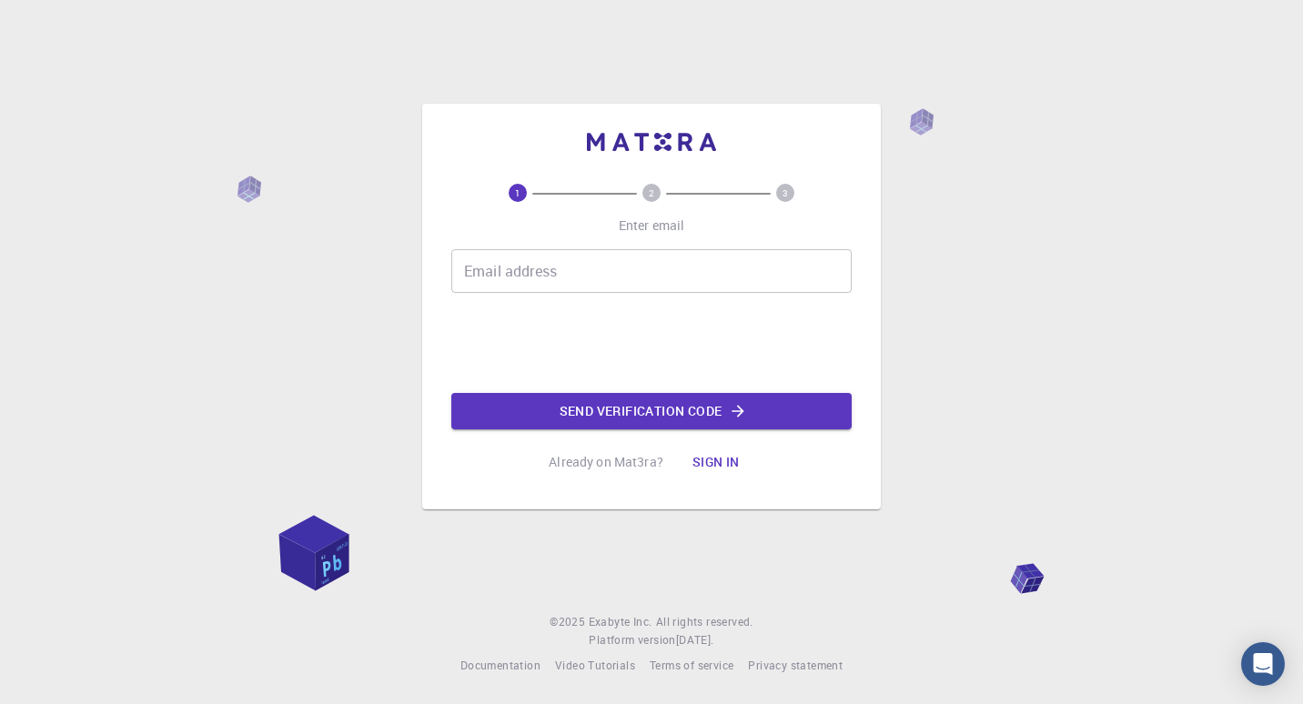
click at [727, 291] on input "Email address" at bounding box center [651, 271] width 400 height 44
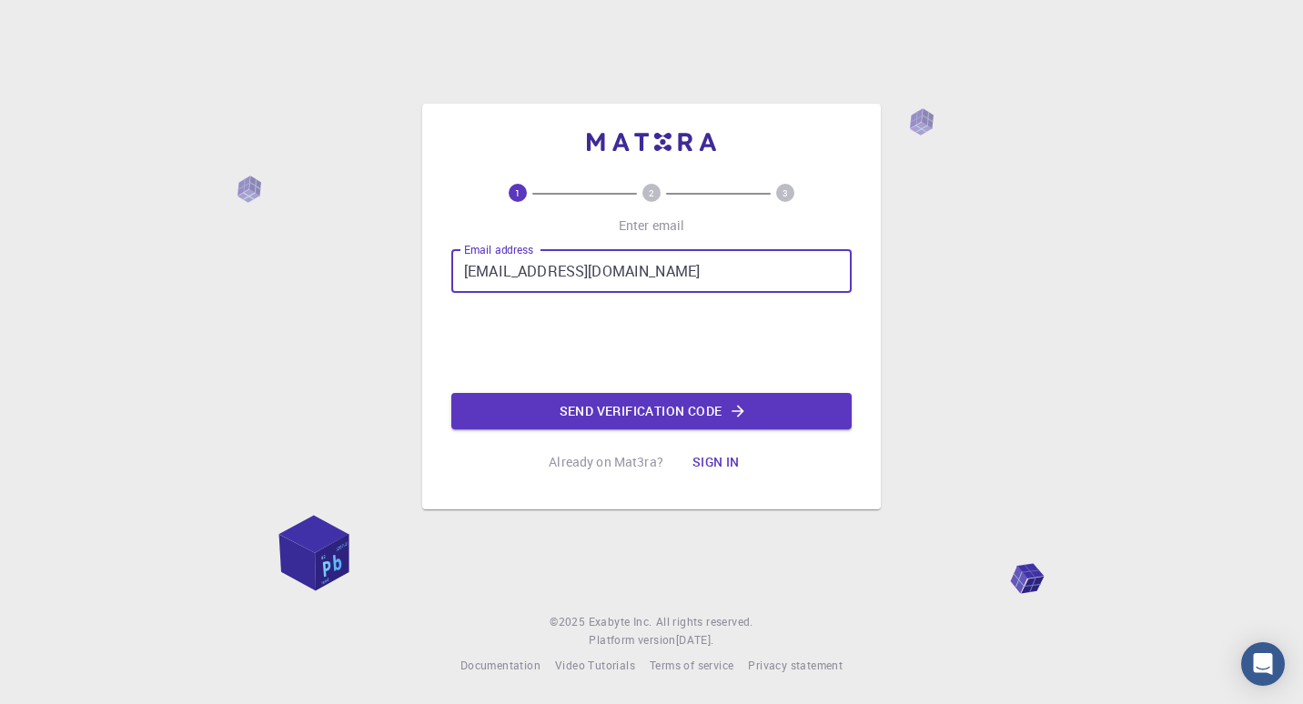
type input "[EMAIL_ADDRESS][DOMAIN_NAME]"
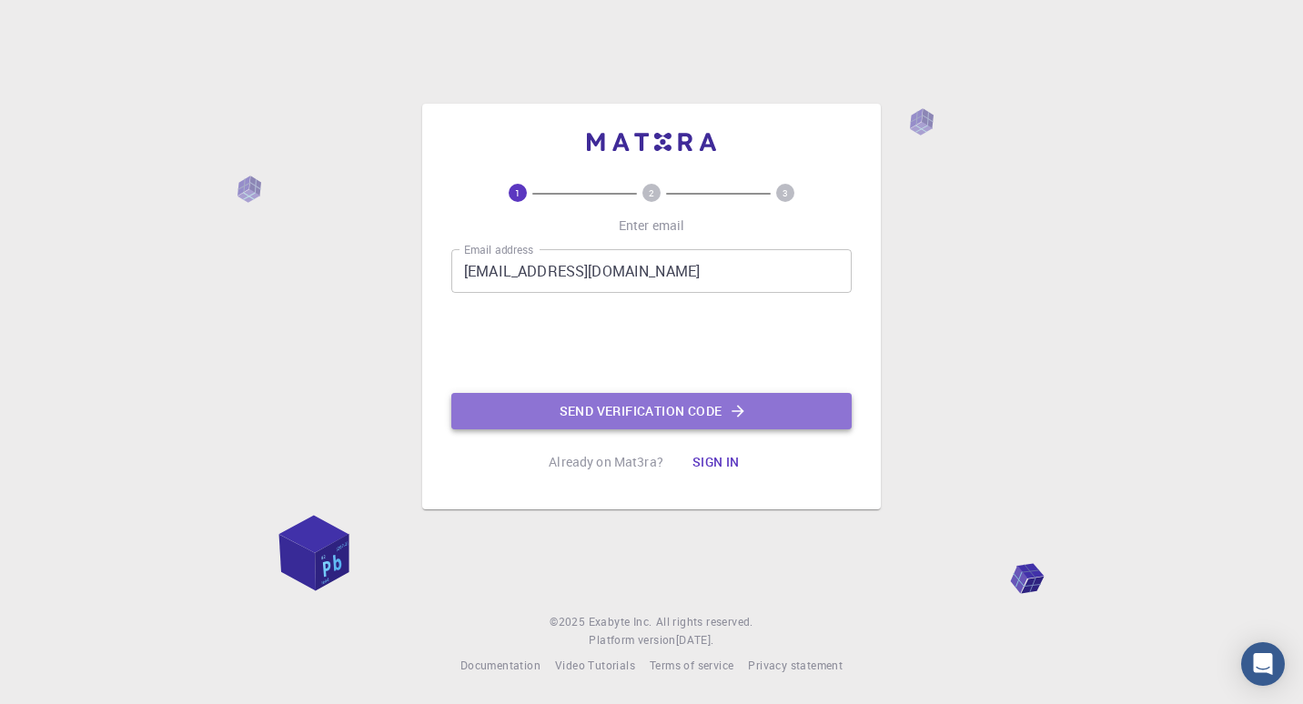
click at [628, 410] on button "Send verification code" at bounding box center [651, 411] width 400 height 36
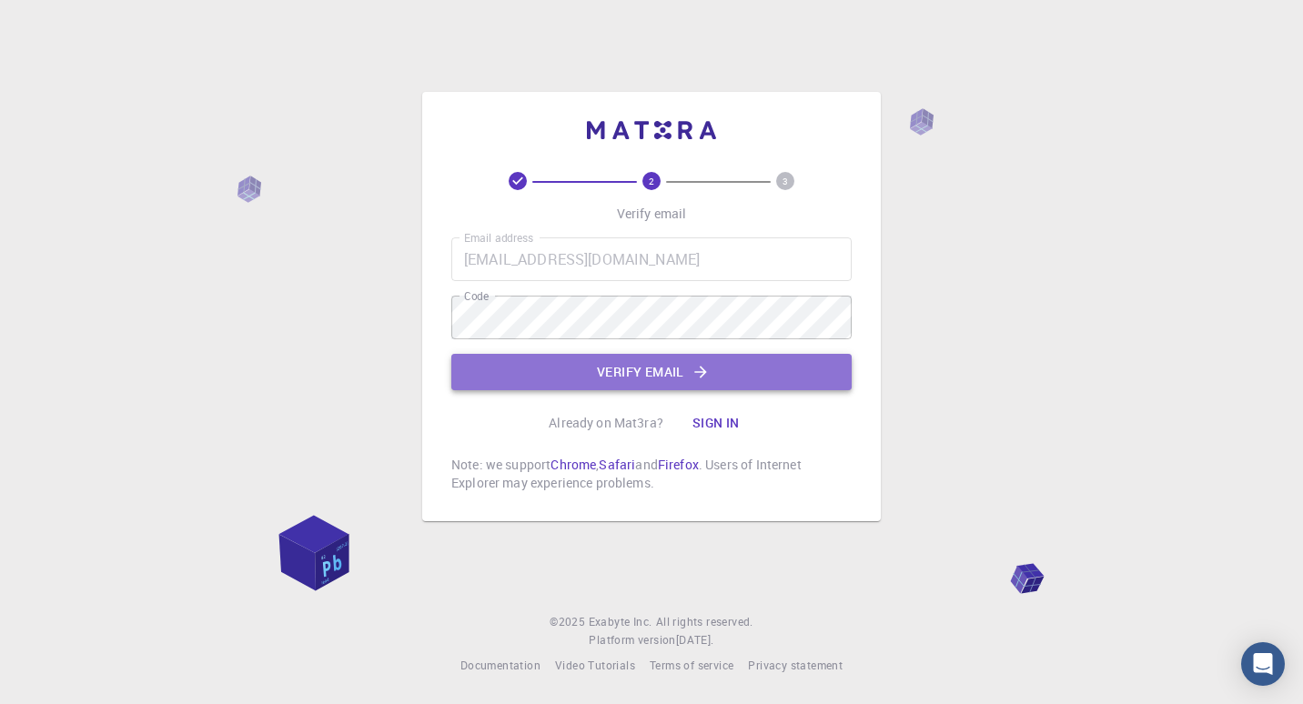
click at [768, 369] on button "Verify email" at bounding box center [651, 372] width 400 height 36
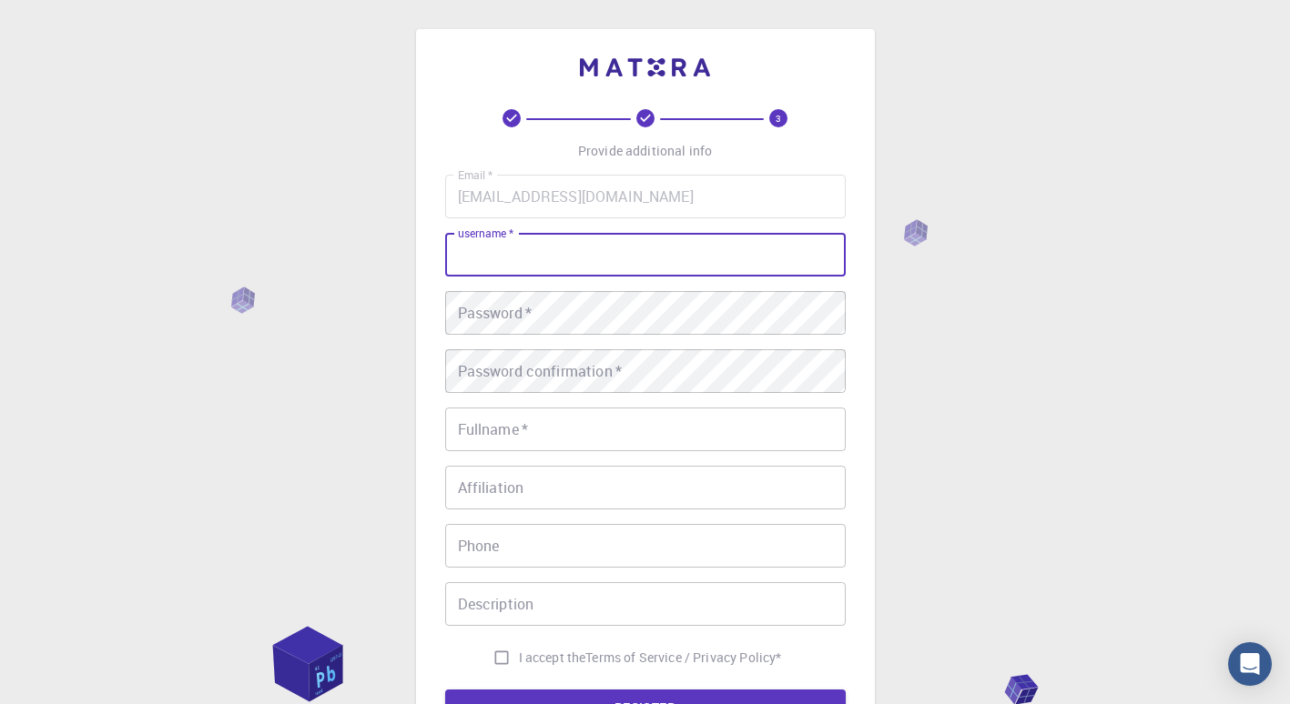
click at [768, 256] on input "username   *" at bounding box center [645, 255] width 400 height 44
type input "PrateekN"
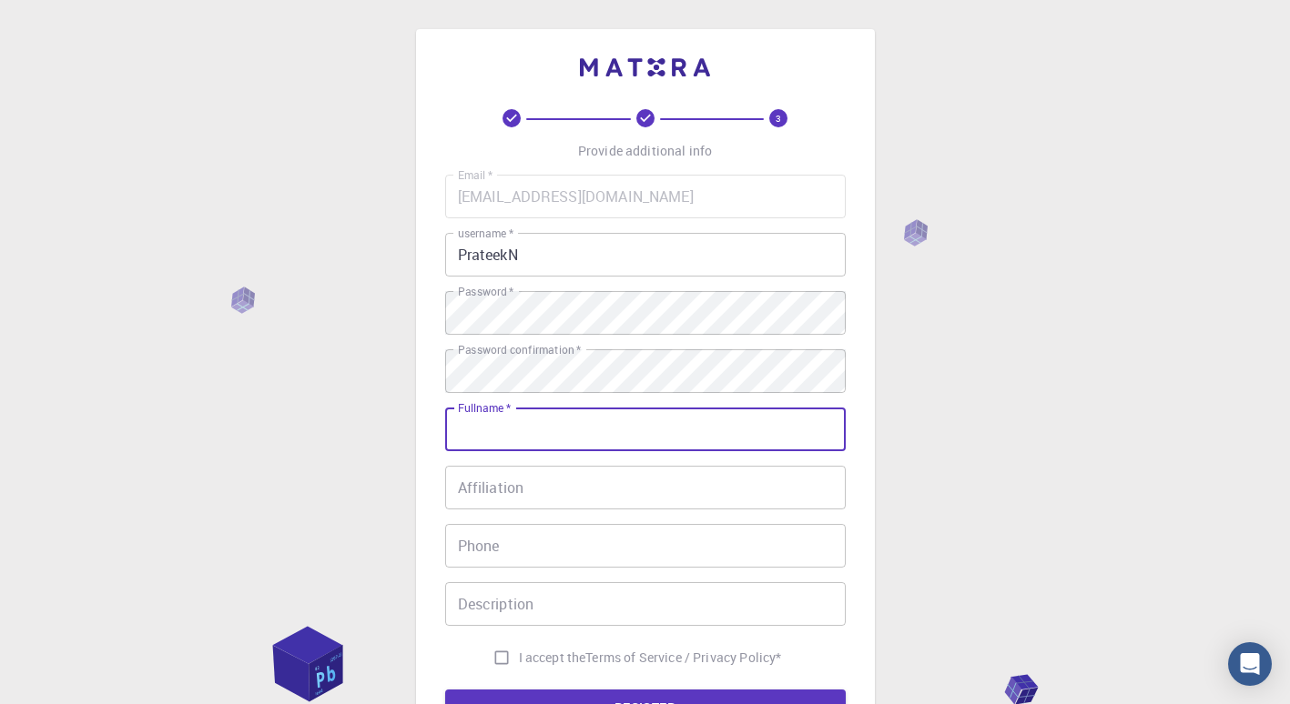
click at [647, 442] on input "Fullname   *" at bounding box center [645, 430] width 400 height 44
type input "[PERSON_NAME]"
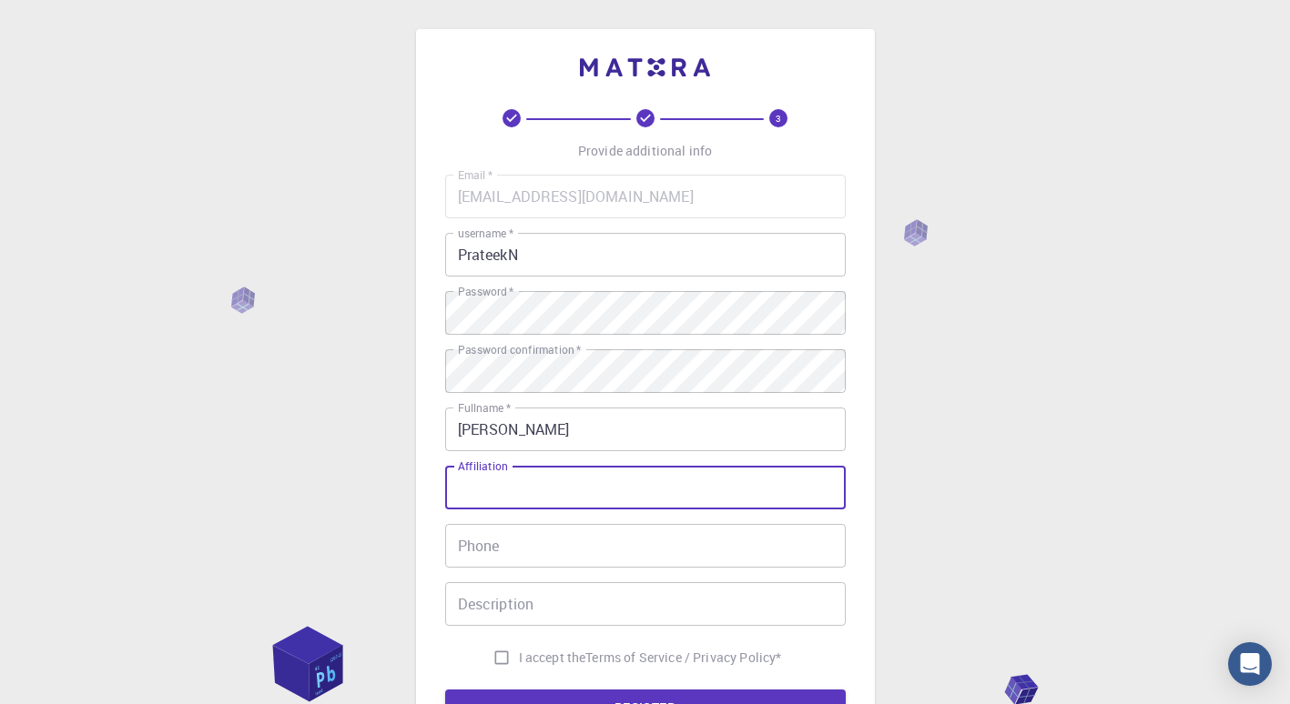
click at [612, 496] on input "Affiliation" at bounding box center [645, 488] width 400 height 44
type input "[GEOGRAPHIC_DATA]"
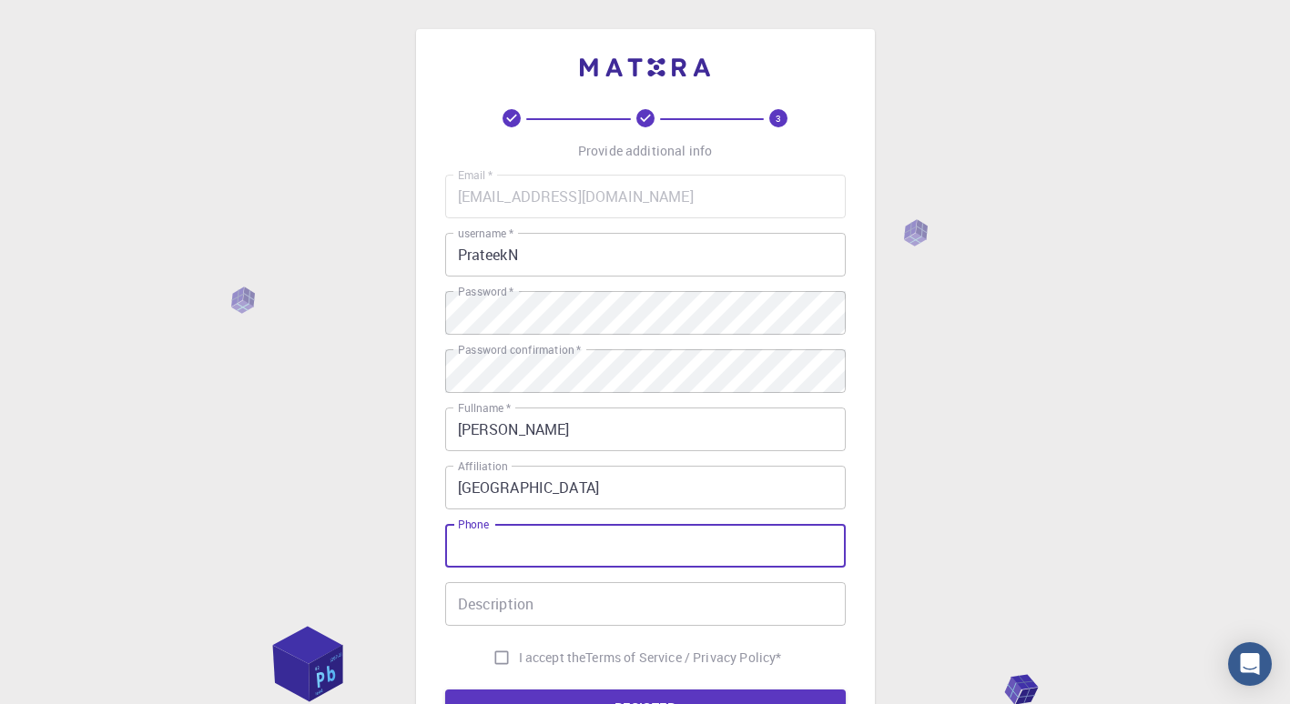
click at [592, 535] on input "Phone" at bounding box center [645, 546] width 400 height 44
type input "8681820050"
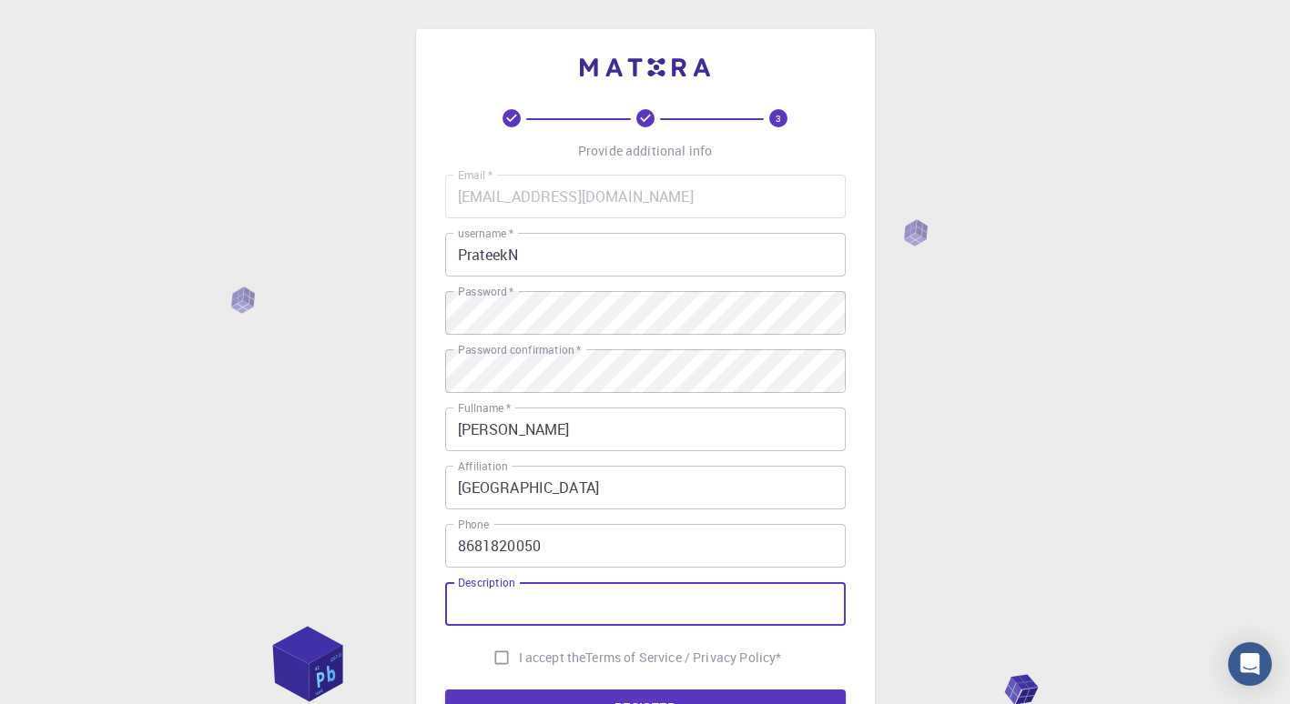
click at [557, 602] on input "Description" at bounding box center [645, 604] width 400 height 44
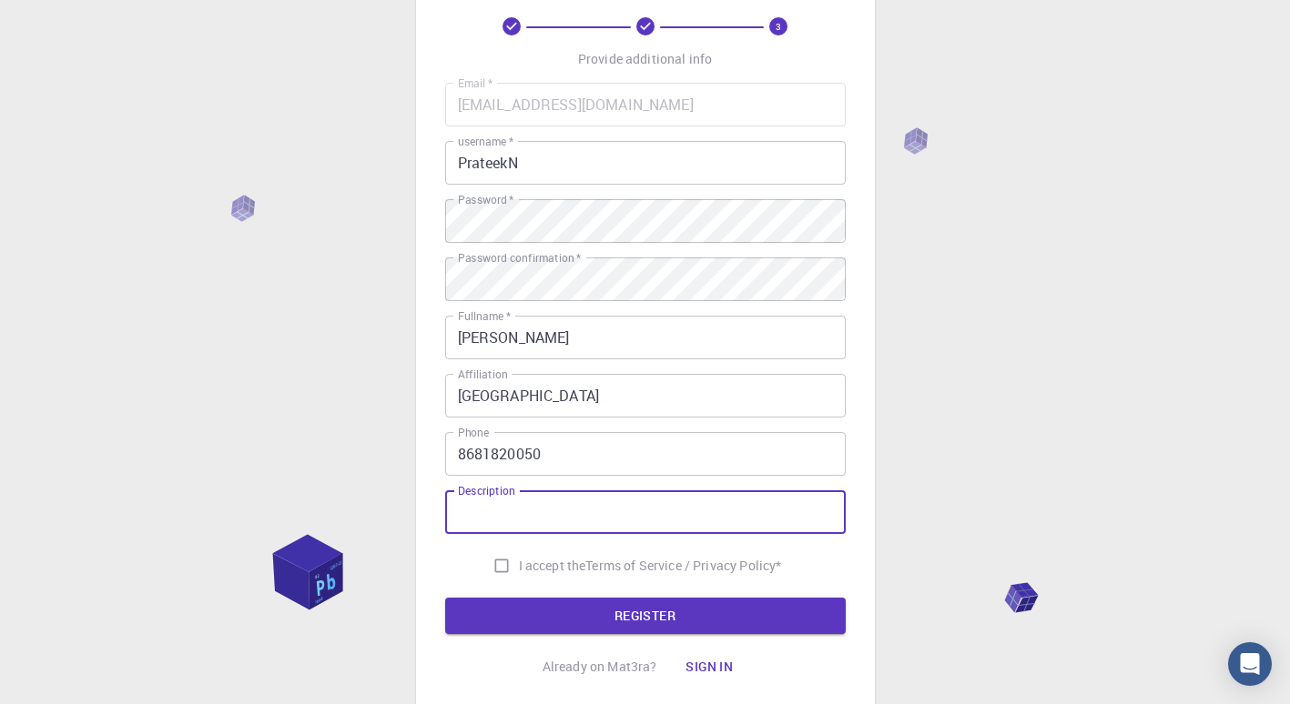
click at [502, 572] on input "I accept the Terms of Service / Privacy Policy *" at bounding box center [501, 566] width 35 height 35
checkbox input "true"
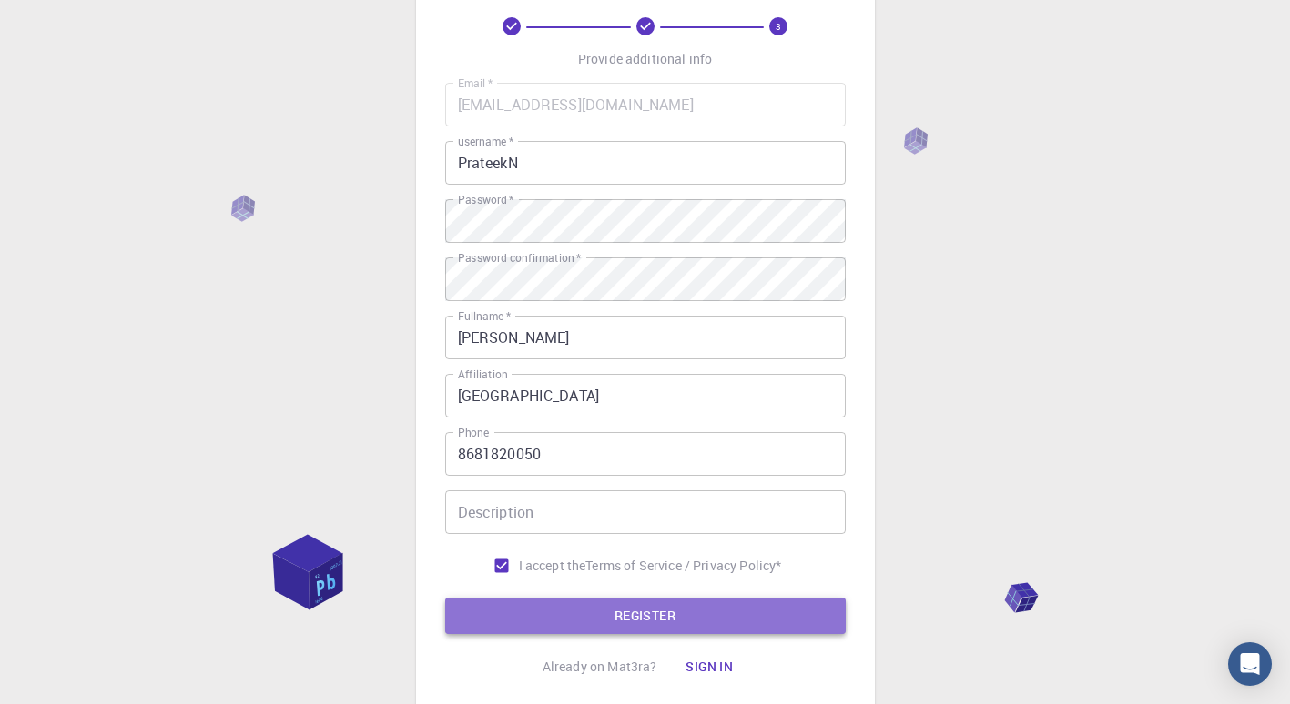
click at [562, 612] on button "REGISTER" at bounding box center [645, 616] width 400 height 36
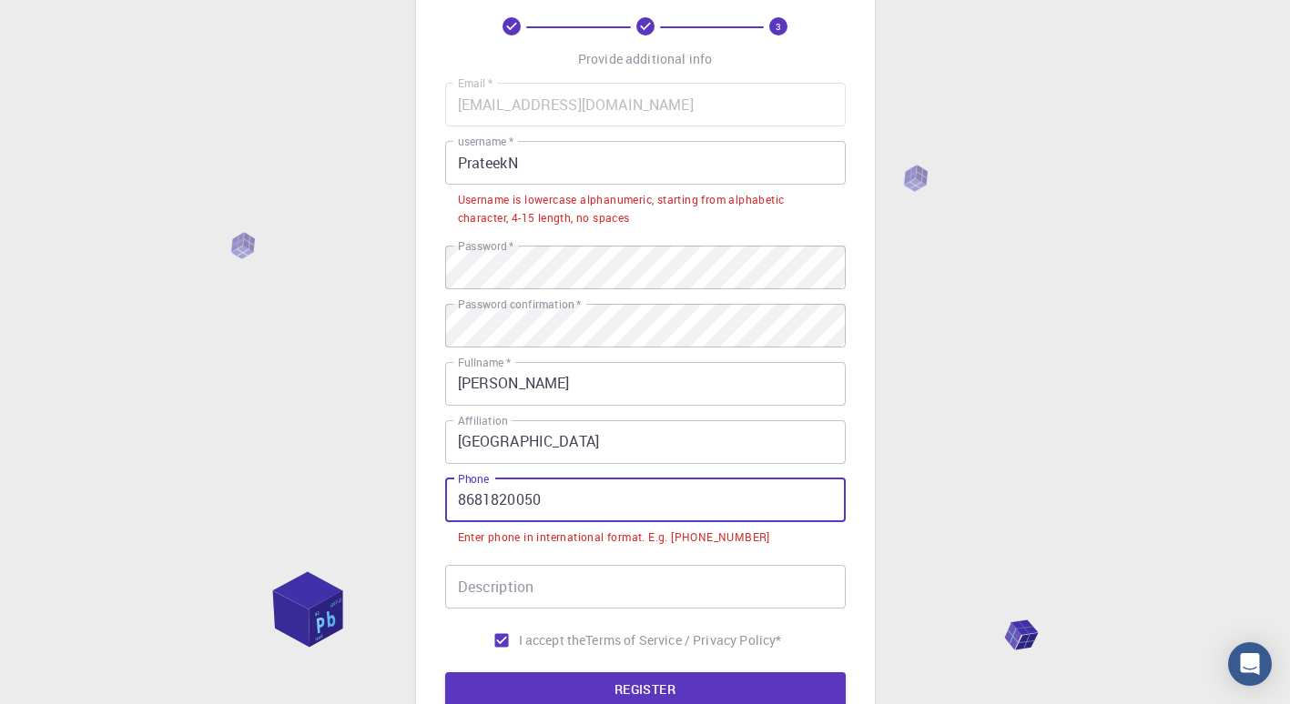
click at [454, 499] on input "8681820050" at bounding box center [645, 501] width 400 height 44
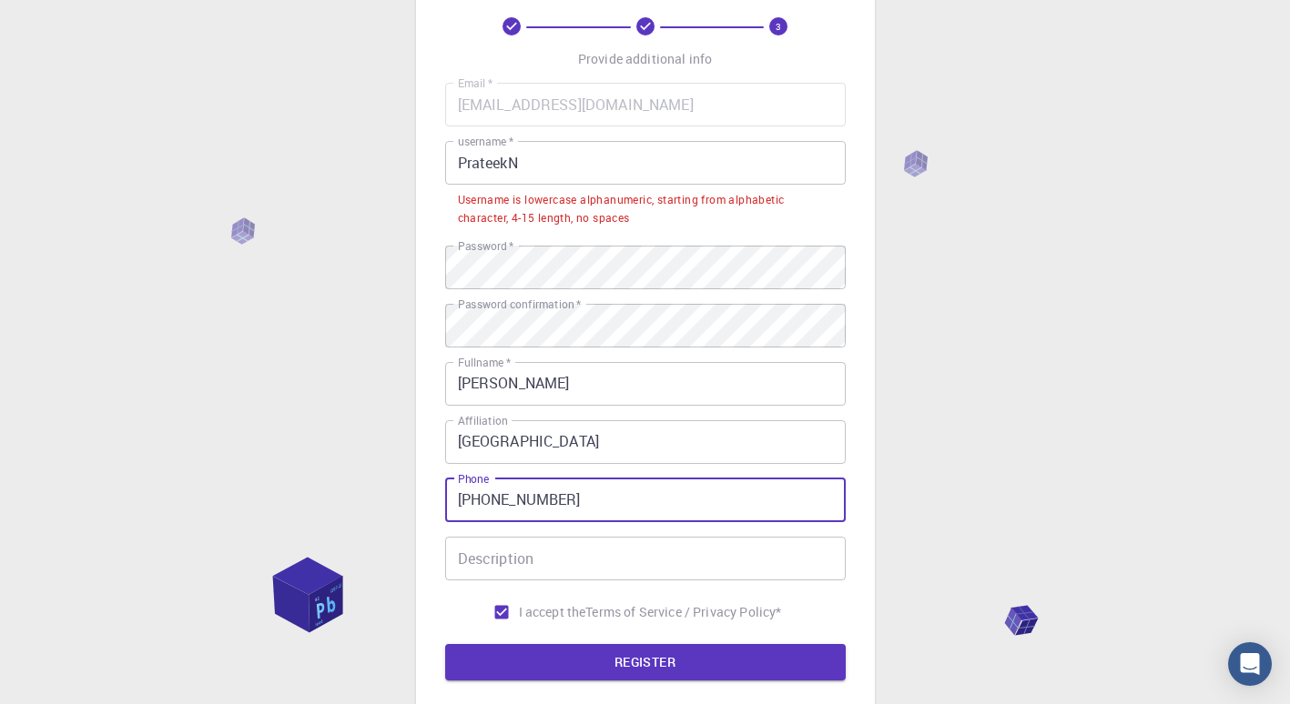
type input "[PHONE_NUMBER]"
click at [552, 153] on input "PrateekN" at bounding box center [645, 163] width 400 height 44
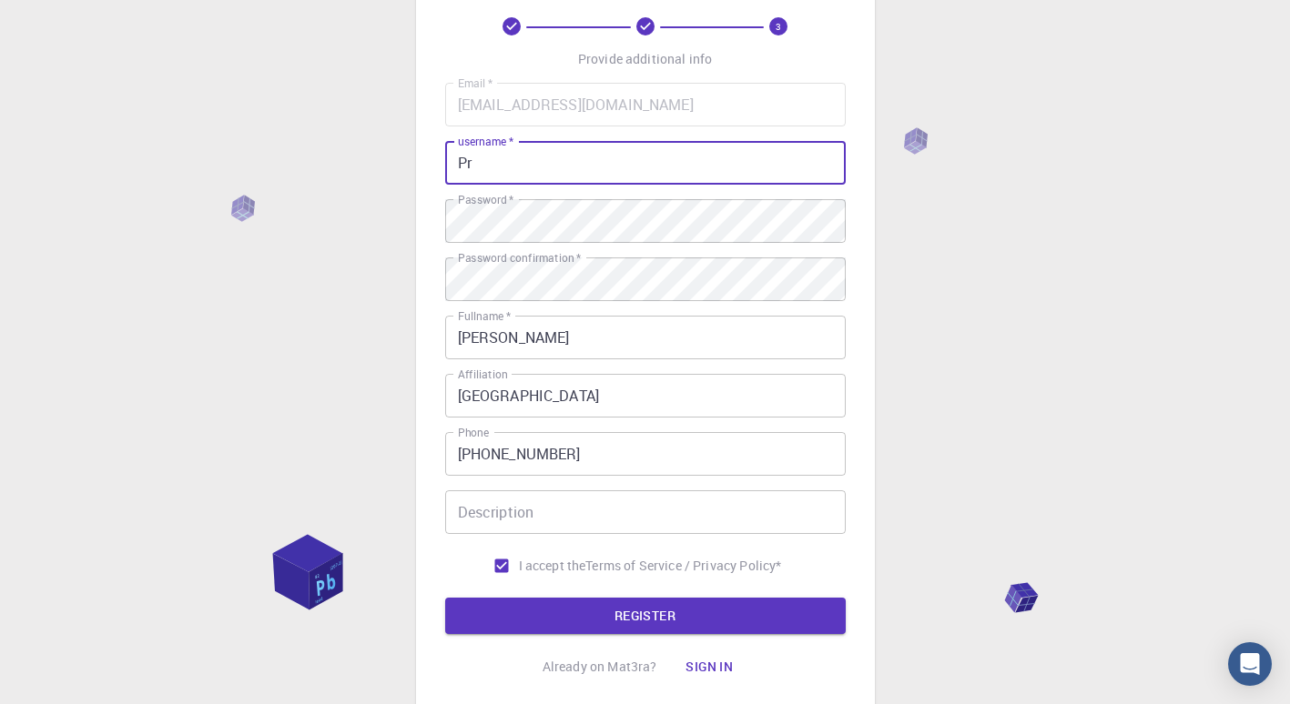
type input "P"
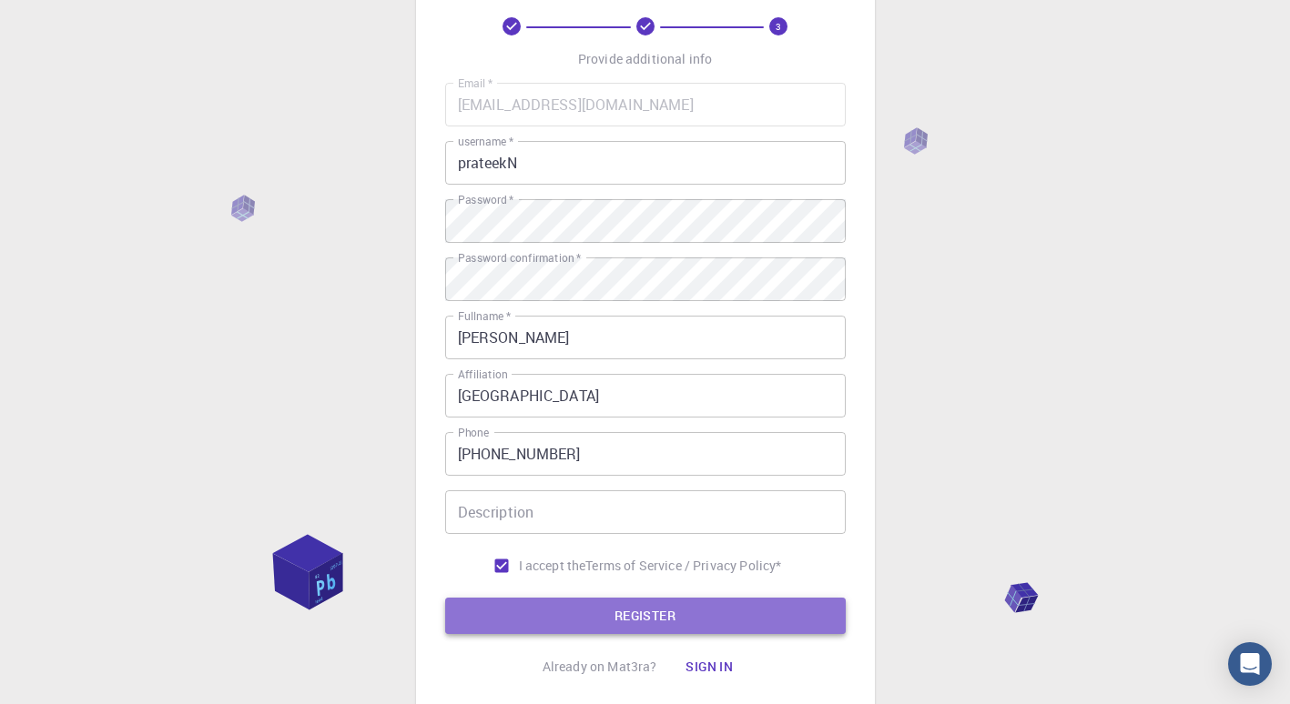
click at [617, 632] on button "REGISTER" at bounding box center [645, 616] width 400 height 36
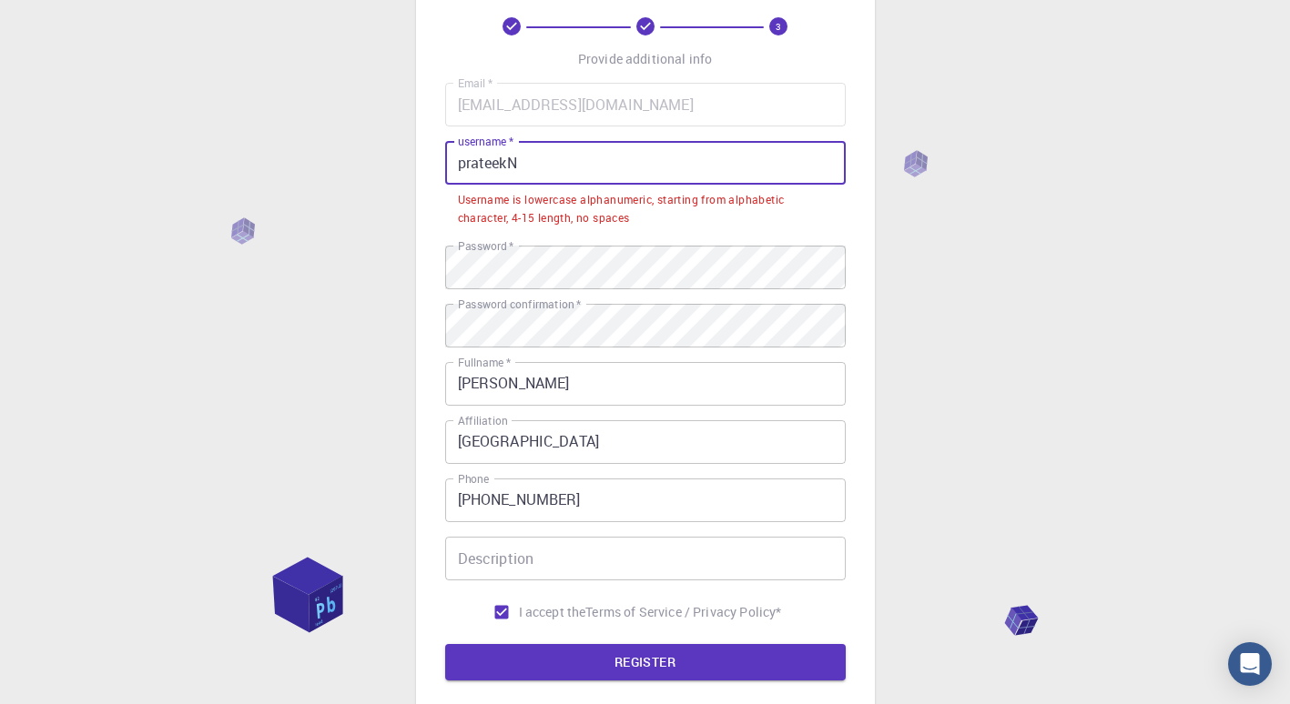
click at [526, 162] on input "prateekN" at bounding box center [645, 163] width 400 height 44
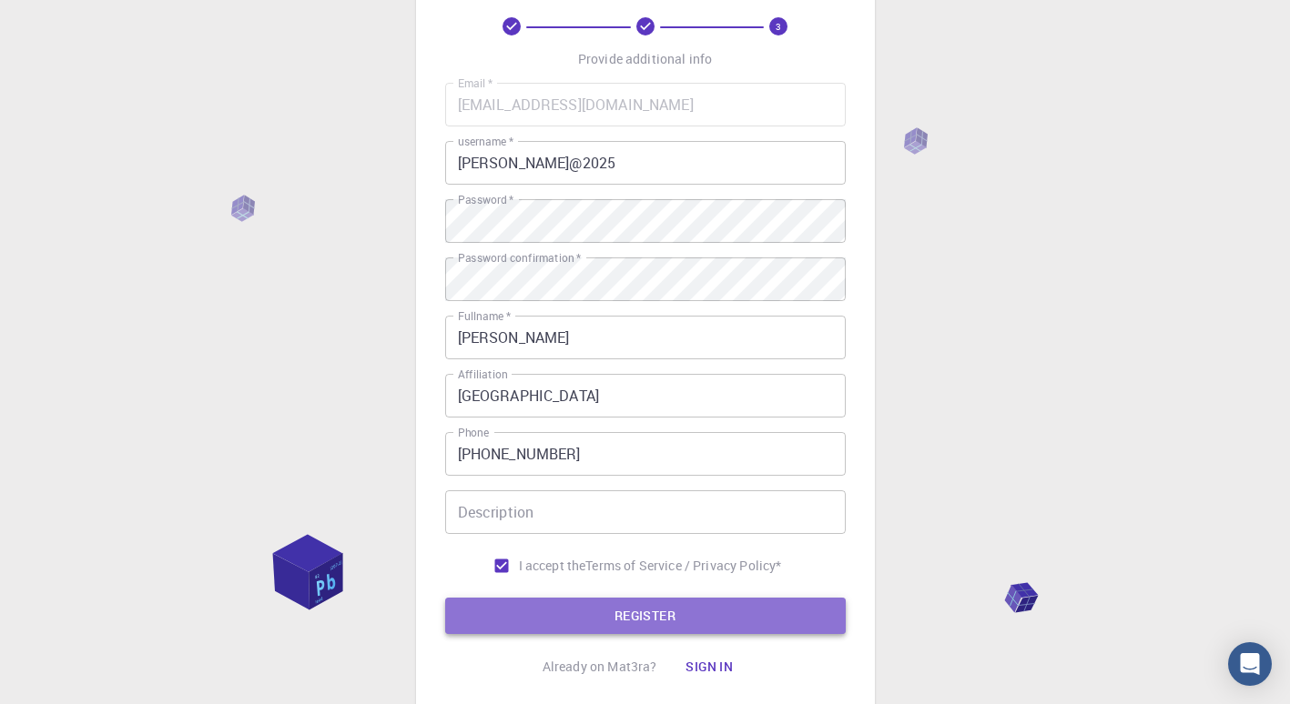
click at [611, 609] on button "REGISTER" at bounding box center [645, 616] width 400 height 36
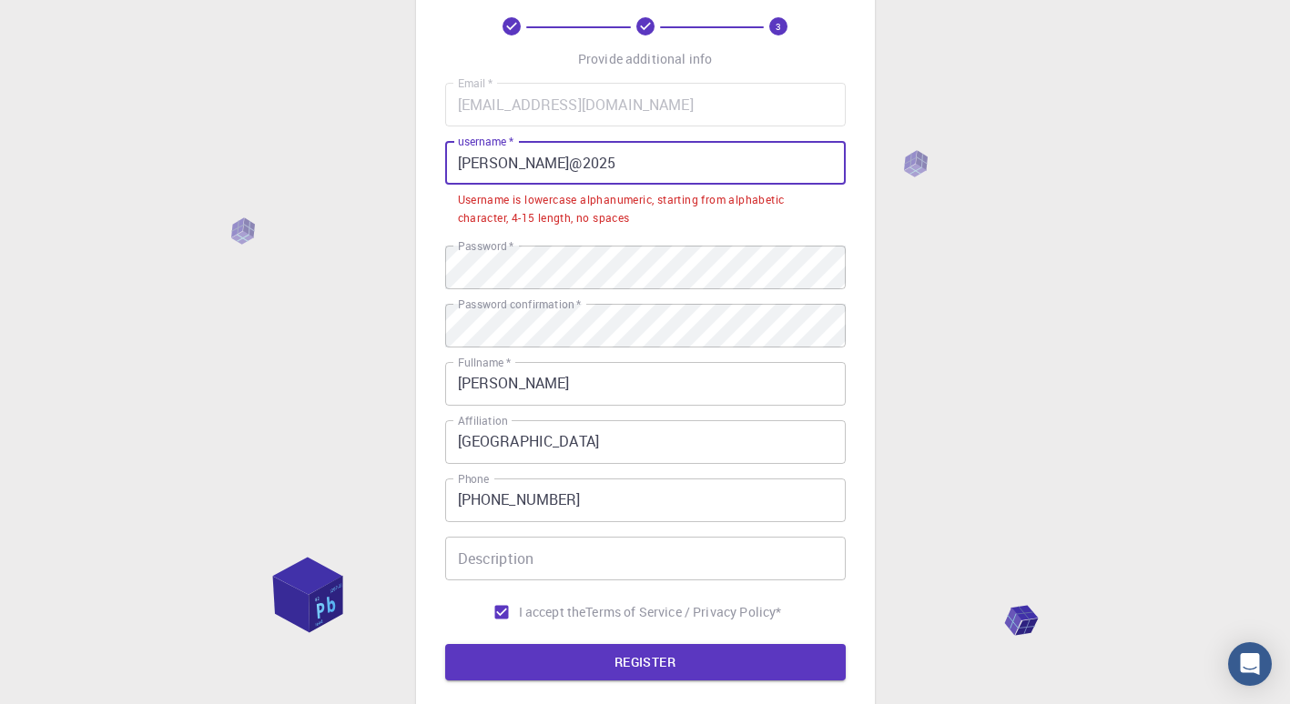
click at [558, 157] on input "[PERSON_NAME]@2025" at bounding box center [645, 163] width 400 height 44
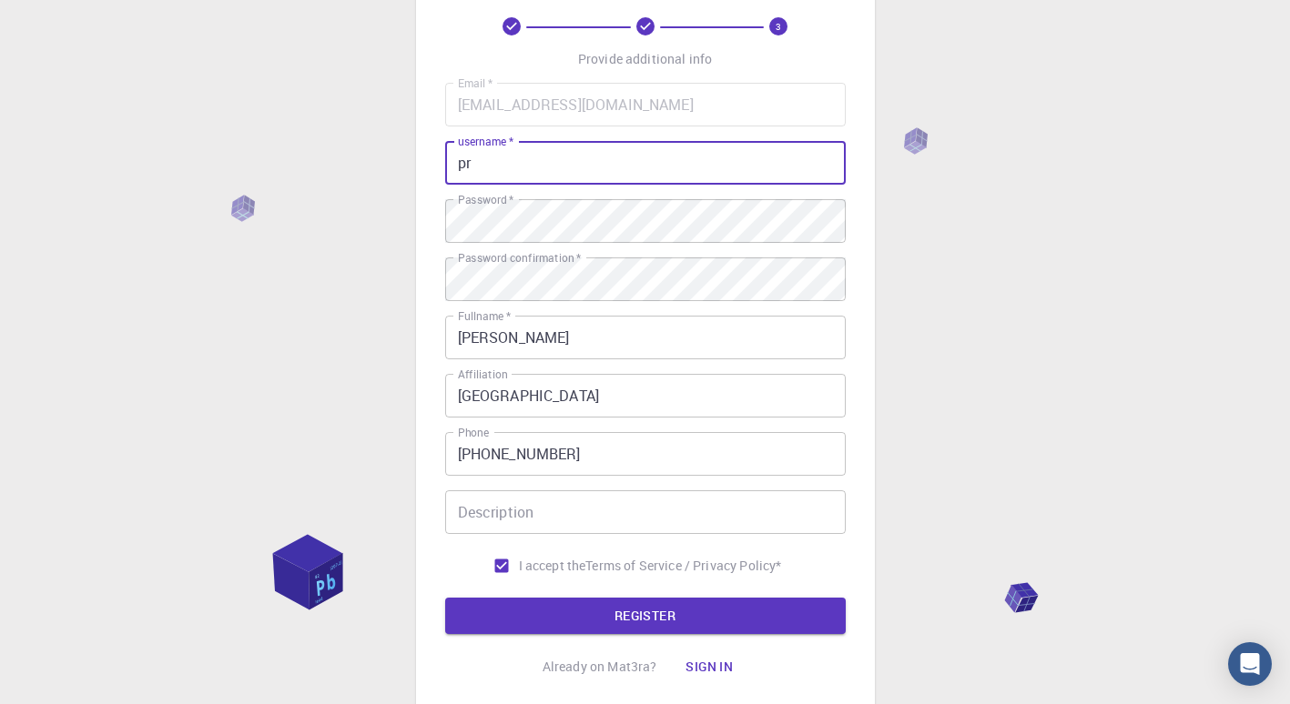
type input "p"
type input "2025pnayak"
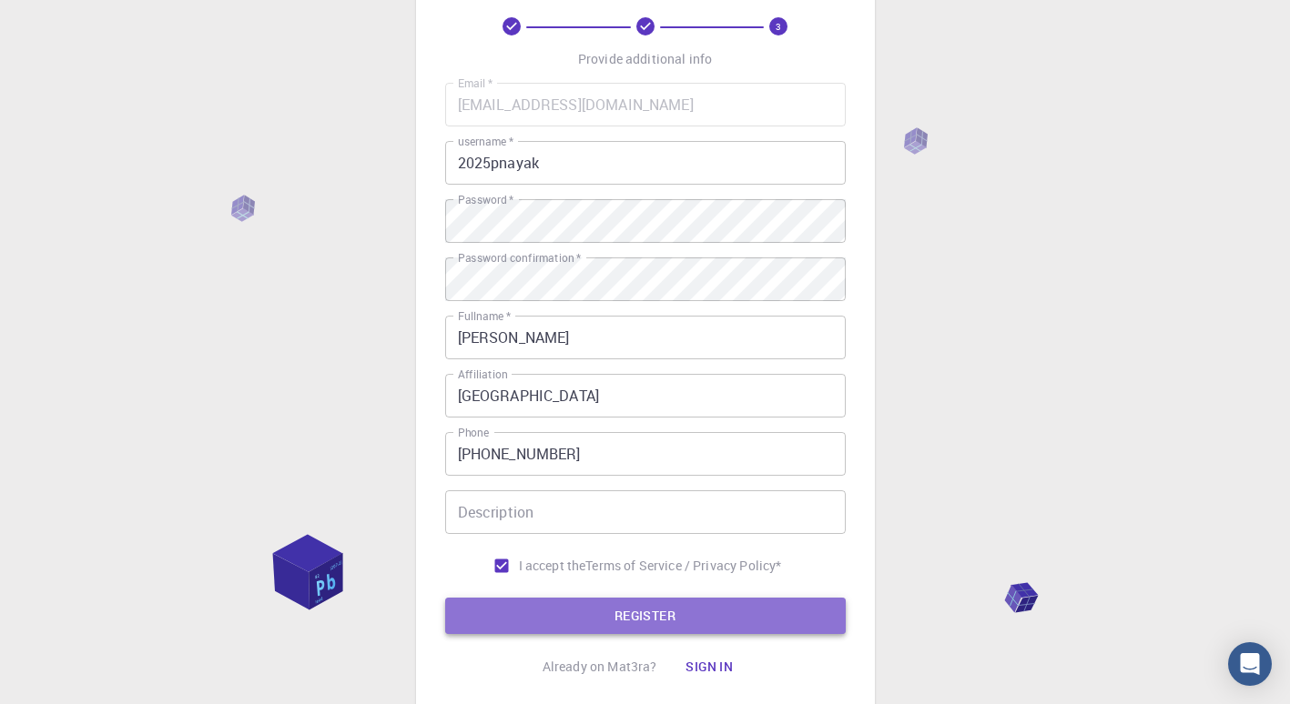
click at [597, 624] on button "REGISTER" at bounding box center [645, 616] width 400 height 36
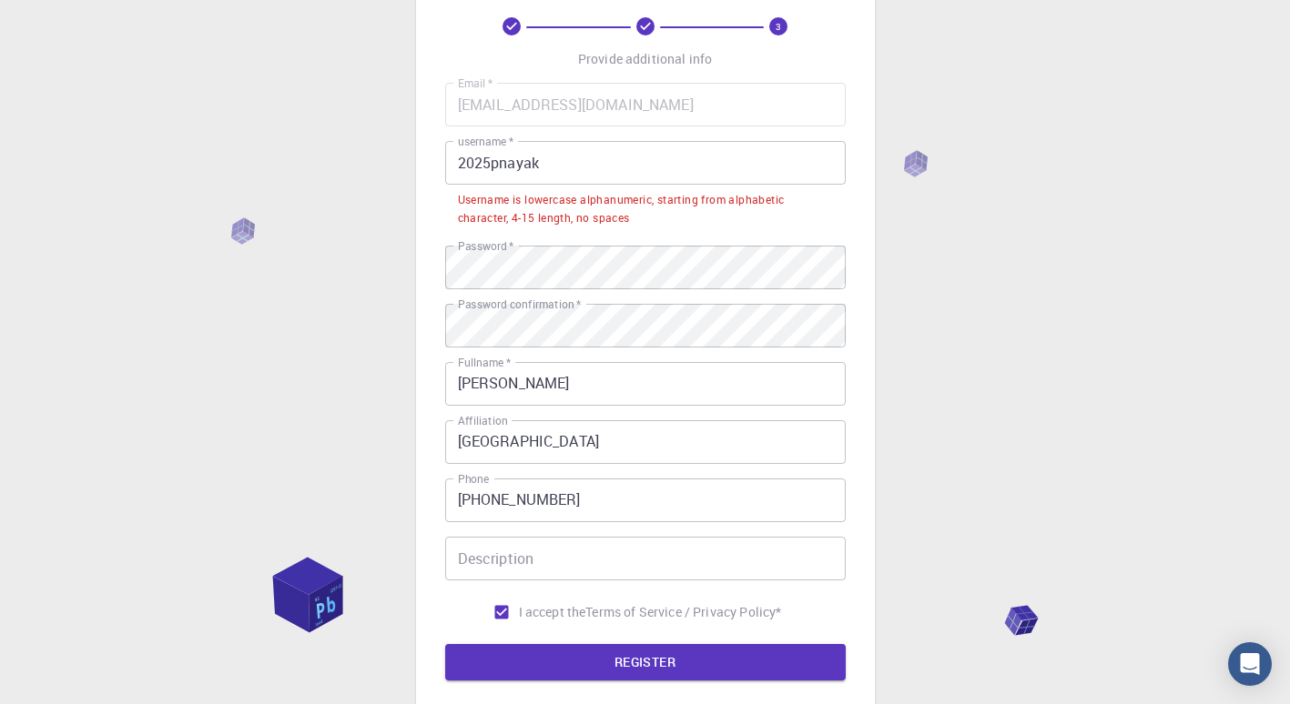
click at [535, 173] on input "2025pnayak" at bounding box center [645, 163] width 400 height 44
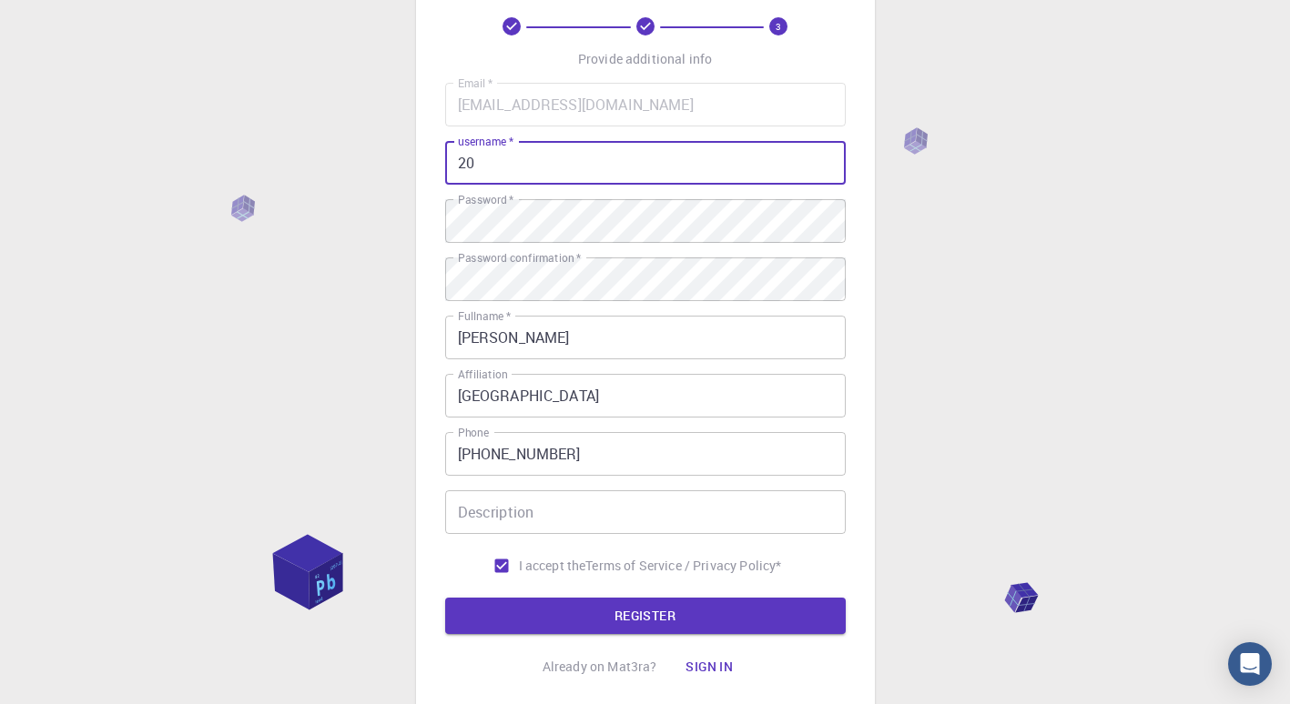
type input "2"
type input "pnayak2025"
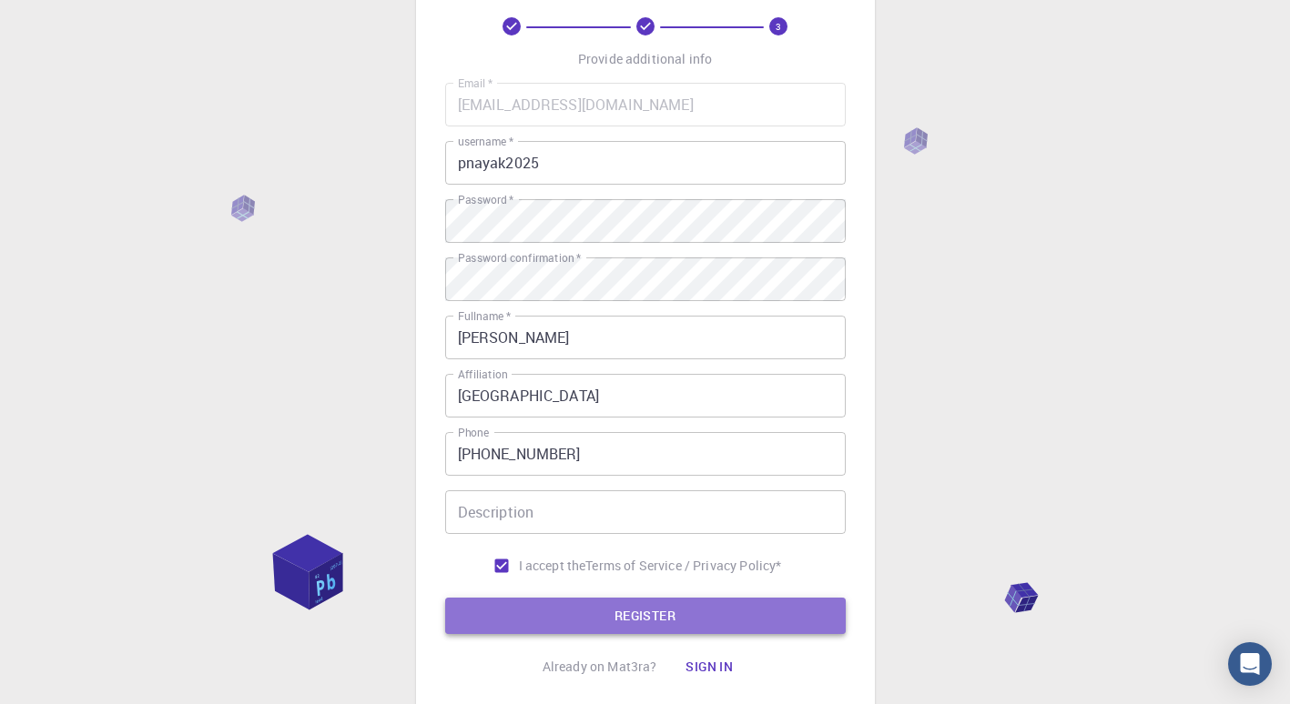
click at [712, 628] on button "REGISTER" at bounding box center [645, 616] width 400 height 36
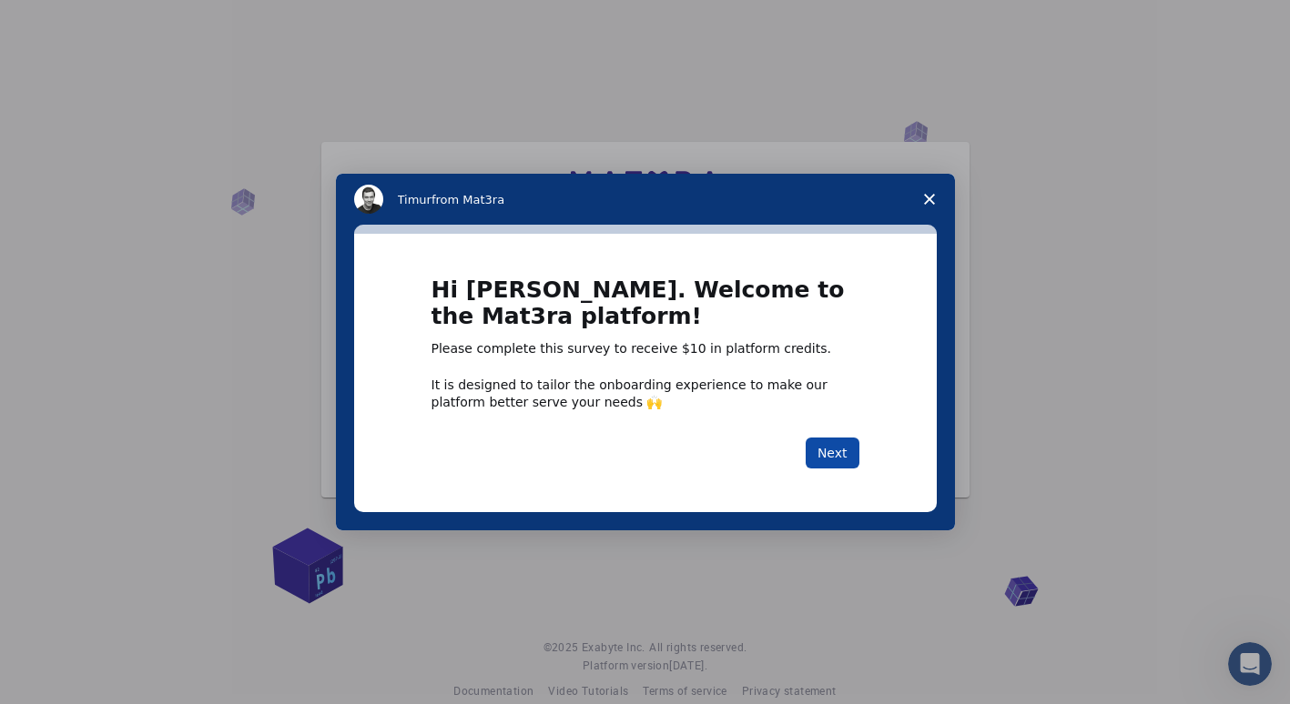
click at [832, 444] on button "Next" at bounding box center [832, 453] width 54 height 31
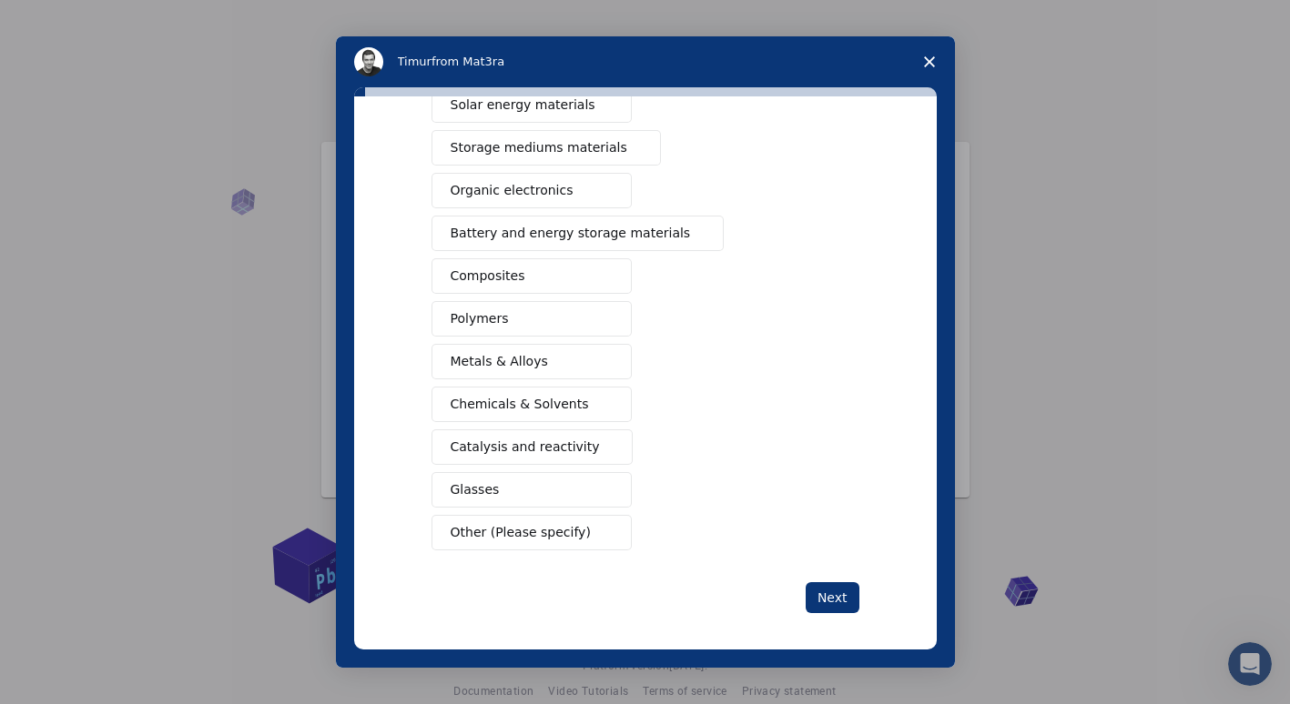
scroll to position [170, 0]
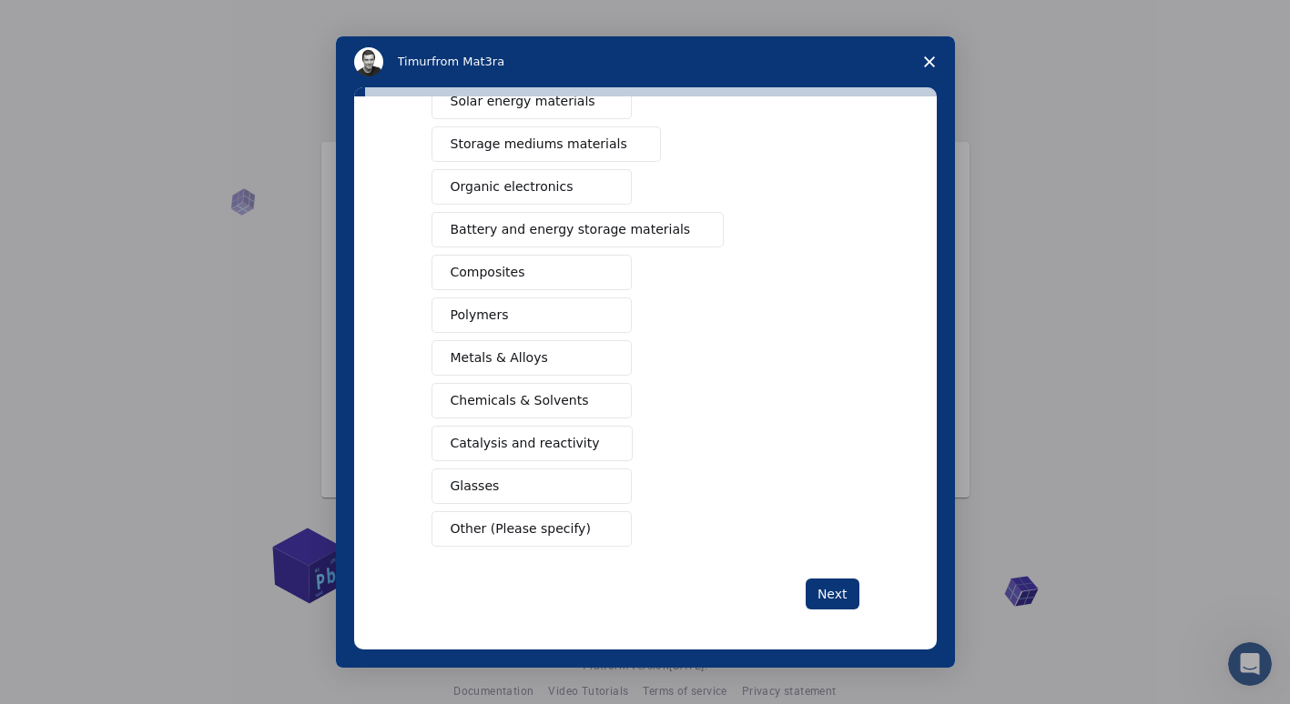
click at [570, 523] on button "Other (Please specify)" at bounding box center [531, 528] width 200 height 35
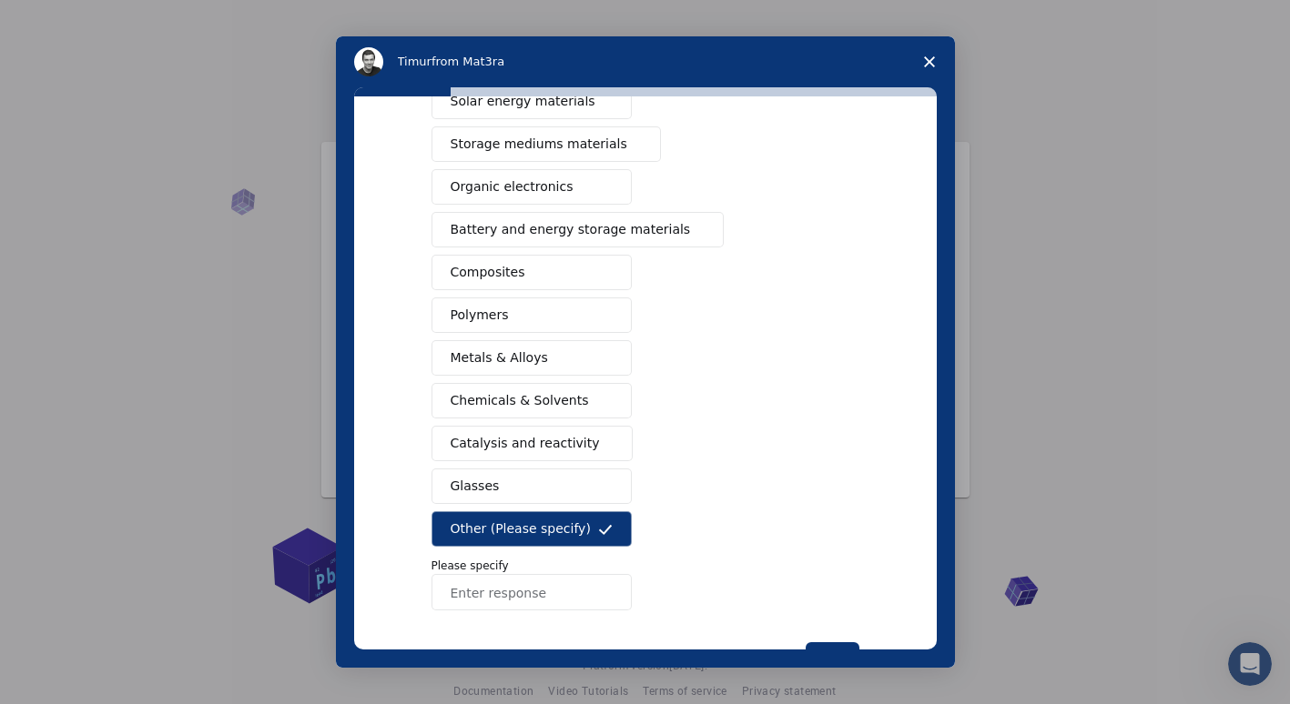
click at [556, 592] on input "Enter response" at bounding box center [531, 592] width 200 height 36
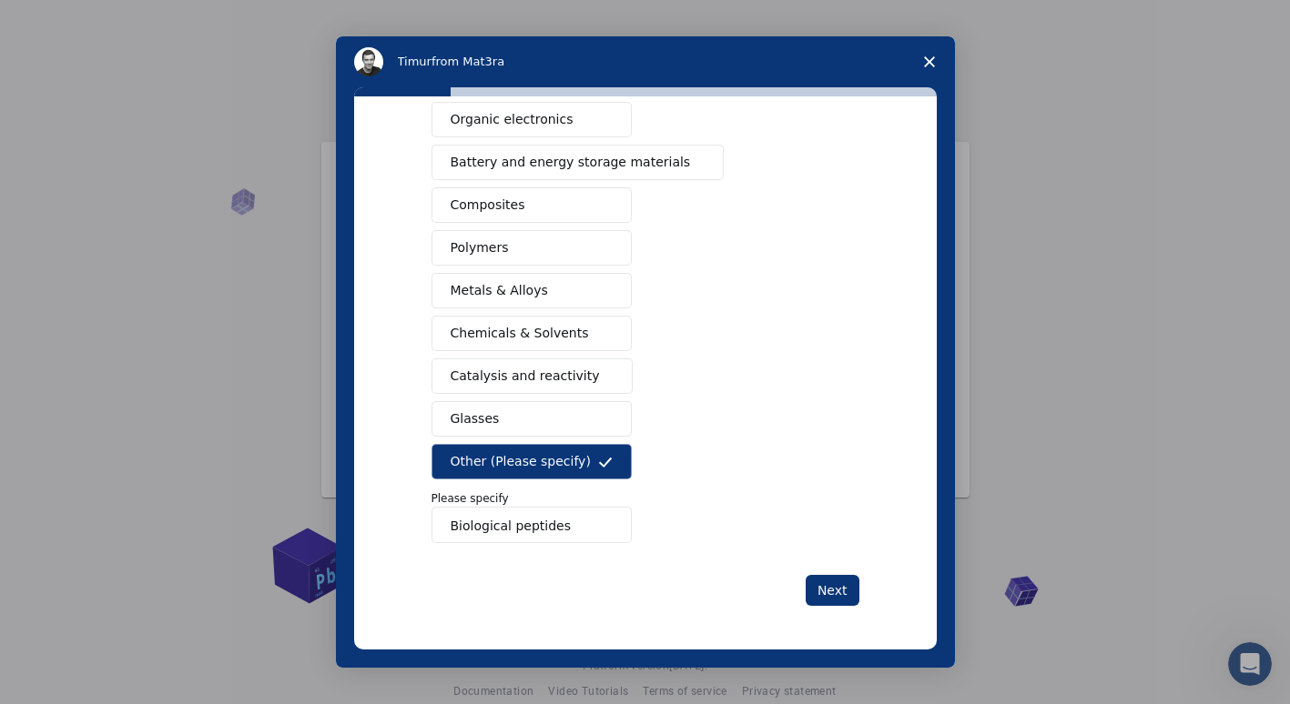
scroll to position [236, 0]
type input "Biological peptides"
click at [839, 587] on button "Next" at bounding box center [832, 592] width 54 height 31
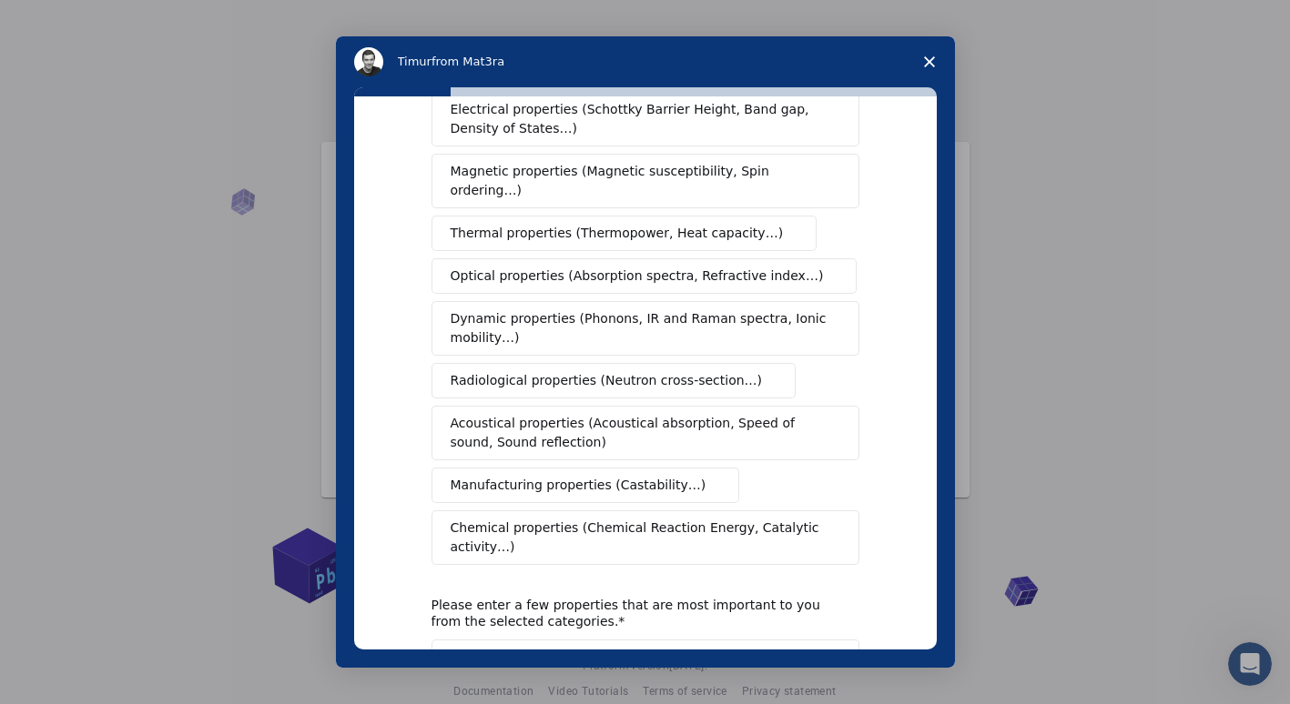
scroll to position [137, 0]
click at [781, 524] on button "Chemical properties (Chemical Reaction Energy, Catalytic activity…)" at bounding box center [645, 537] width 428 height 55
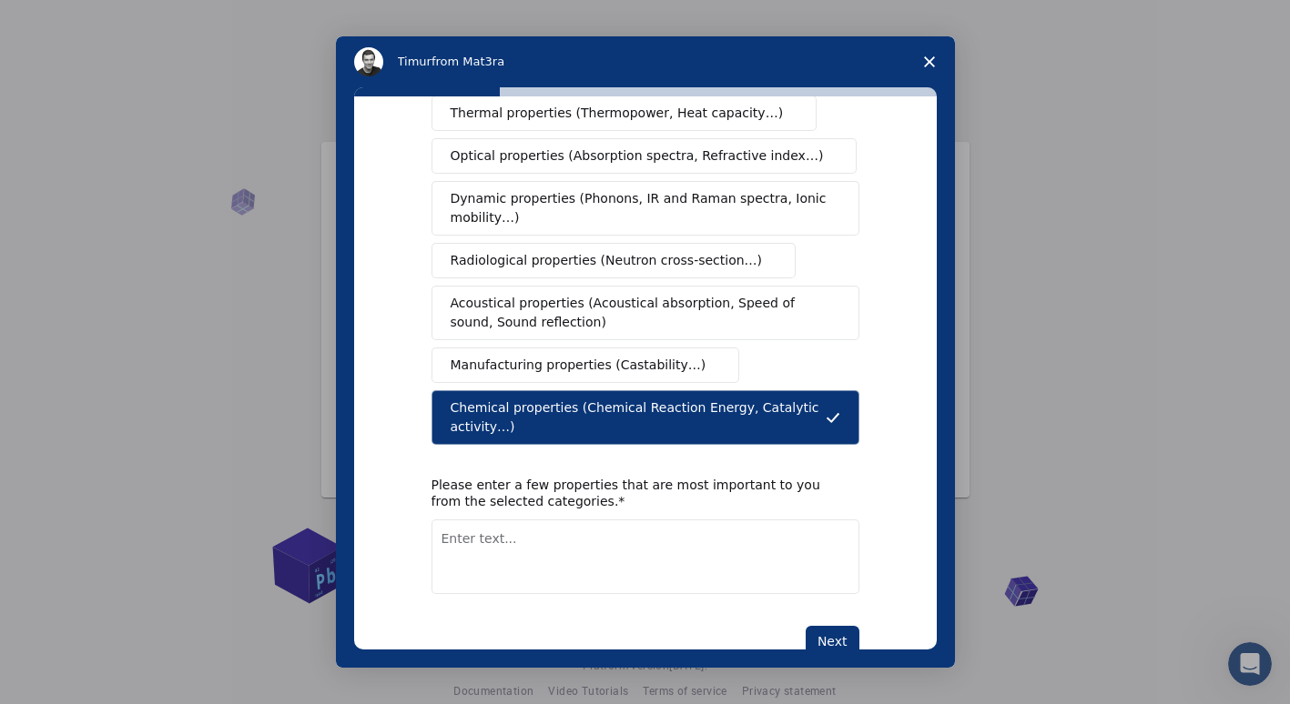
scroll to position [268, 0]
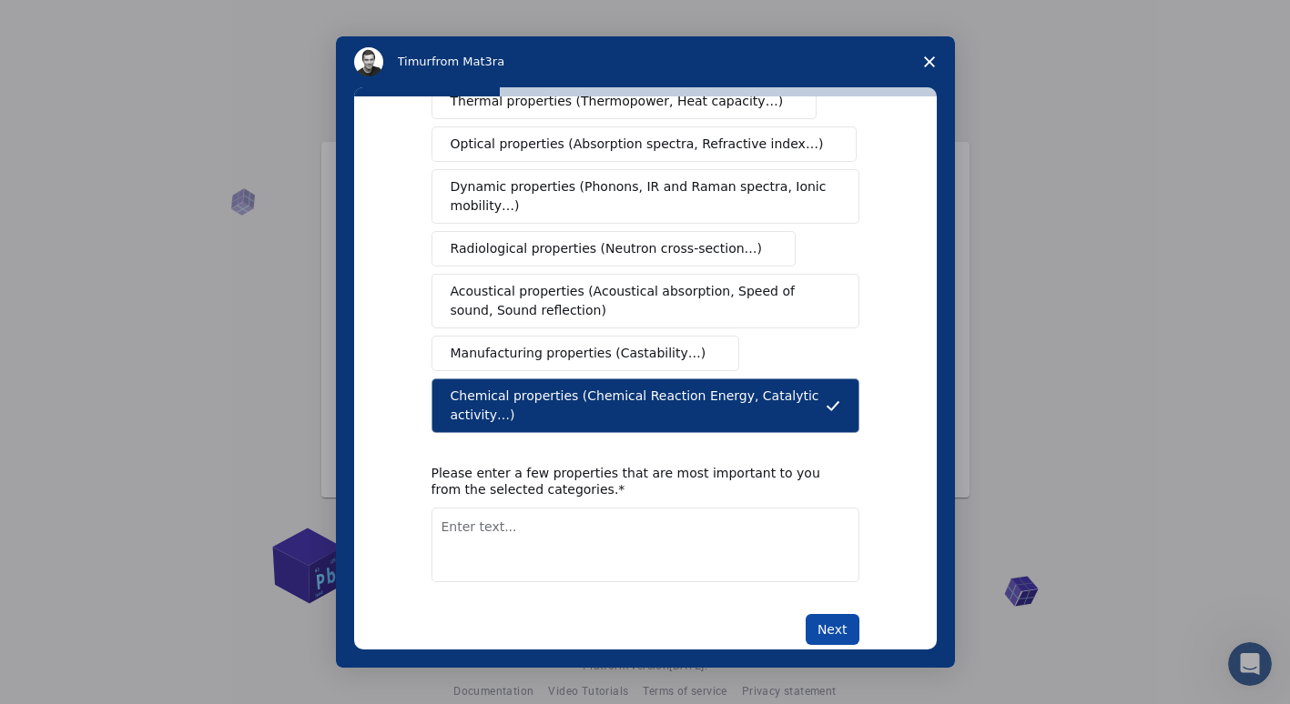
click at [823, 614] on button "Next" at bounding box center [832, 629] width 54 height 31
click at [762, 538] on textarea "Enter text..." at bounding box center [645, 545] width 428 height 75
type textarea "I am interested in investigating the stability of various biological systems."
click at [815, 614] on button "Next" at bounding box center [832, 629] width 54 height 31
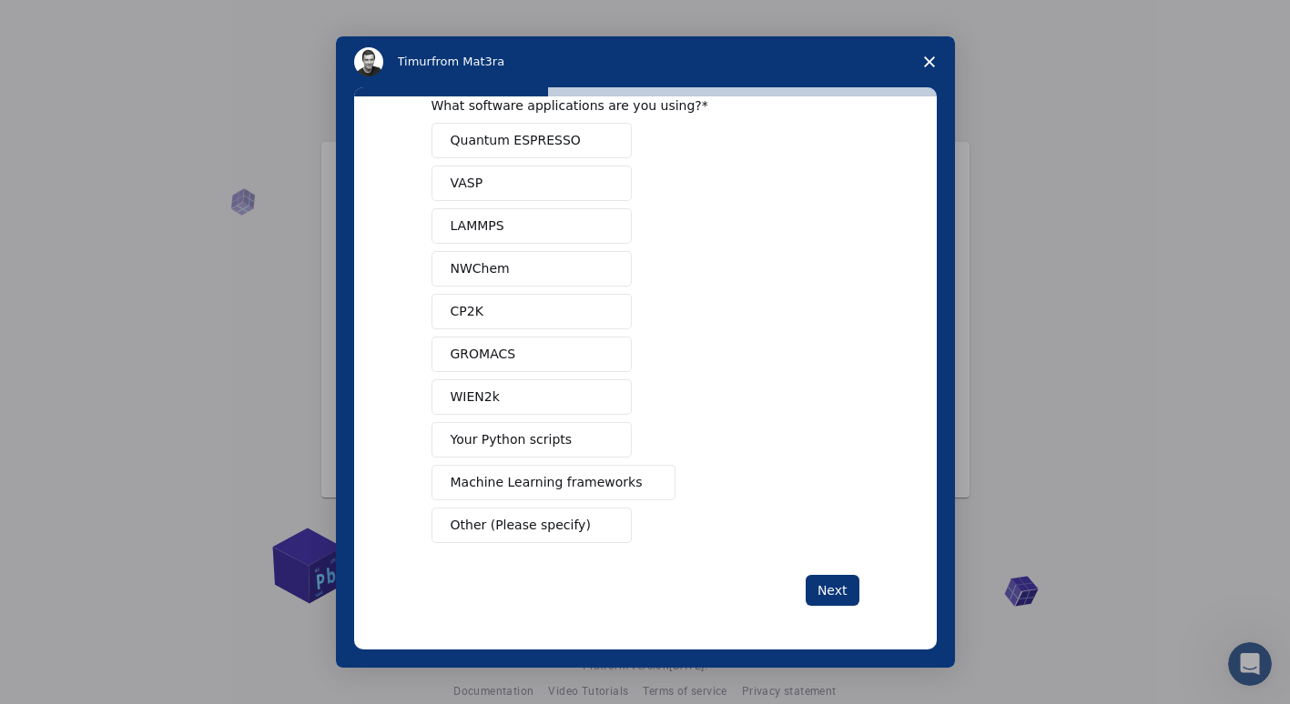
click at [516, 351] on button "GROMACS" at bounding box center [531, 354] width 200 height 35
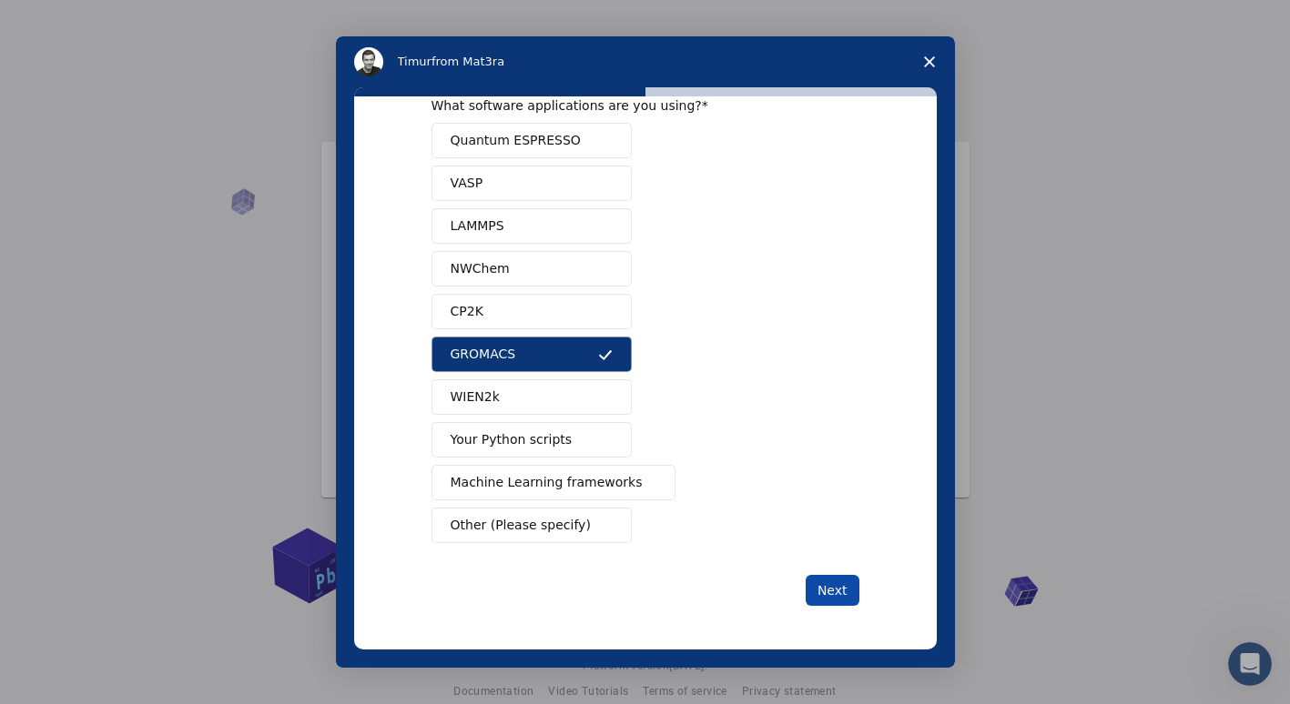
click at [817, 593] on button "Next" at bounding box center [832, 590] width 54 height 31
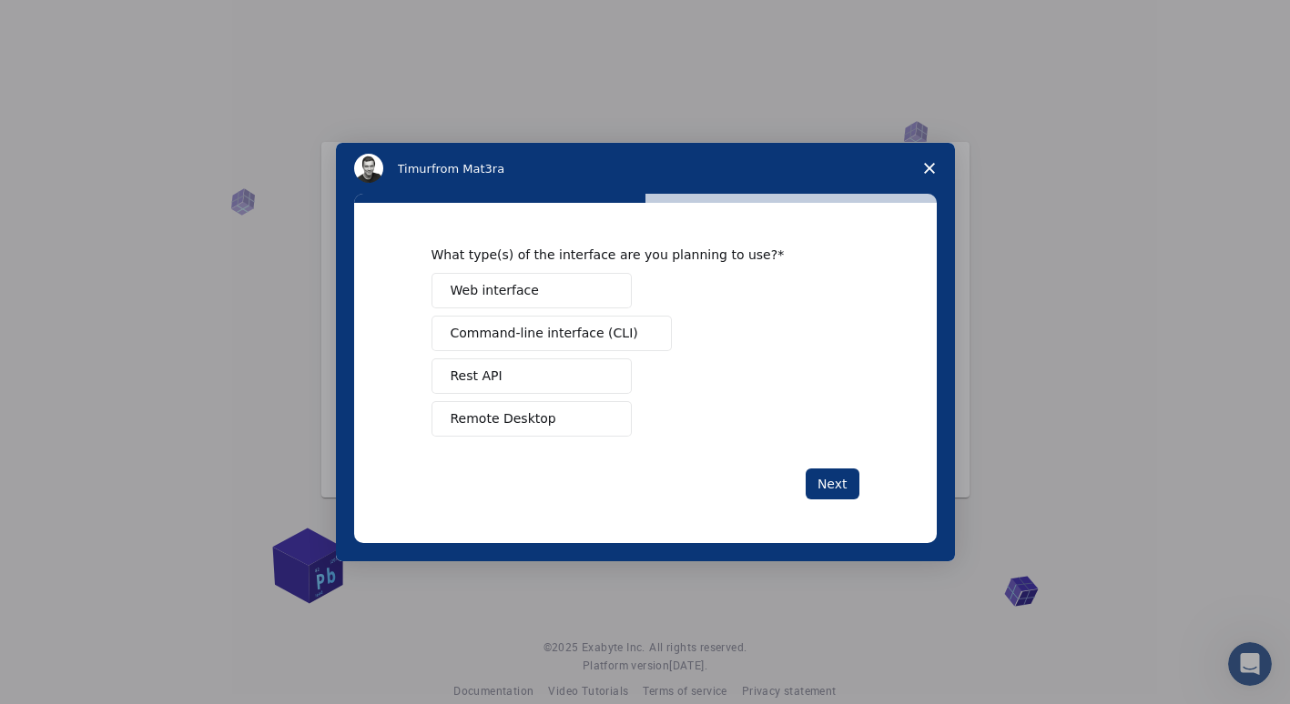
scroll to position [0, 0]
click at [590, 297] on button "Web interface" at bounding box center [531, 290] width 200 height 35
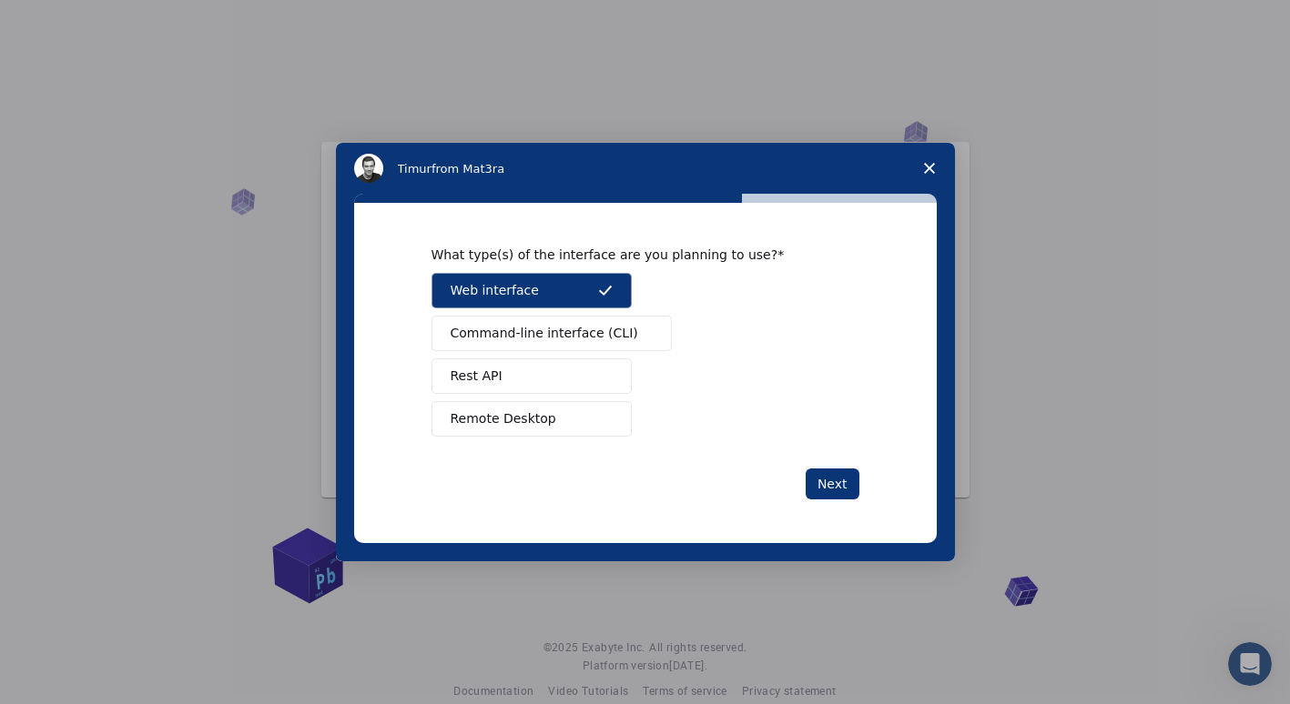
click at [586, 324] on span "Command-line interface (CLI)" at bounding box center [544, 333] width 187 height 19
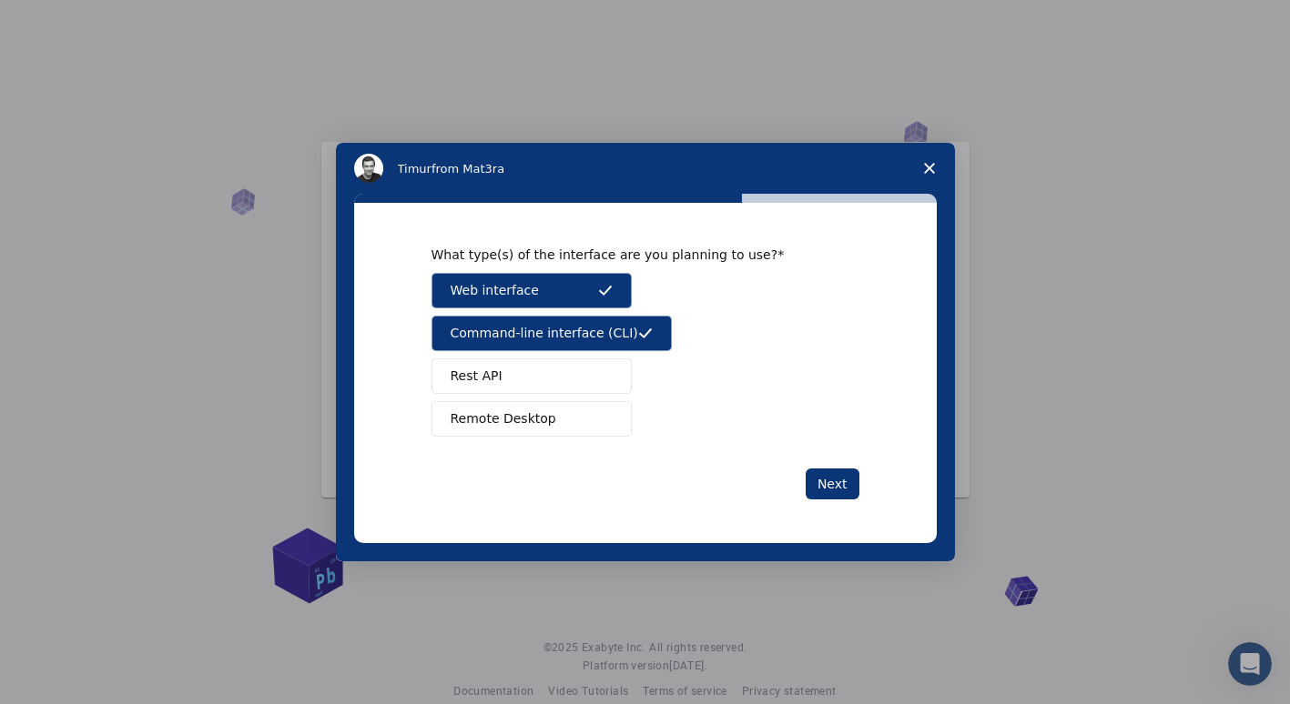
click at [545, 421] on button "Remote Desktop" at bounding box center [531, 418] width 200 height 35
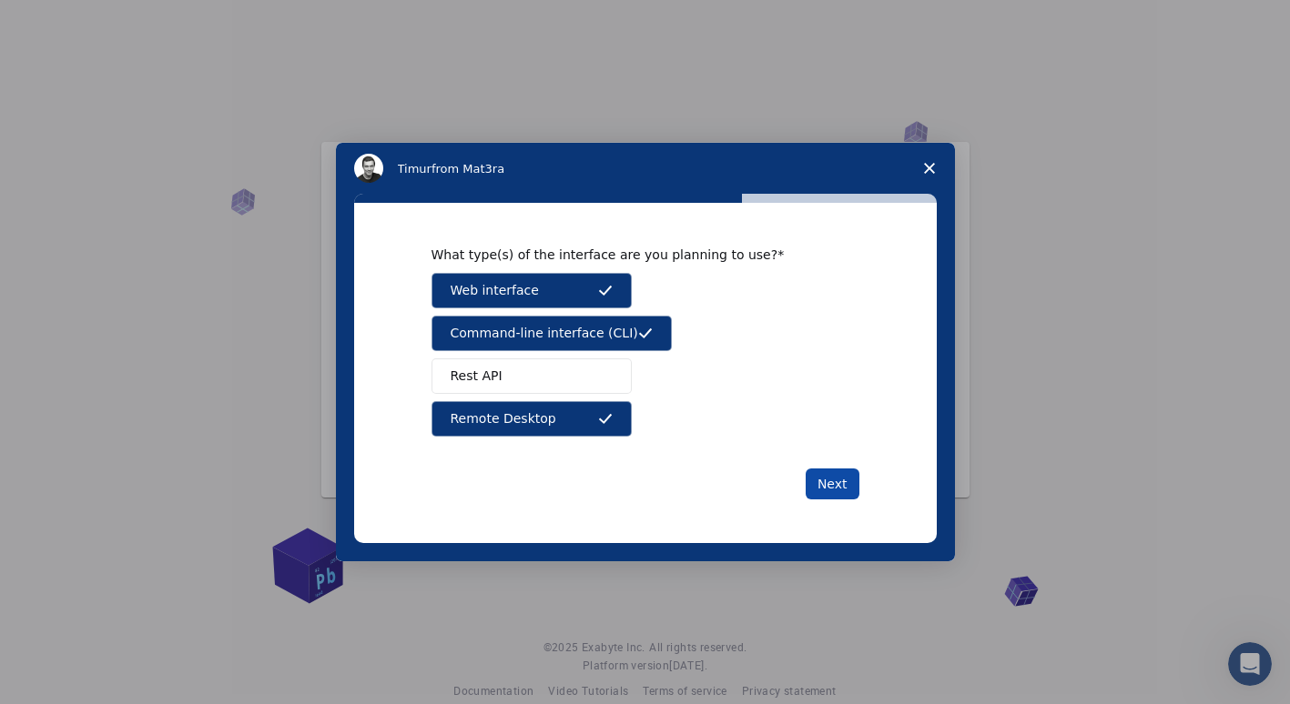
click at [825, 474] on button "Next" at bounding box center [832, 484] width 54 height 31
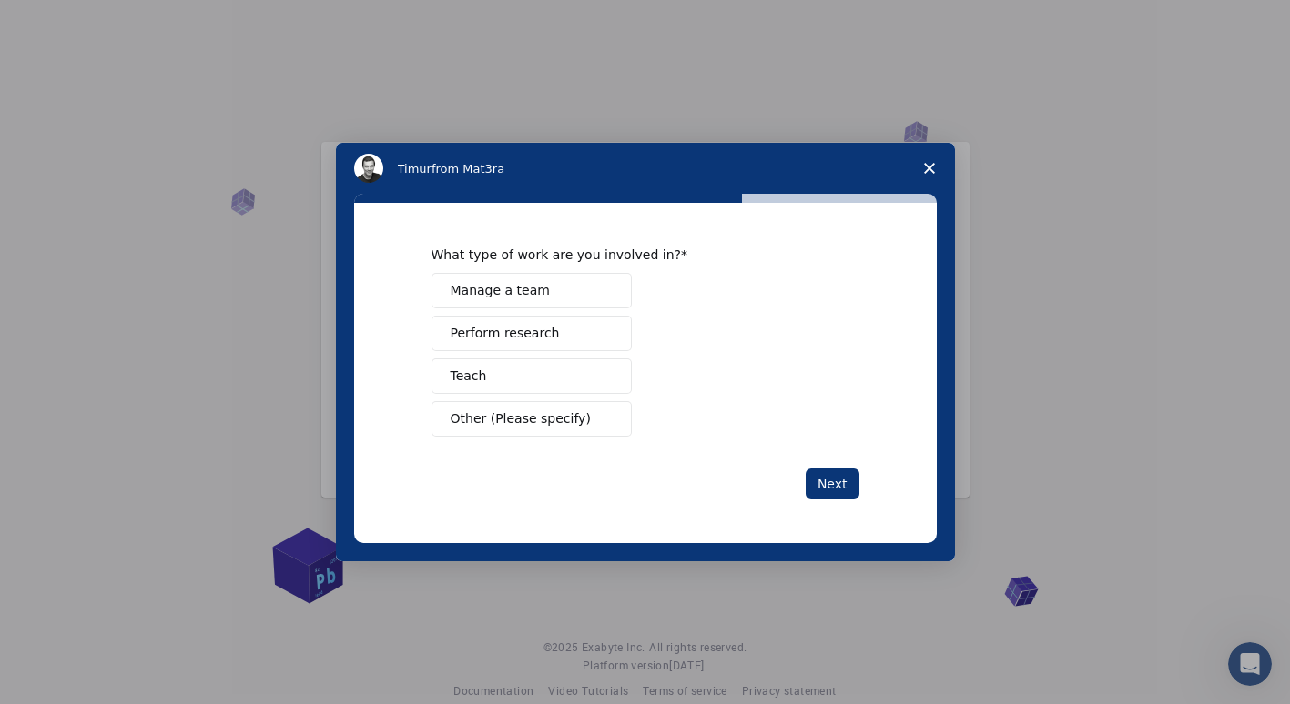
click at [569, 338] on button "Perform research" at bounding box center [531, 333] width 200 height 35
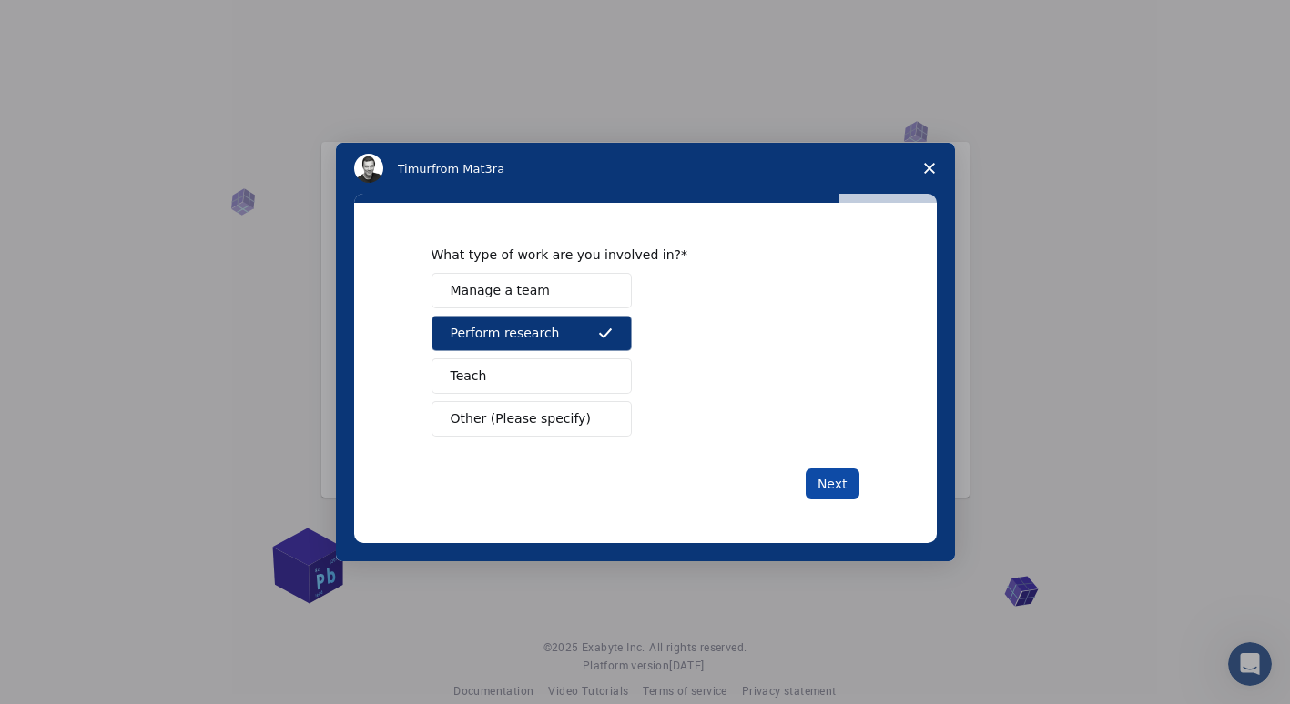
click at [829, 488] on button "Next" at bounding box center [832, 484] width 54 height 31
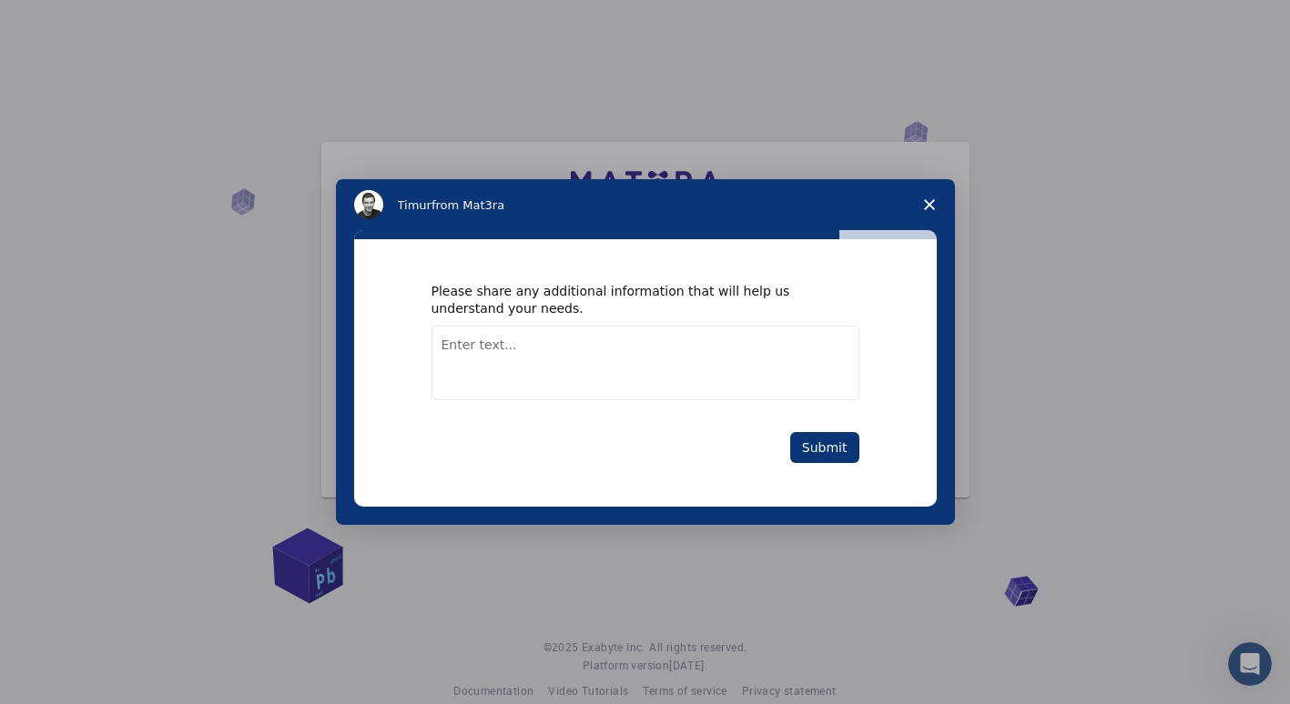
click at [731, 337] on textarea "Enter text..." at bounding box center [645, 363] width 428 height 75
type textarea "n"
click at [801, 347] on textarea "i want different sort of models which can help me build AI ML" at bounding box center [645, 363] width 428 height 75
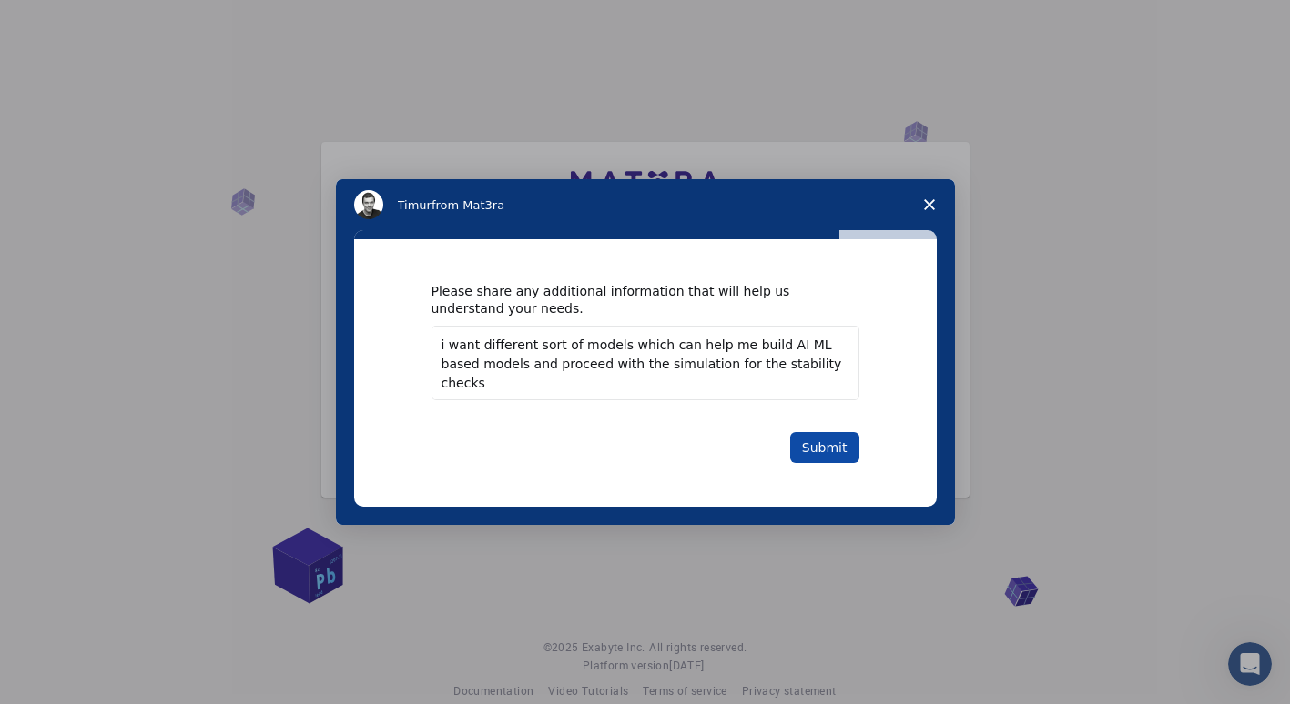
type textarea "i want different sort of models which can help me build AI ML based models and …"
click at [846, 453] on button "Submit" at bounding box center [824, 447] width 69 height 31
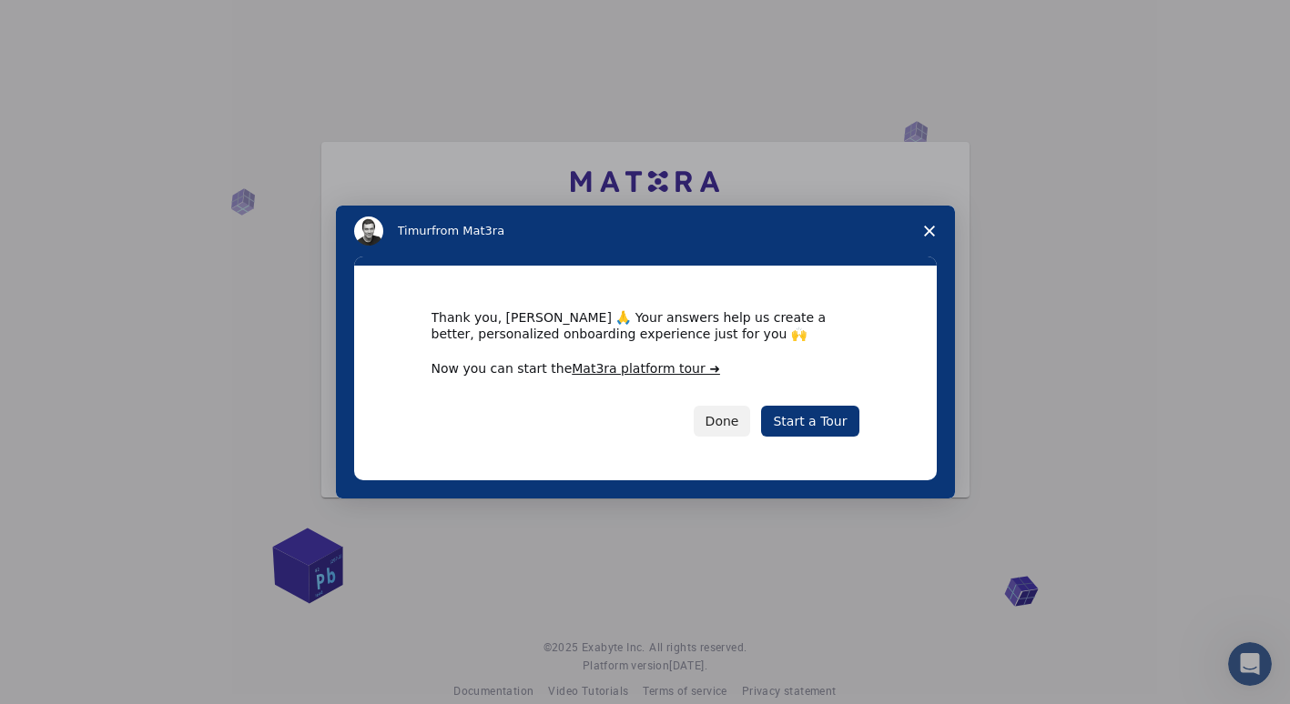
click at [846, 453] on div "Thank you, [PERSON_NAME] 🙏 Your answers help us create a better, personalized o…" at bounding box center [645, 373] width 582 height 215
click at [736, 425] on button "Done" at bounding box center [721, 421] width 57 height 31
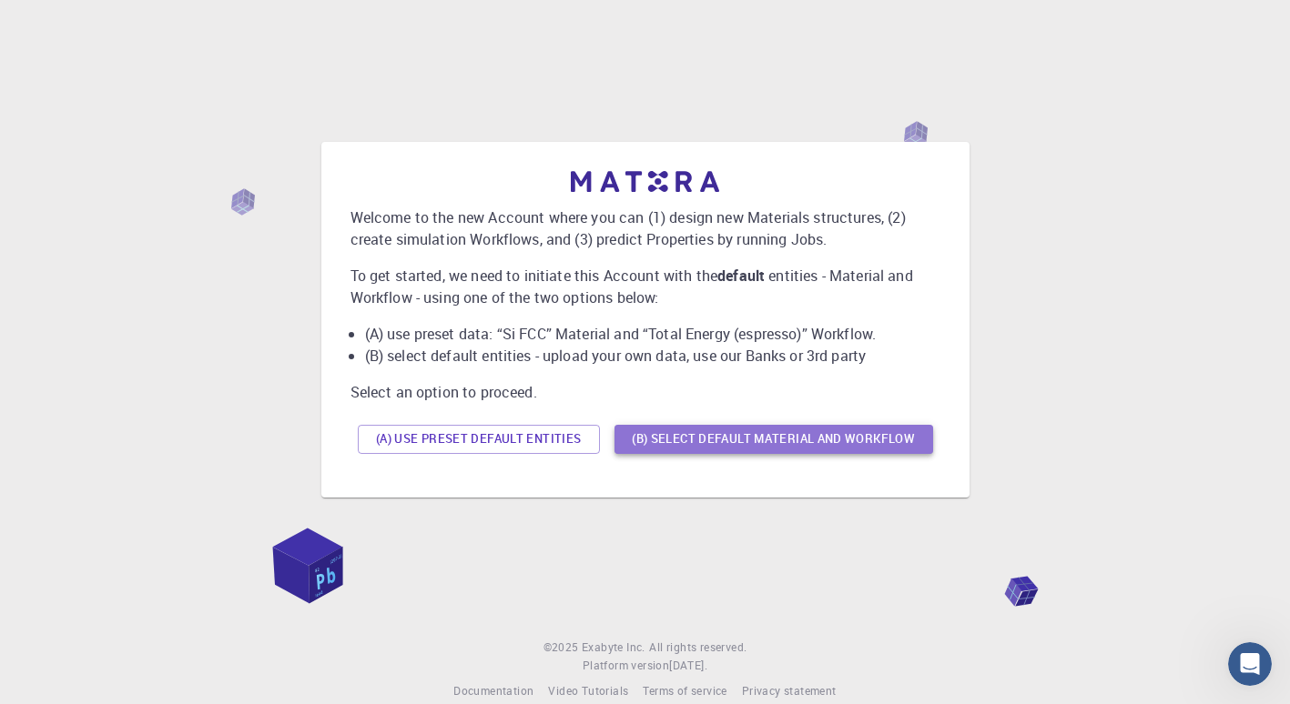
click at [801, 447] on button "(B) Select default material and workflow" at bounding box center [773, 439] width 319 height 29
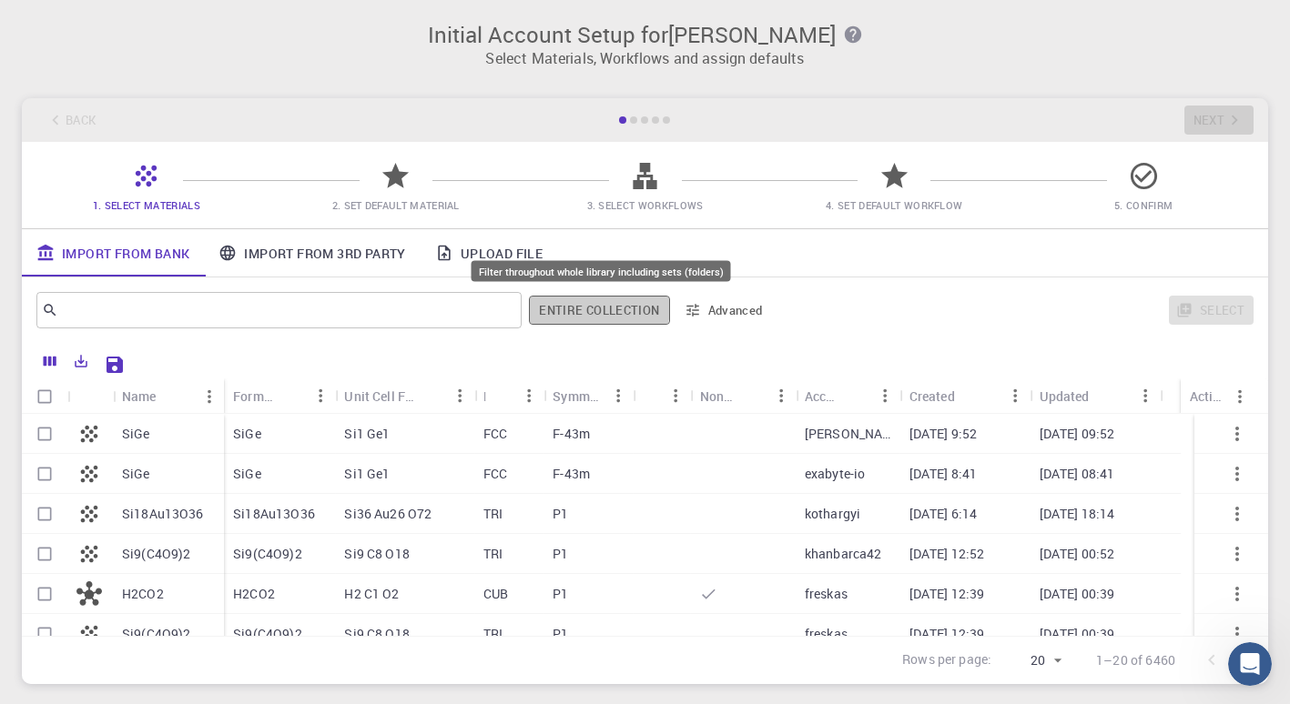
click at [595, 308] on button "Entire collection" at bounding box center [599, 310] width 140 height 29
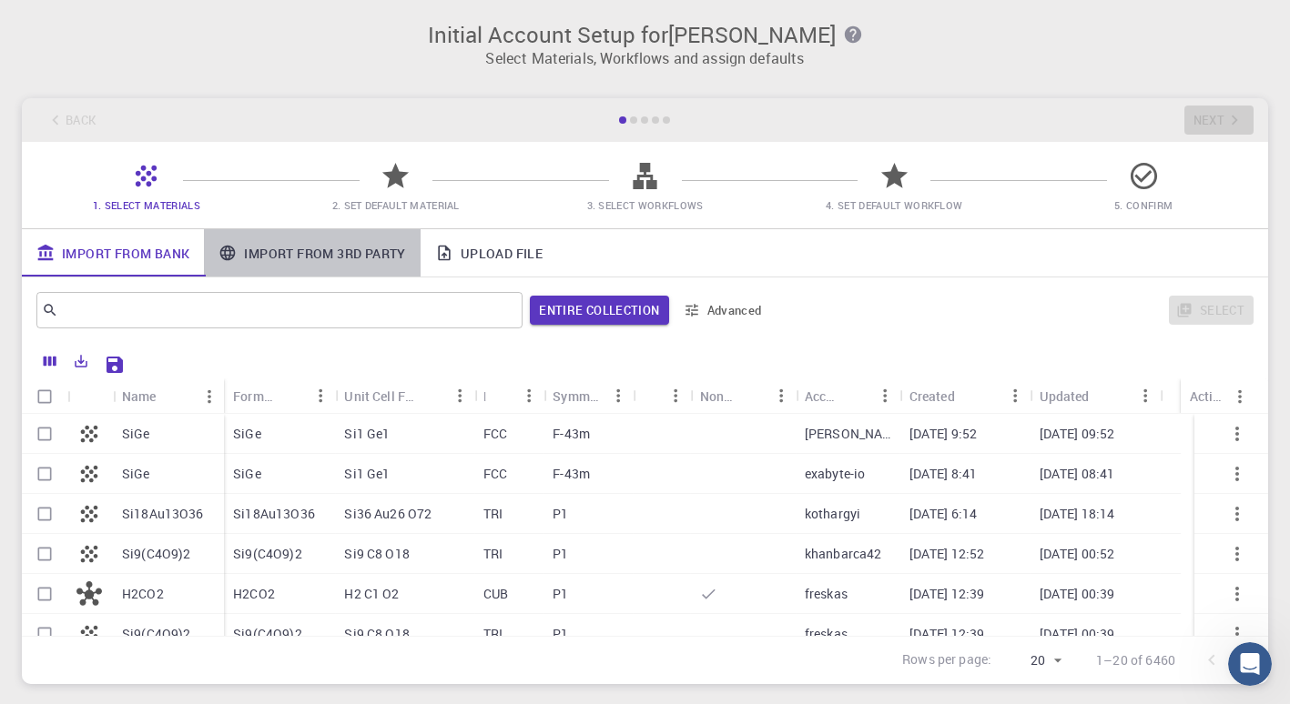
click at [355, 258] on link "Import From 3rd Party" at bounding box center [312, 252] width 216 height 47
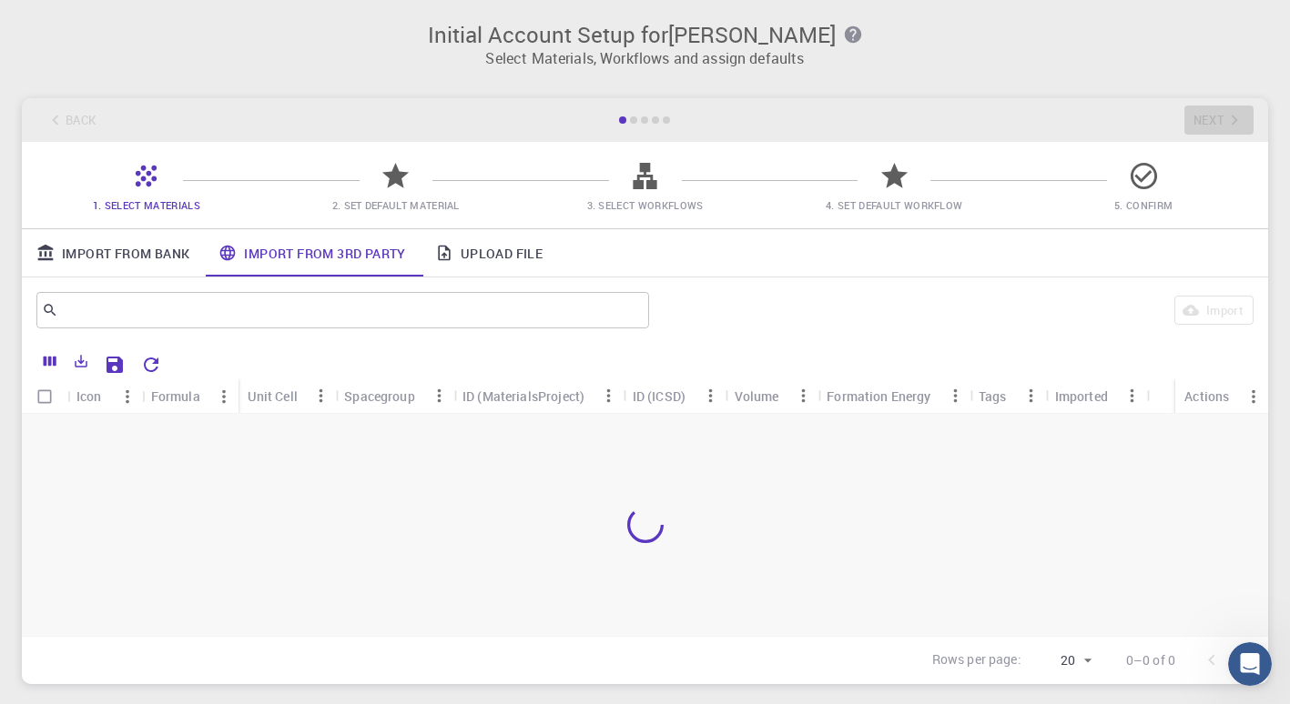
click at [472, 242] on link "Upload File" at bounding box center [488, 252] width 137 height 47
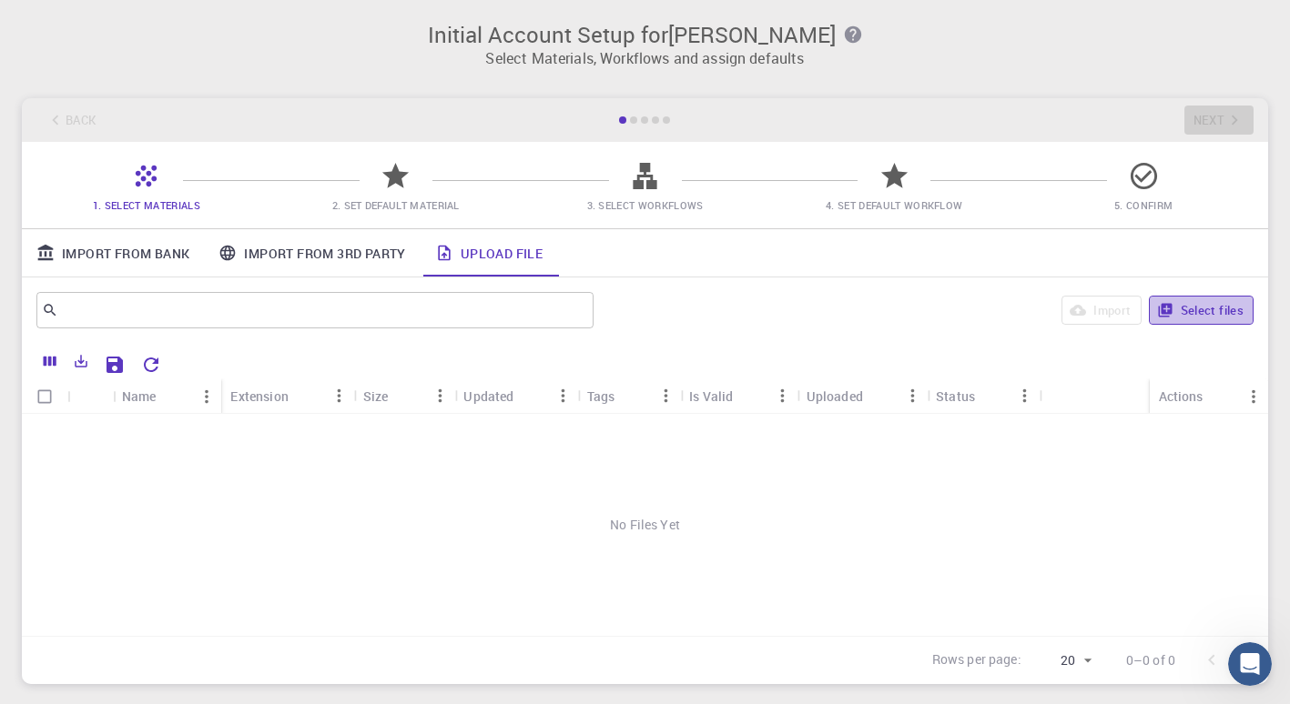
click at [1217, 309] on button "Select files" at bounding box center [1201, 310] width 105 height 29
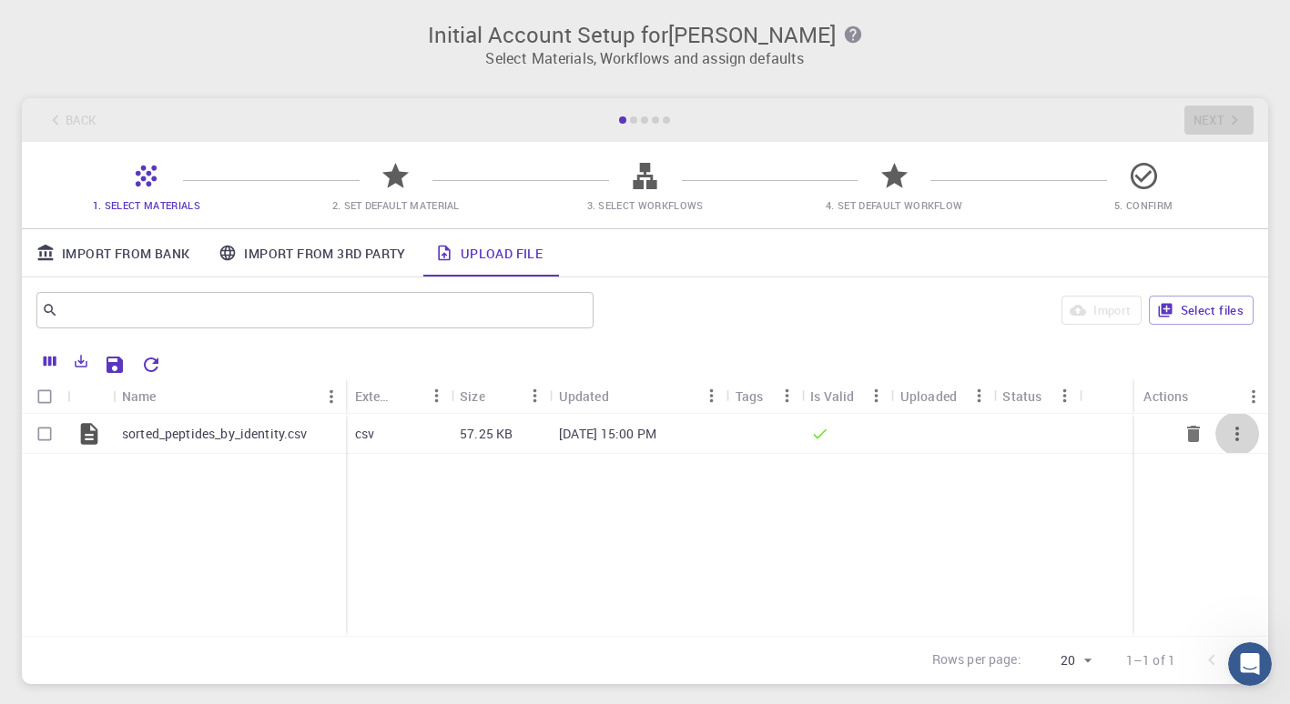
click at [1230, 436] on icon "button" at bounding box center [1237, 434] width 22 height 22
click at [1208, 489] on icon at bounding box center [1206, 483] width 16 height 16
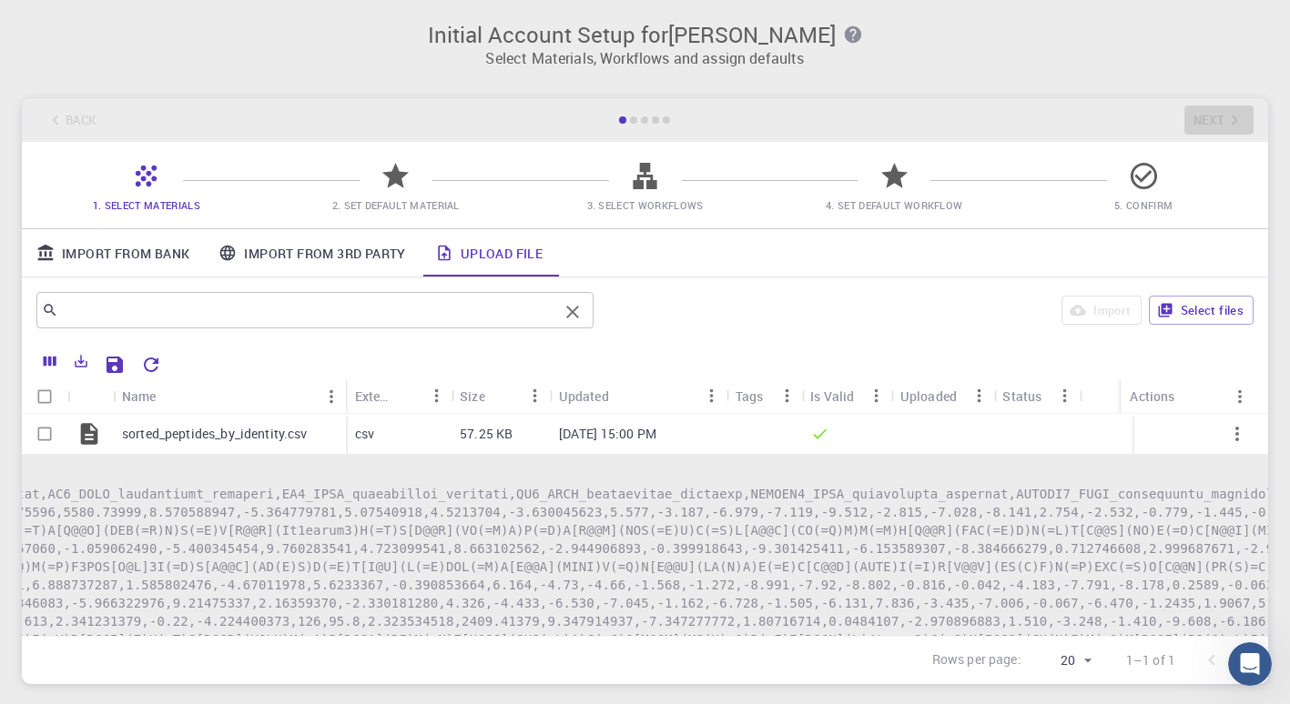
scroll to position [0, 2263]
click at [843, 359] on div at bounding box center [711, 363] width 1085 height 32
click at [370, 345] on div at bounding box center [644, 360] width 1227 height 35
click at [1226, 436] on icon "button" at bounding box center [1237, 434] width 22 height 22
click at [1230, 518] on span "Collapse" at bounding box center [1252, 512] width 46 height 18
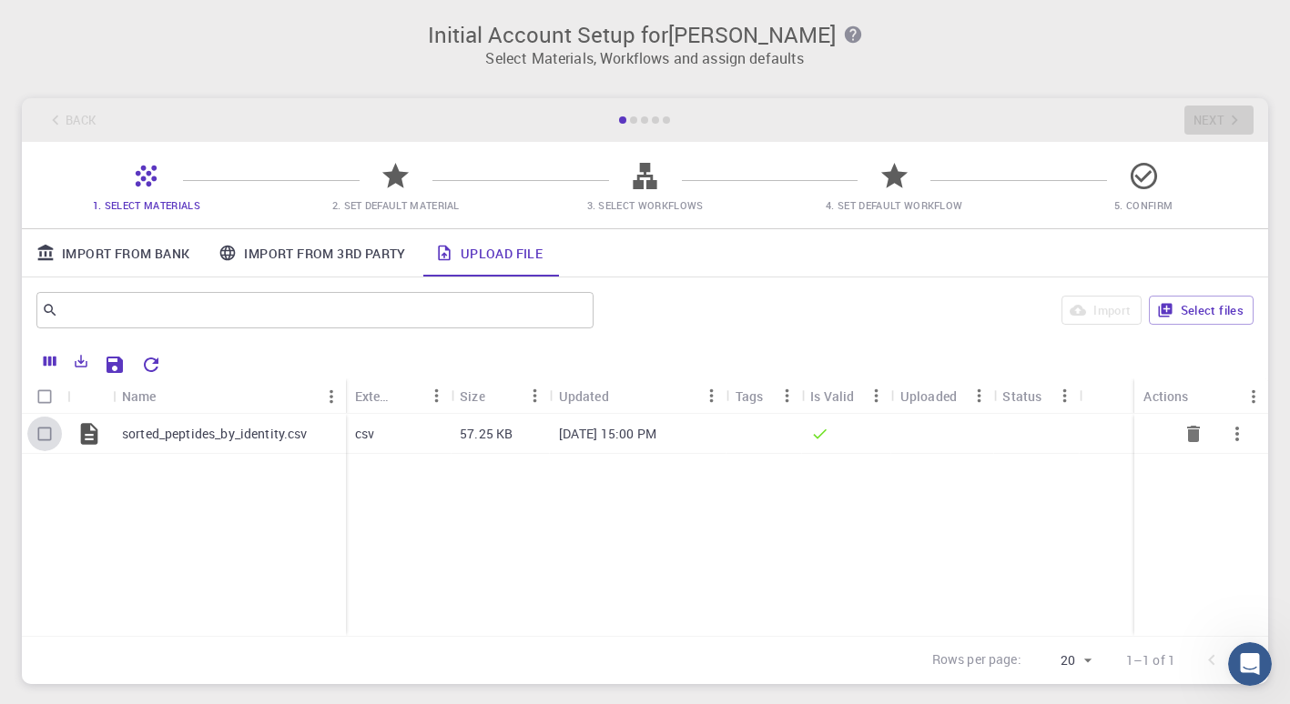
click at [37, 432] on input "Select row" at bounding box center [44, 434] width 35 height 35
checkbox input "true"
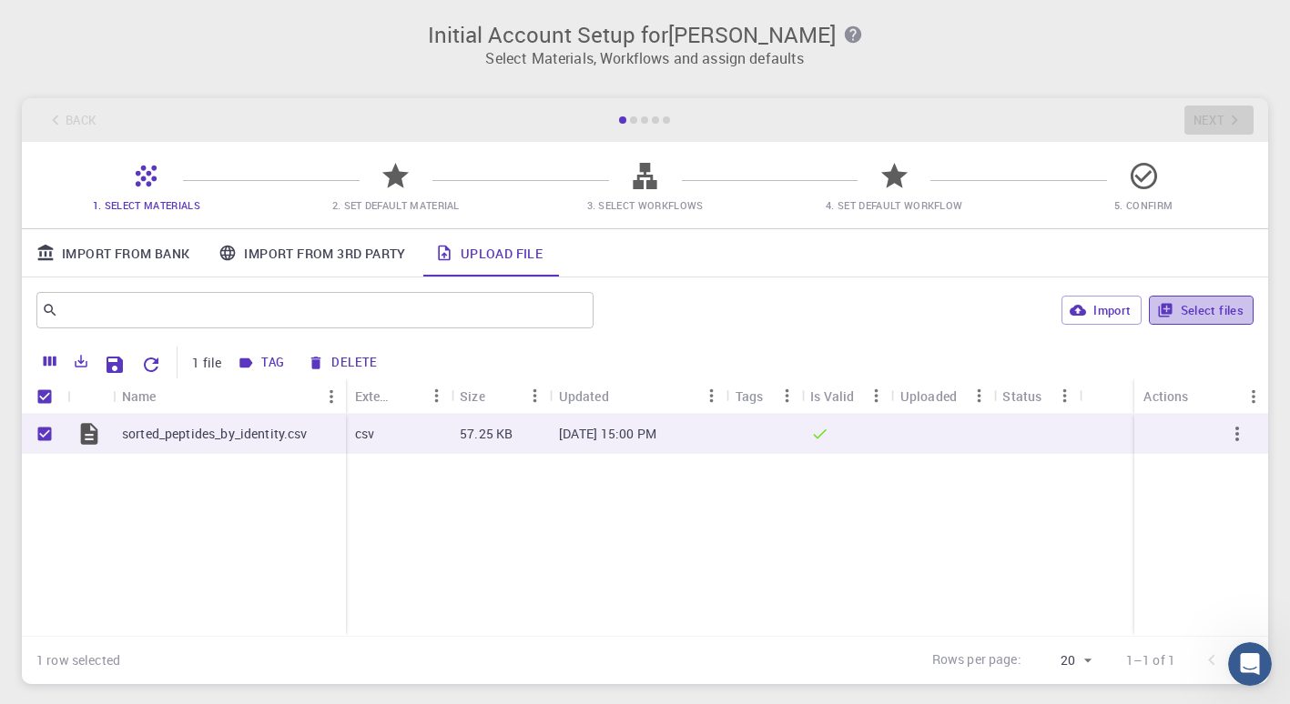
click at [1194, 306] on button "Select files" at bounding box center [1201, 310] width 105 height 29
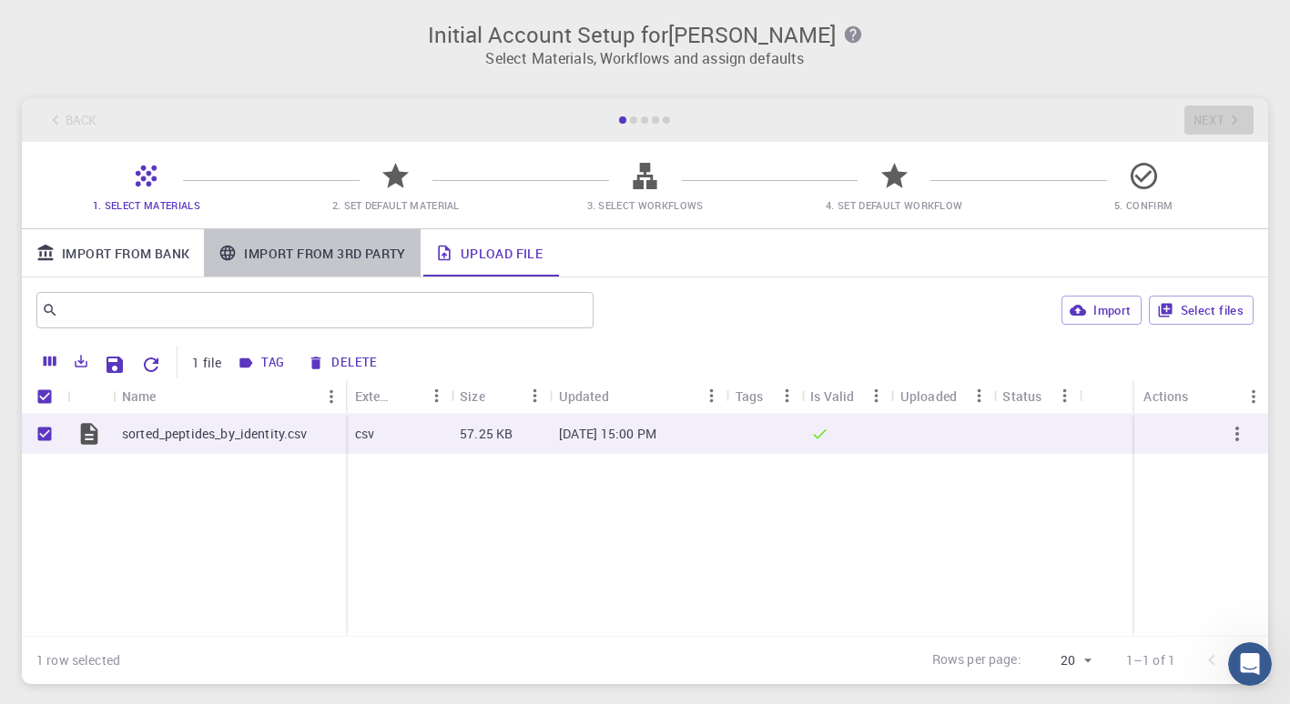
click at [324, 248] on link "Import From 3rd Party" at bounding box center [312, 252] width 216 height 47
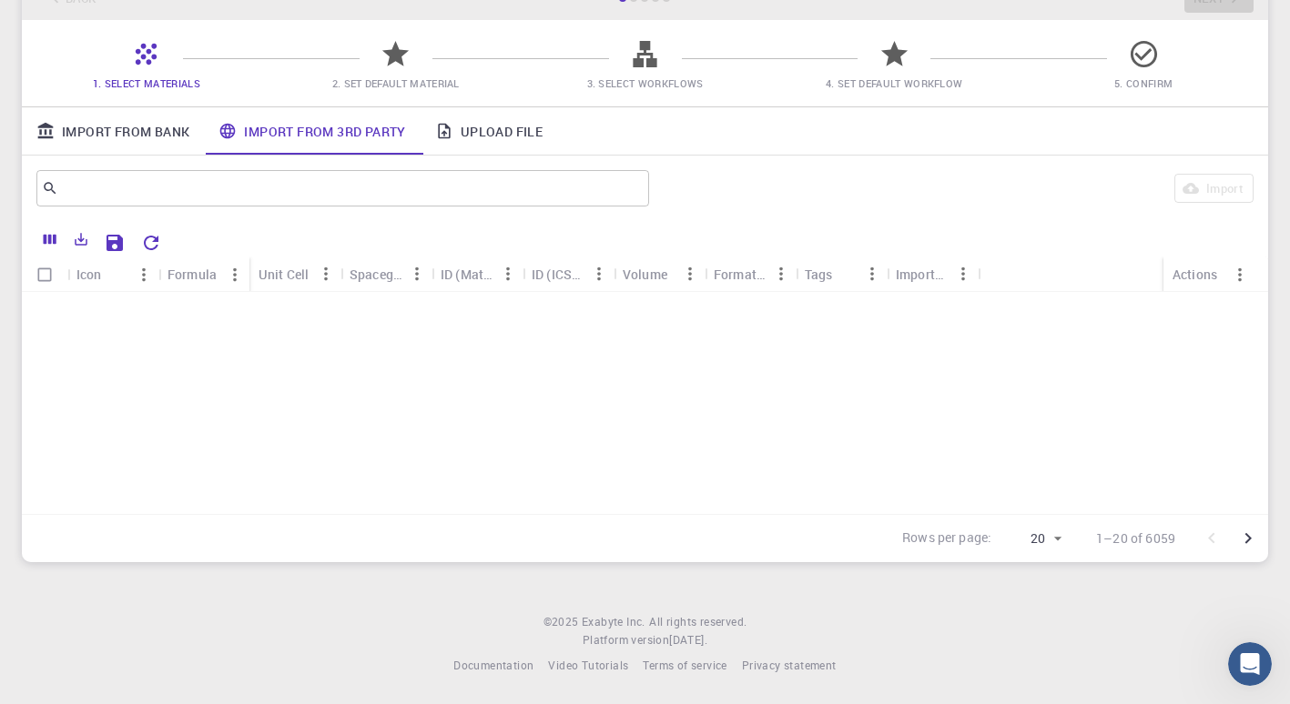
scroll to position [0, 0]
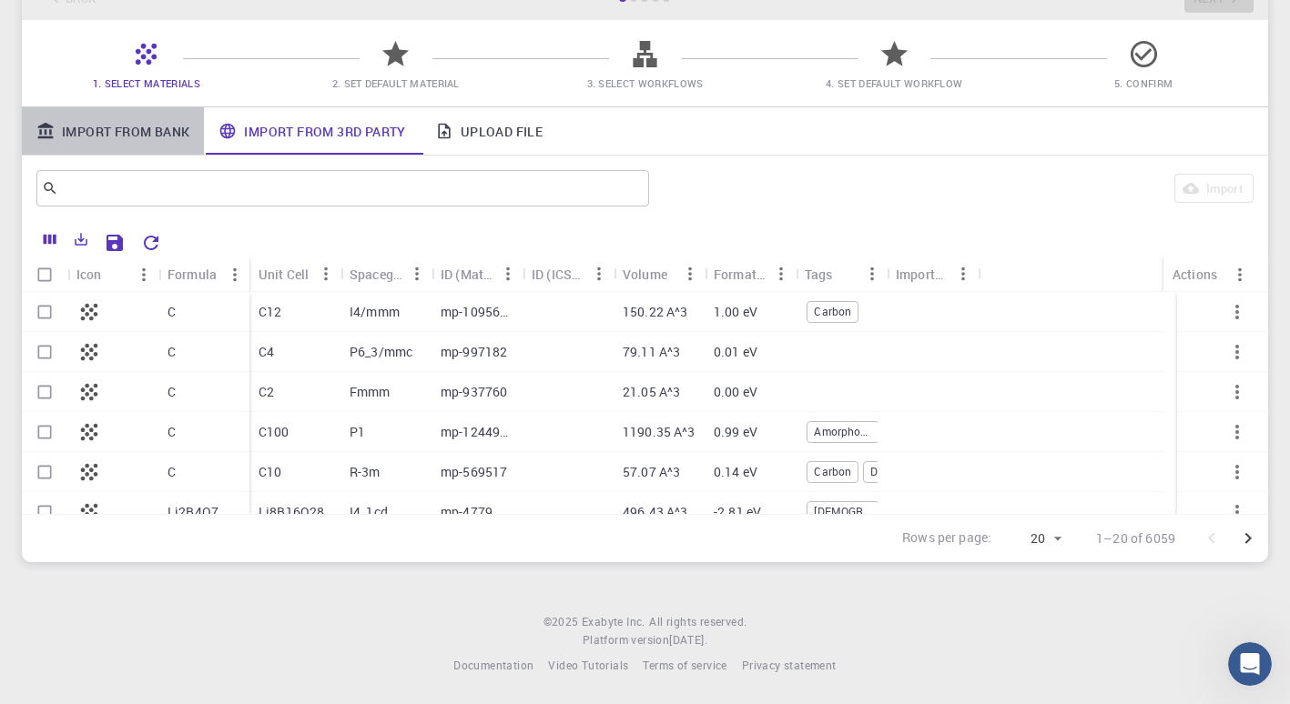
click at [174, 127] on link "Import From Bank" at bounding box center [113, 130] width 182 height 47
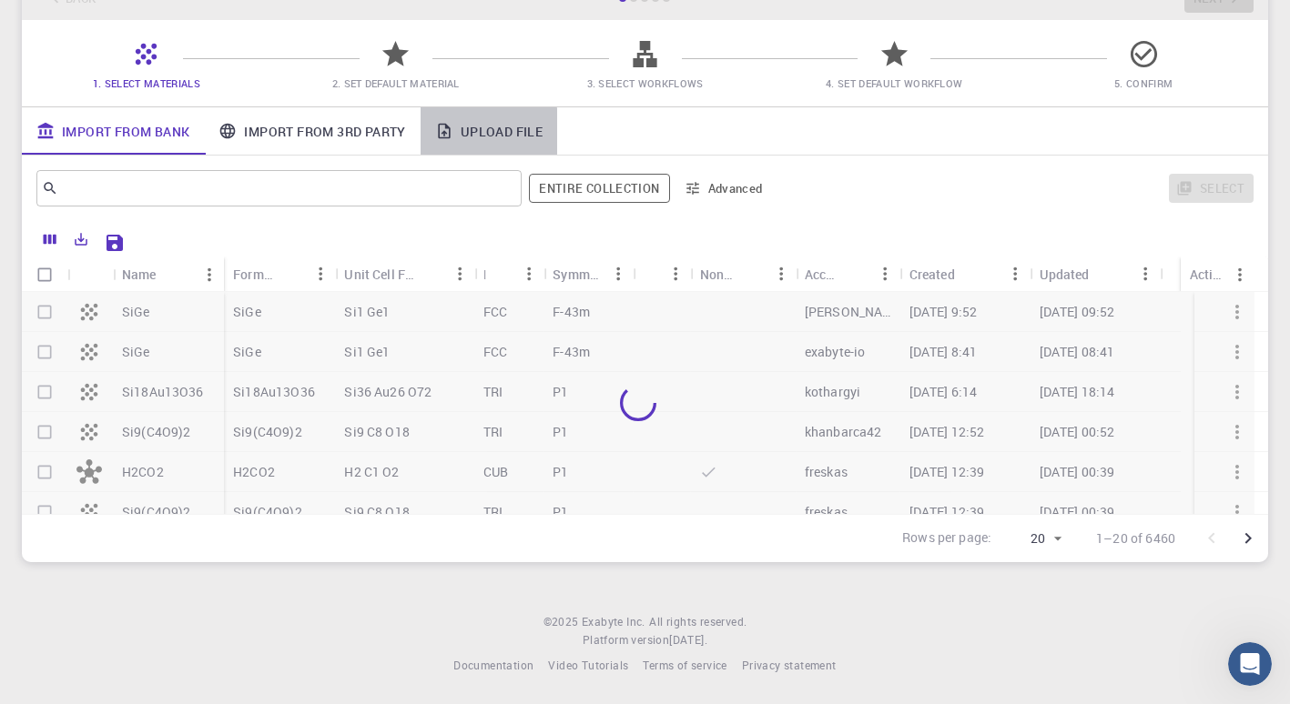
click at [477, 137] on link "Upload File" at bounding box center [488, 130] width 137 height 47
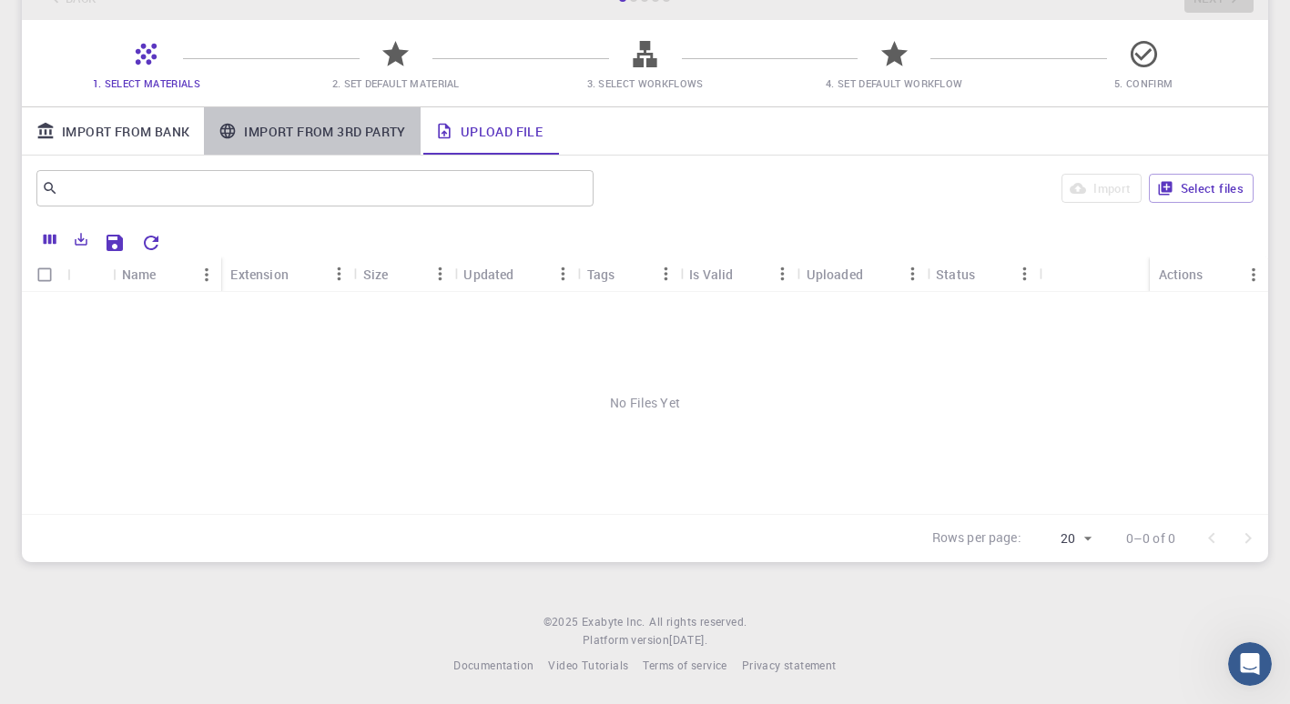
click at [336, 128] on link "Import From 3rd Party" at bounding box center [312, 130] width 216 height 47
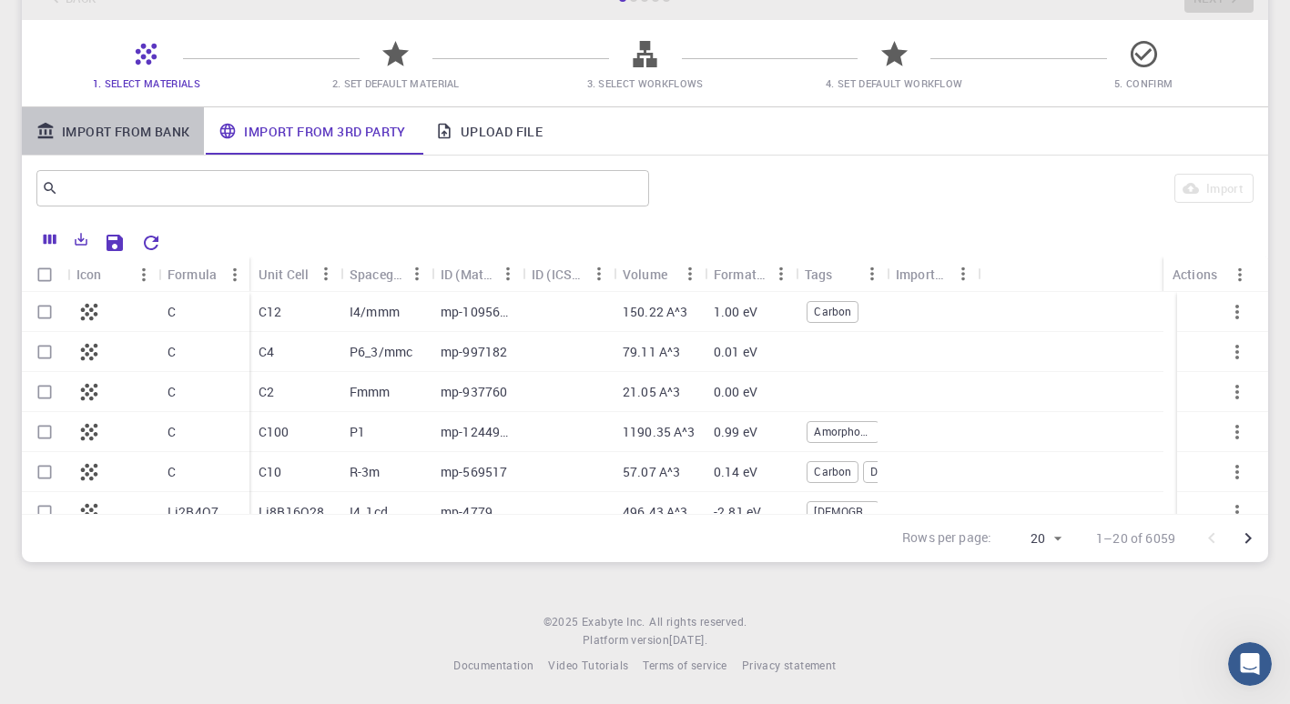
click at [189, 138] on link "Import From Bank" at bounding box center [113, 130] width 182 height 47
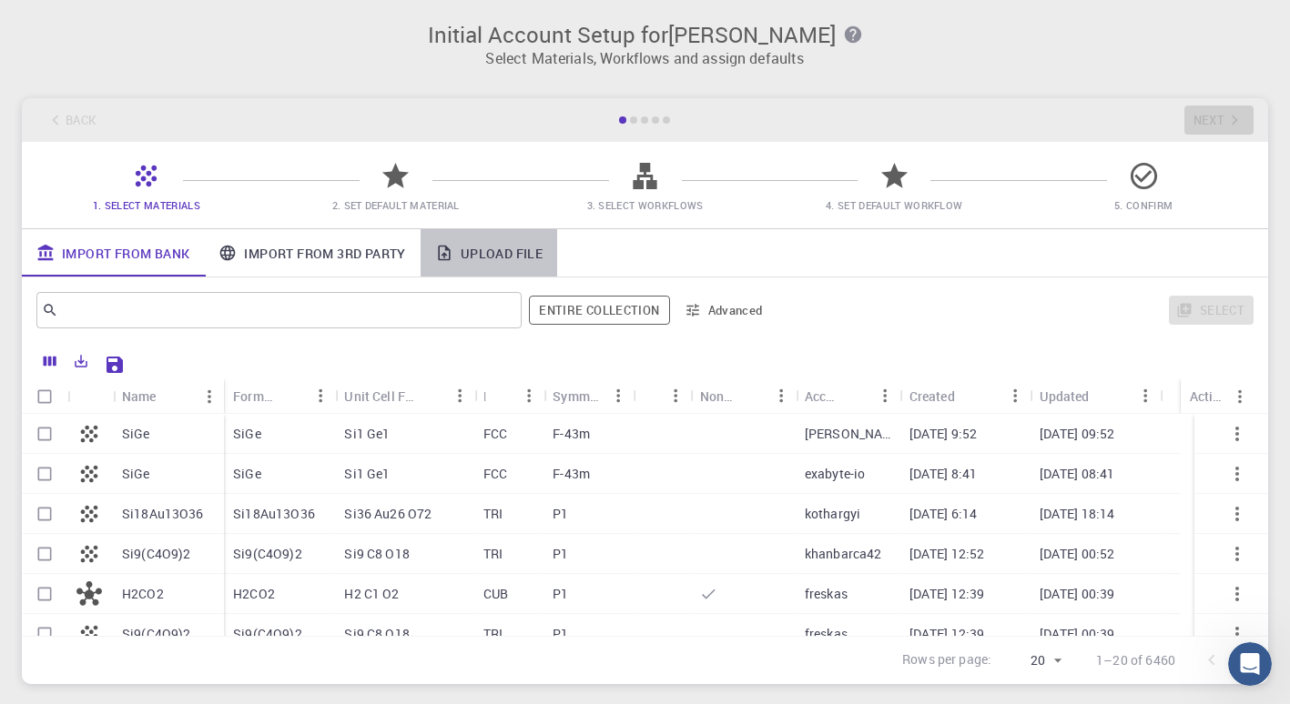
click at [477, 251] on link "Upload File" at bounding box center [488, 252] width 137 height 47
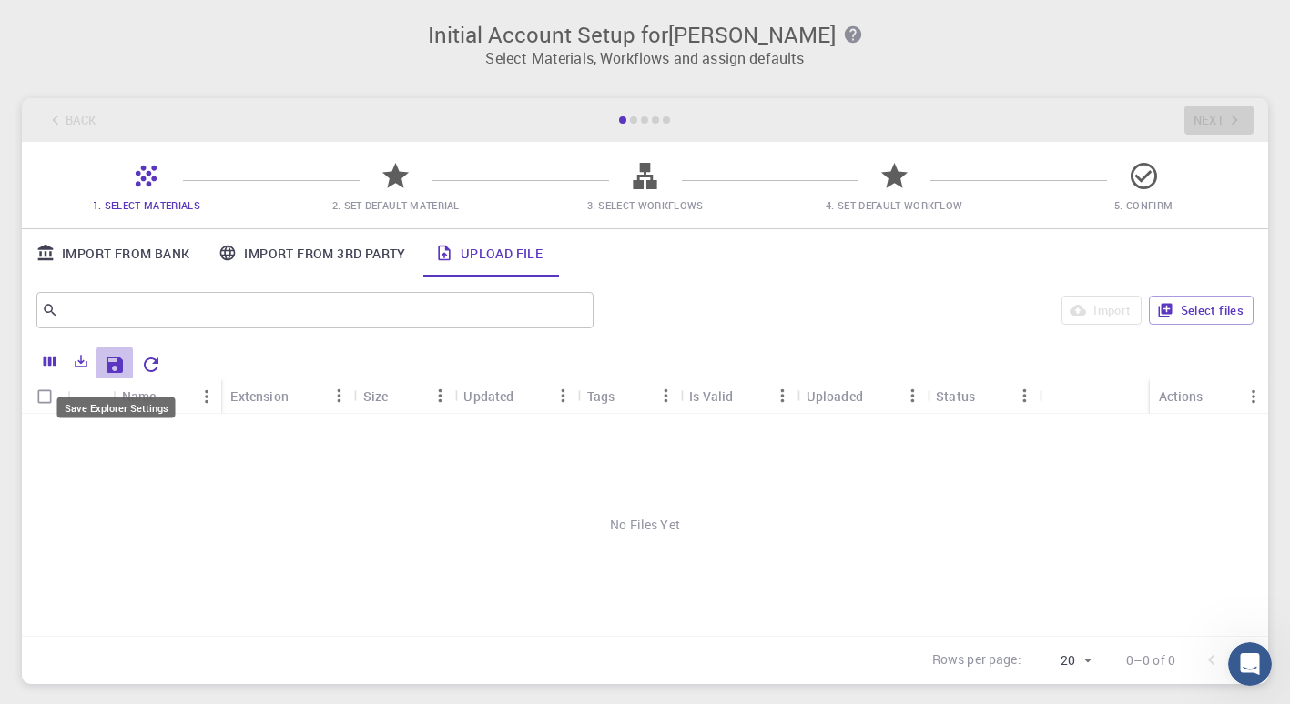
click at [120, 372] on icon "Save Explorer Settings" at bounding box center [114, 365] width 16 height 16
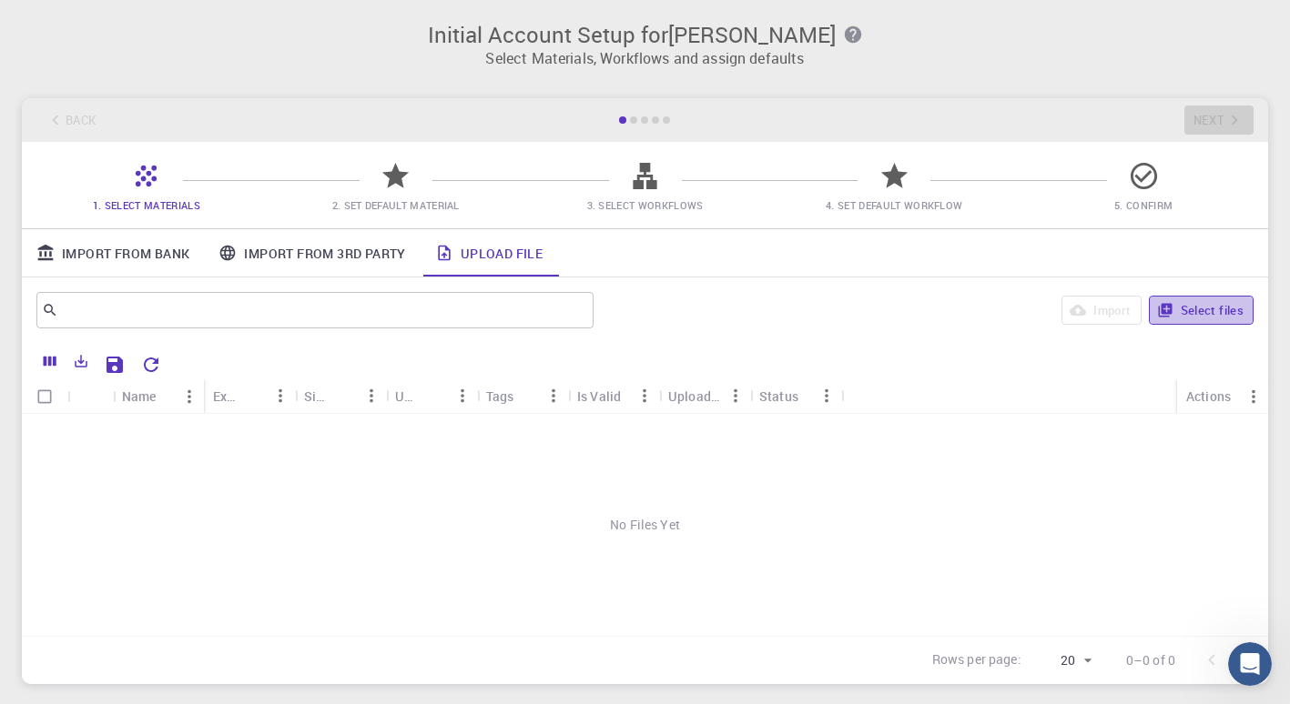
click at [1211, 301] on button "Select files" at bounding box center [1201, 310] width 105 height 29
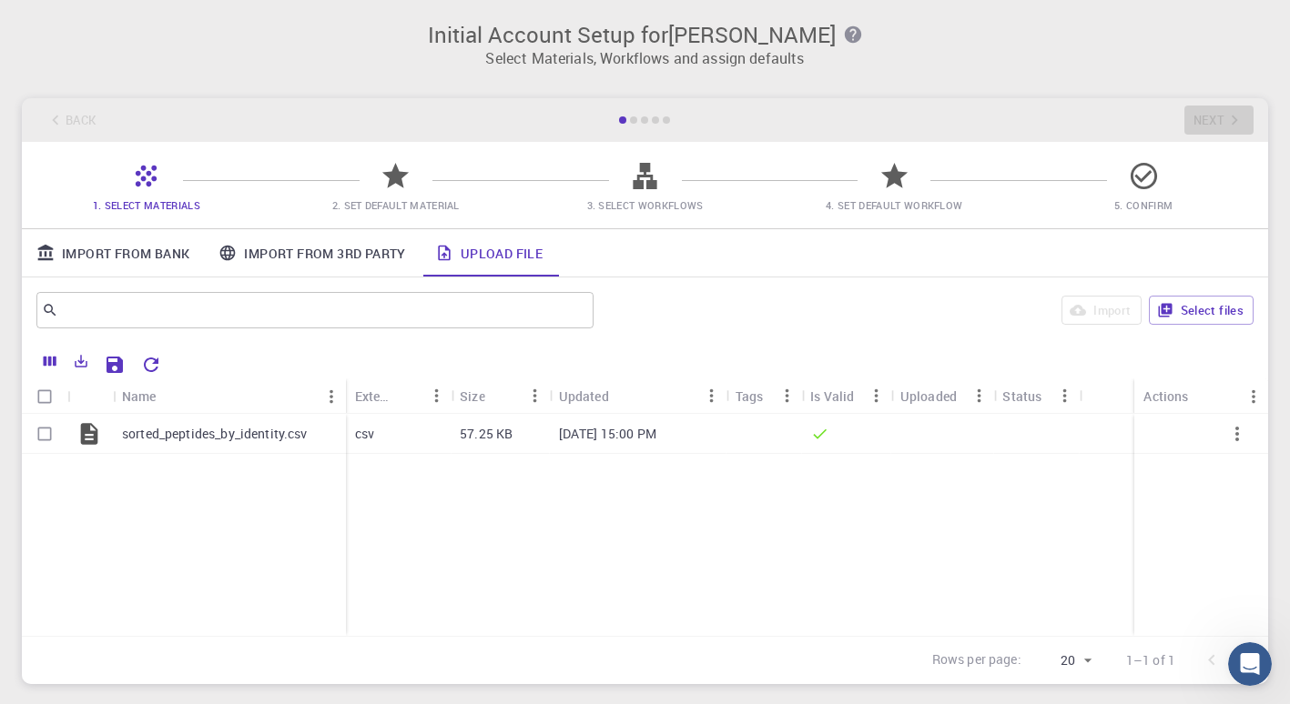
click at [389, 190] on icon at bounding box center [396, 176] width 32 height 32
click at [35, 433] on input "Select row" at bounding box center [44, 434] width 35 height 35
checkbox input "true"
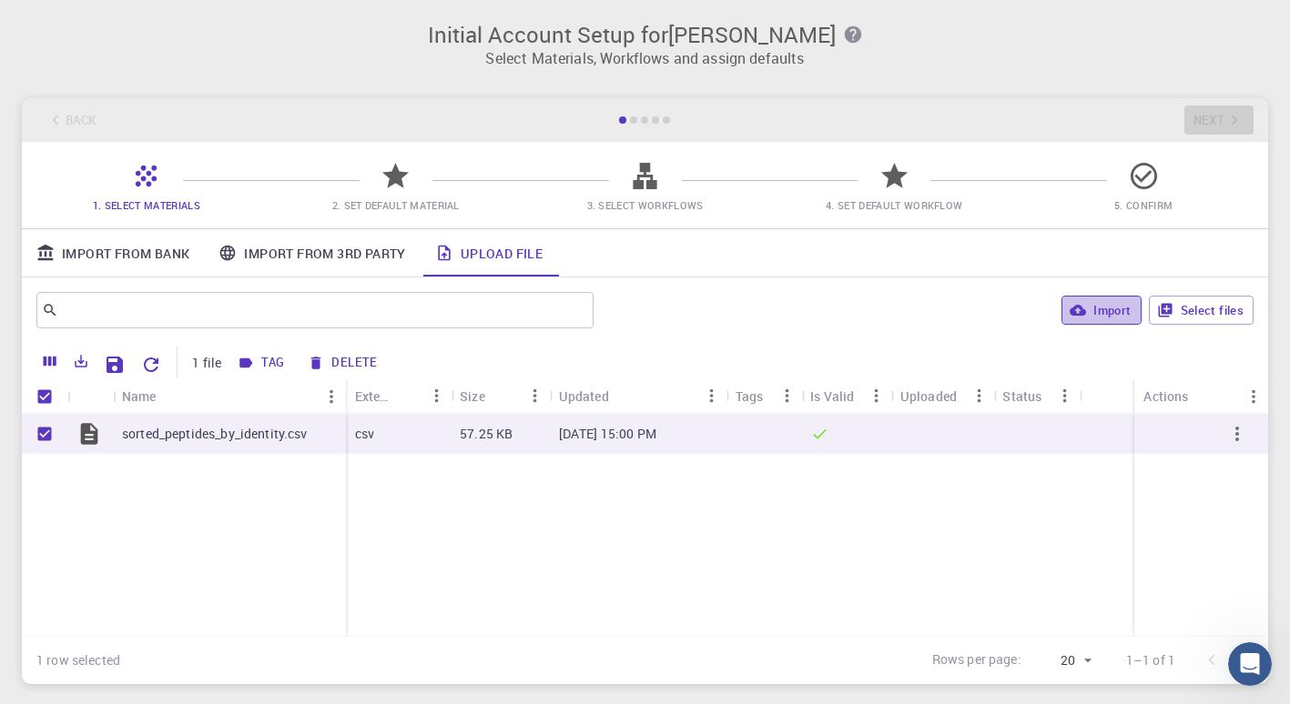
click at [1114, 321] on button "Import" at bounding box center [1100, 310] width 79 height 29
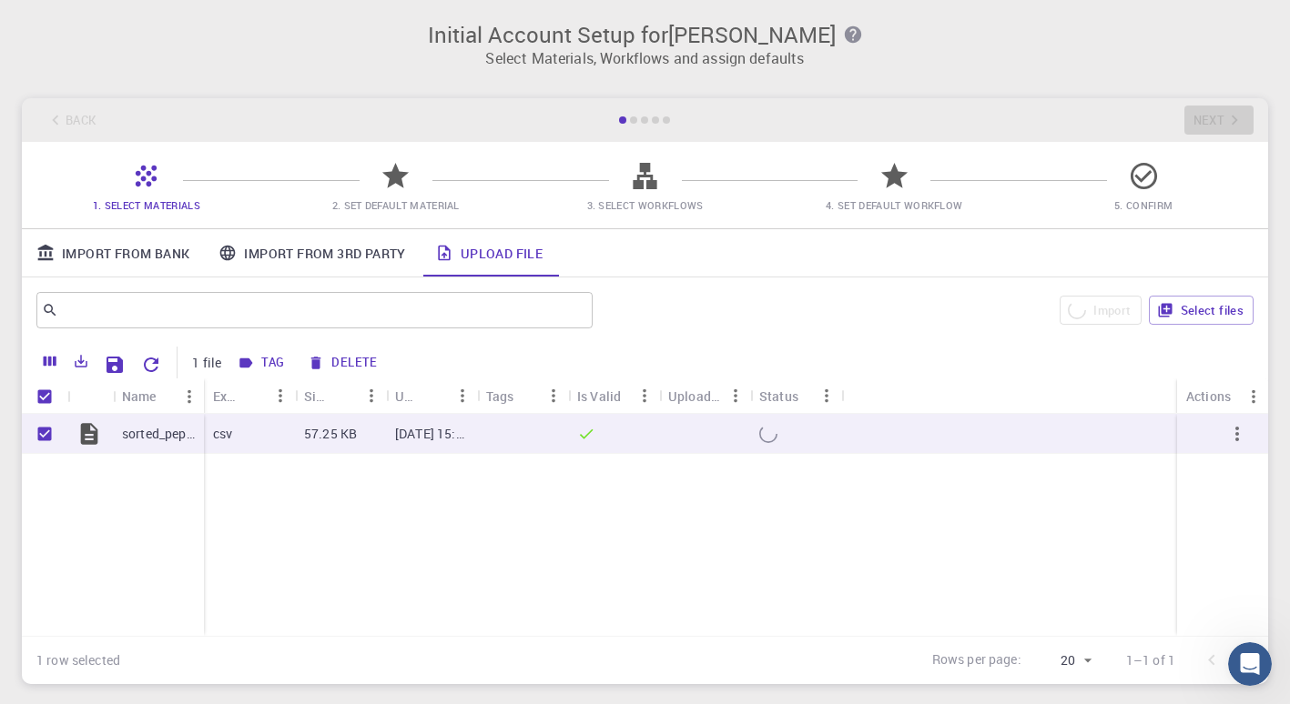
checkbox input "false"
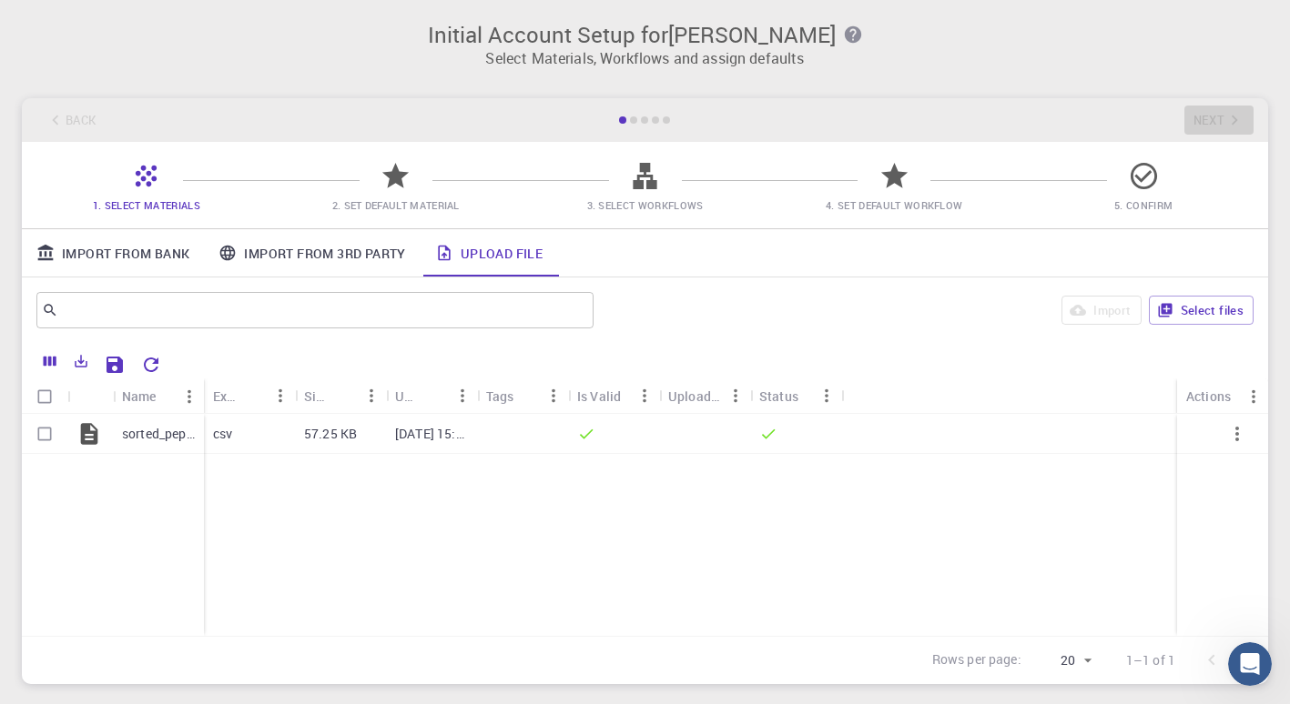
click at [1243, 660] on icon "Open Intercom Messenger" at bounding box center [1250, 665] width 30 height 30
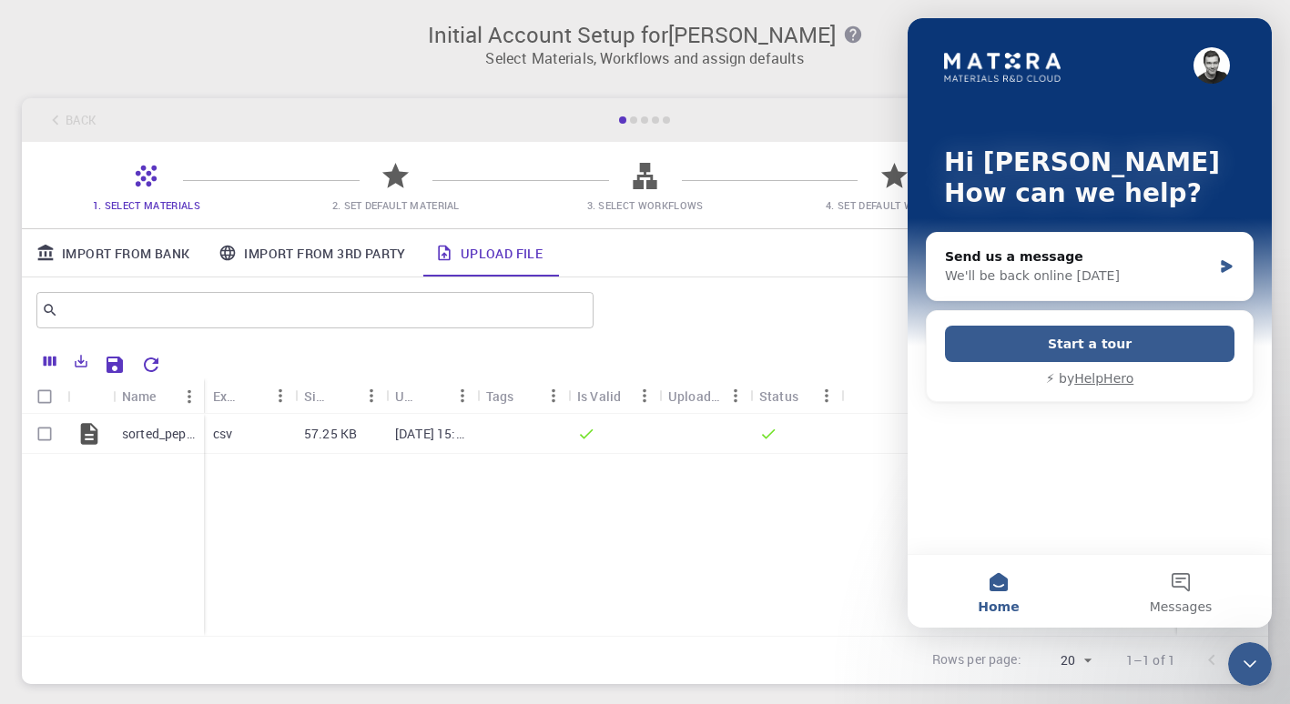
click at [1243, 660] on icon "Close Intercom Messenger" at bounding box center [1250, 664] width 22 height 22
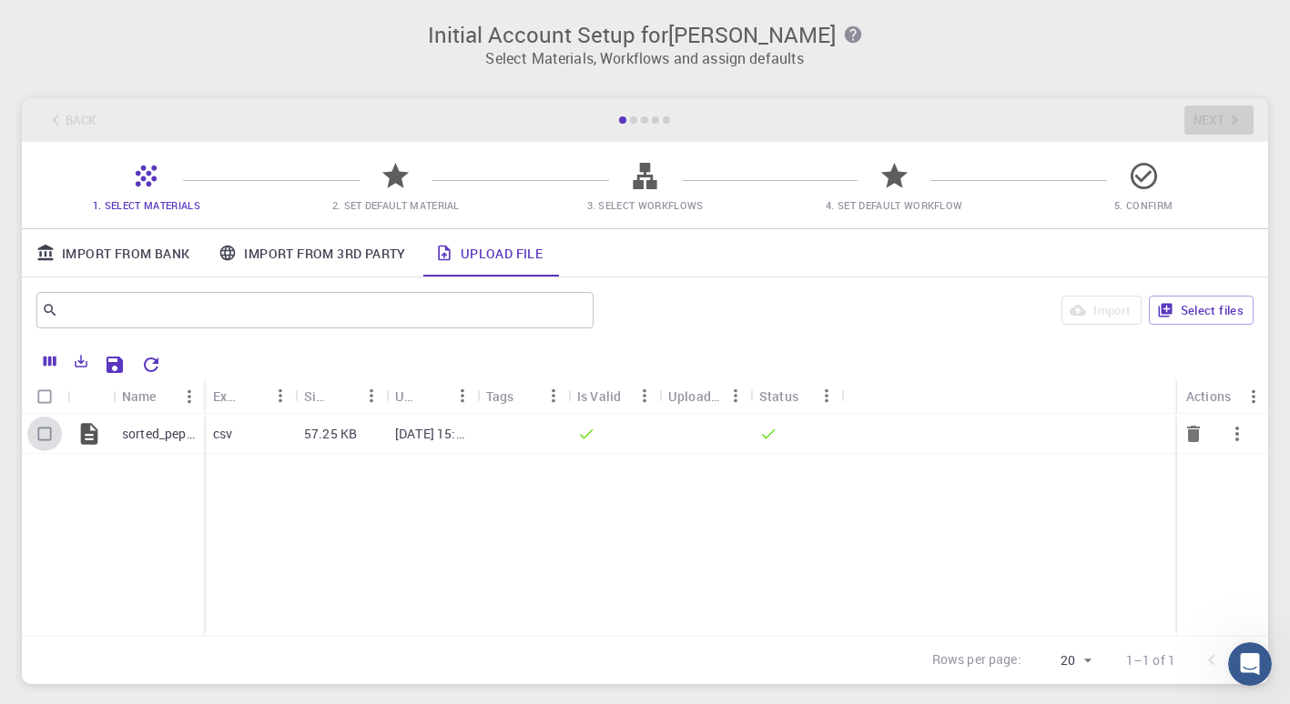
click at [49, 433] on input "Select row" at bounding box center [44, 434] width 35 height 35
checkbox input "true"
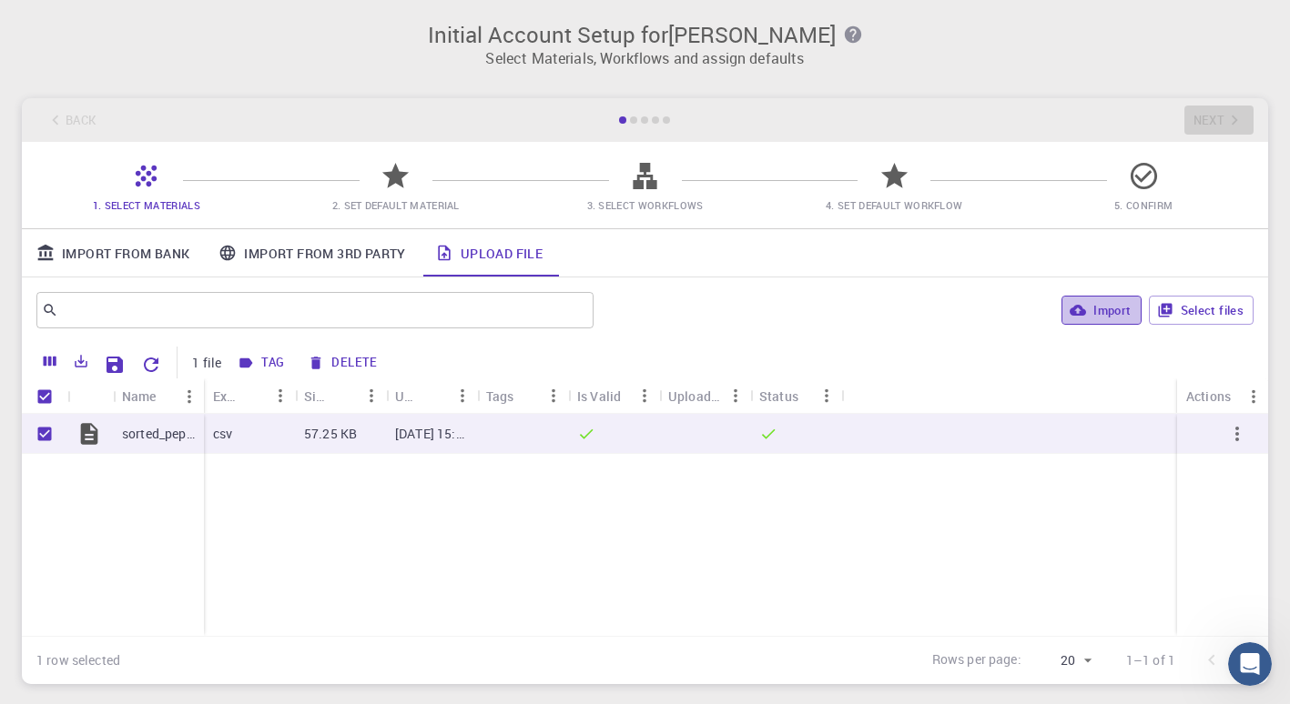
click at [1111, 308] on button "Import" at bounding box center [1100, 310] width 79 height 29
checkbox input "false"
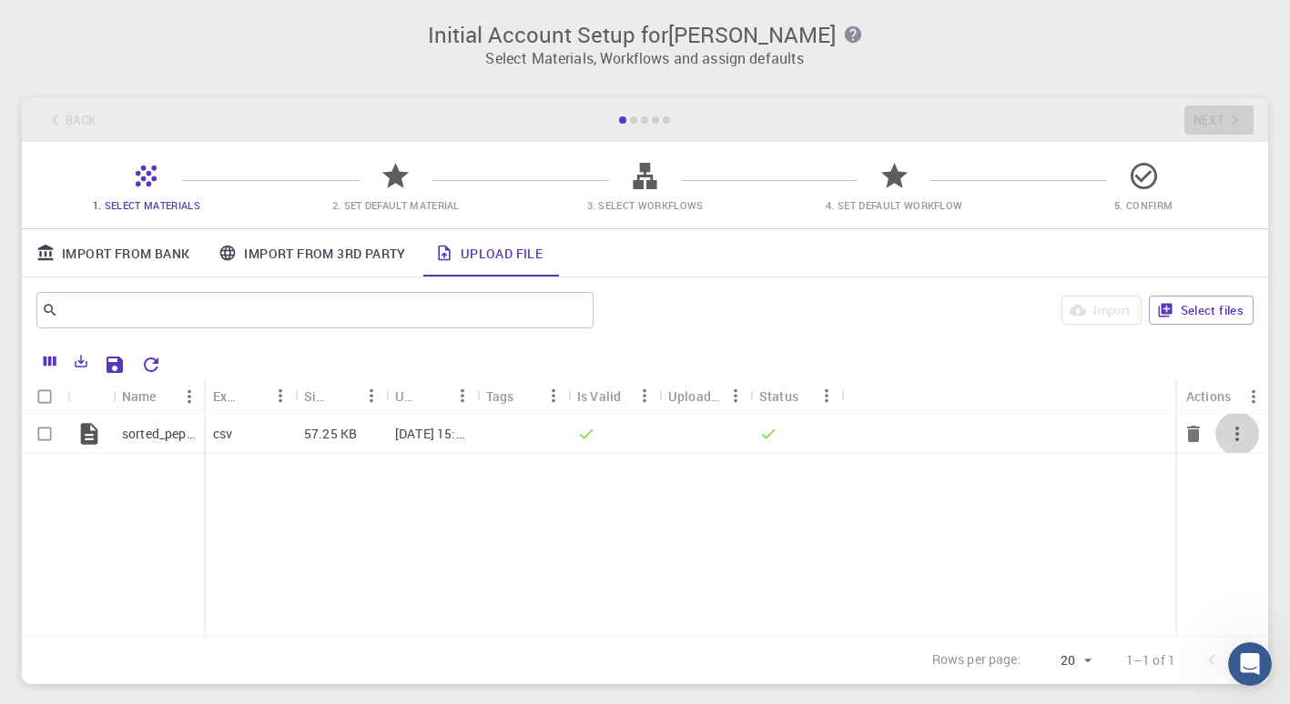
click at [1247, 446] on button "button" at bounding box center [1237, 434] width 44 height 44
click at [1247, 446] on ul "Delete Expand Collapse" at bounding box center [1236, 493] width 106 height 102
click at [965, 594] on div at bounding box center [645, 352] width 1290 height 704
click at [390, 177] on icon at bounding box center [395, 175] width 26 height 25
click at [1037, 77] on div "Initial Account Setup for [PERSON_NAME] Select Materials, Workflows and assign …" at bounding box center [645, 353] width 1290 height 706
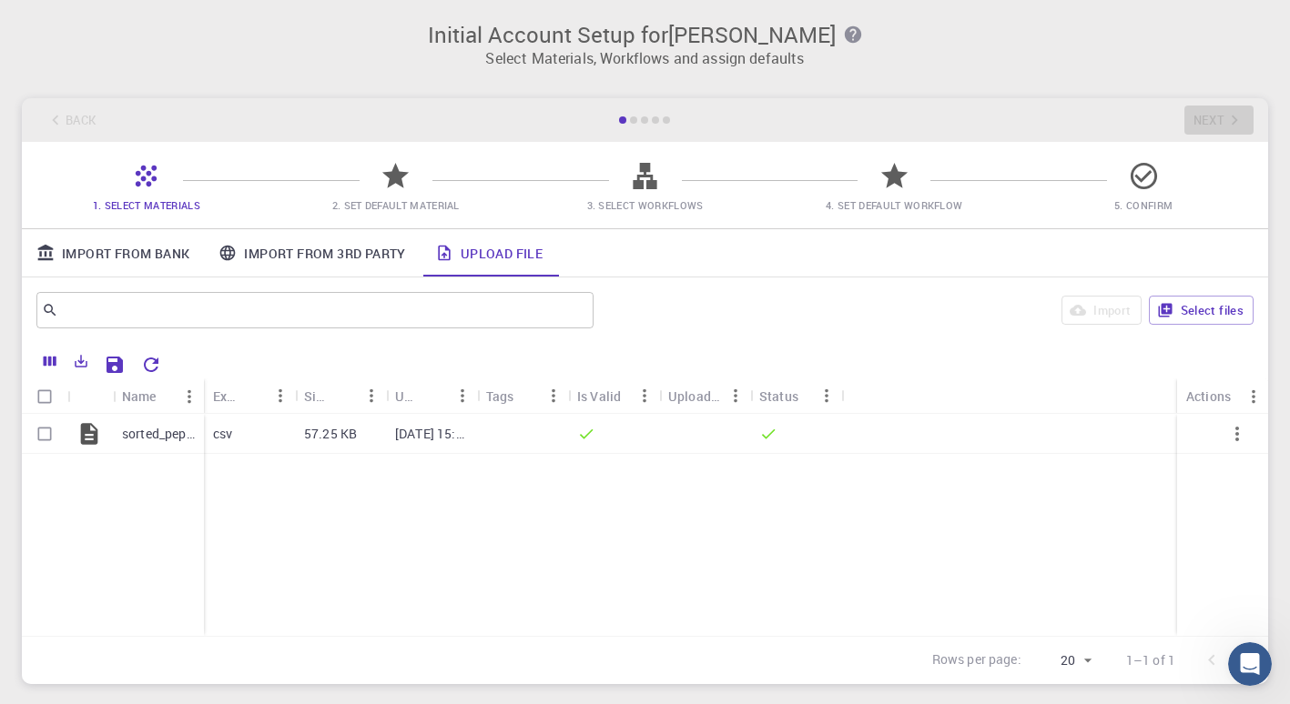
click at [1243, 663] on icon "Open Intercom Messenger" at bounding box center [1250, 665] width 30 height 30
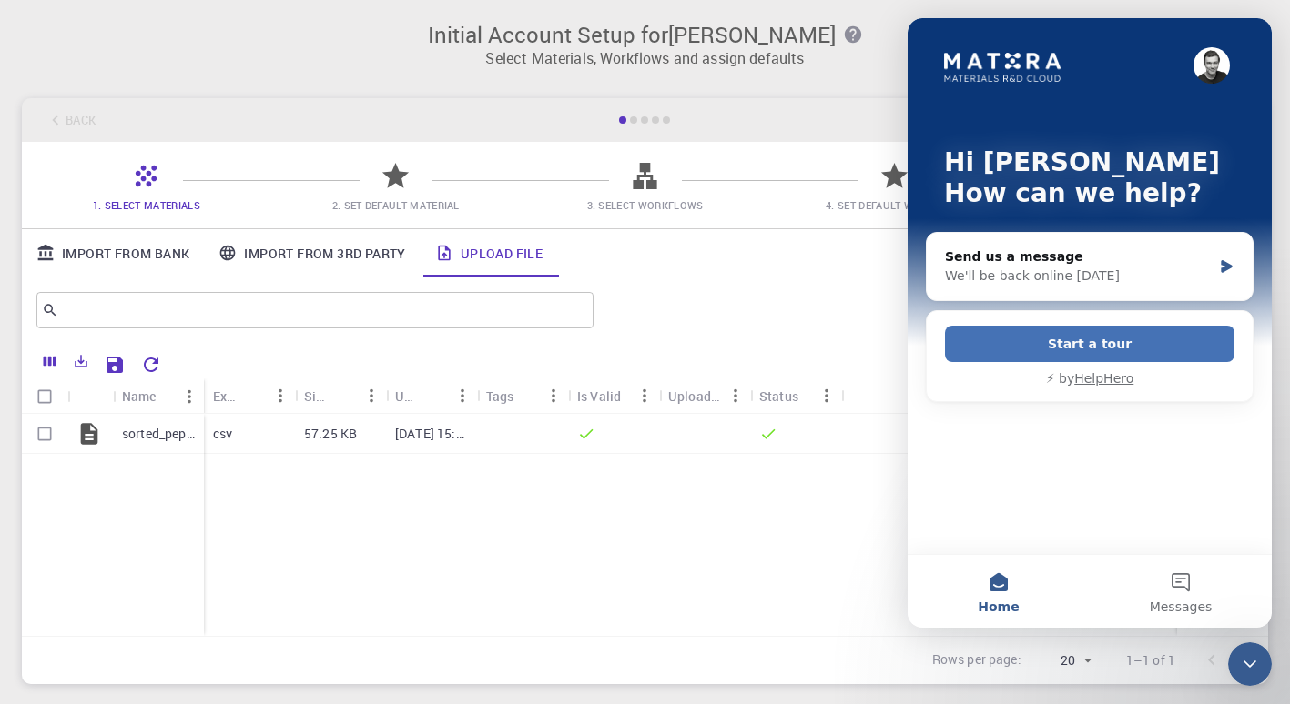
click at [1145, 349] on button "Start a tour" at bounding box center [1089, 344] width 289 height 36
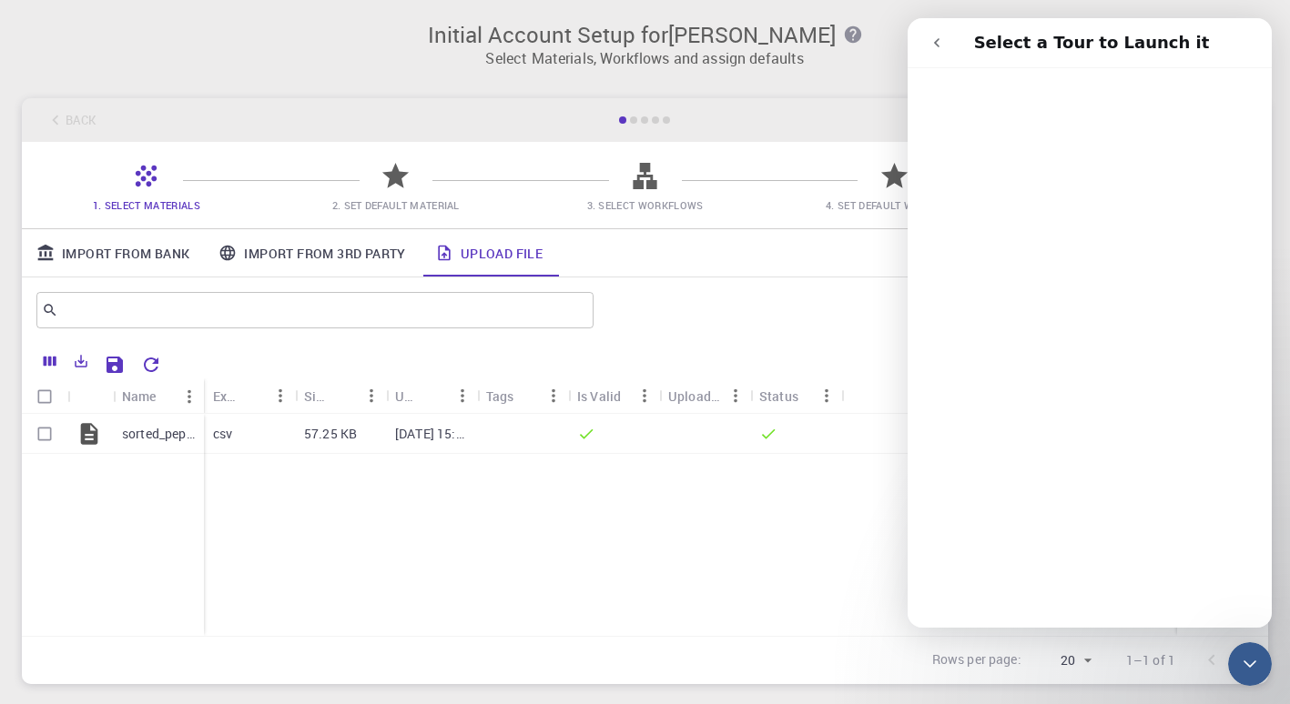
click at [694, 105] on div "Back Next" at bounding box center [645, 120] width 1246 height 44
click at [930, 48] on icon "go back" at bounding box center [936, 42] width 15 height 15
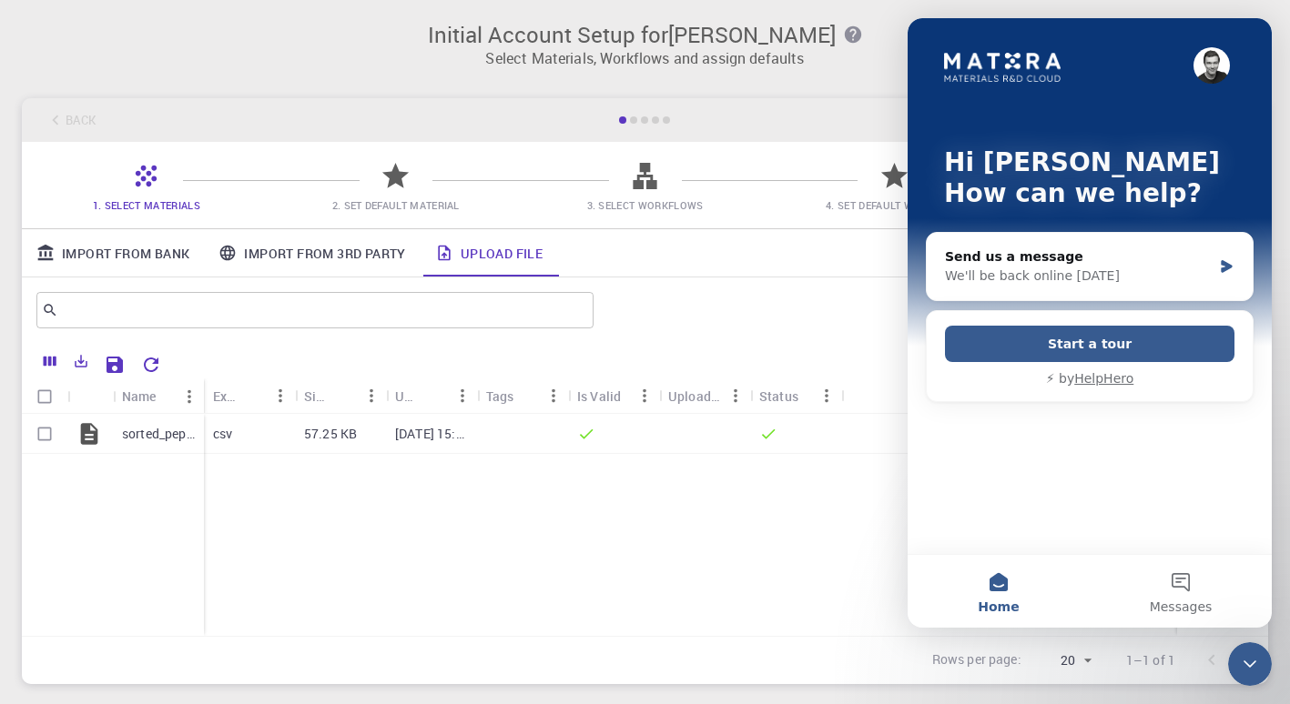
click at [930, 48] on div "Hi [PERSON_NAME] How can we help?" at bounding box center [1090, 182] width 328 height 328
click at [1170, 588] on button "Messages" at bounding box center [1180, 591] width 182 height 73
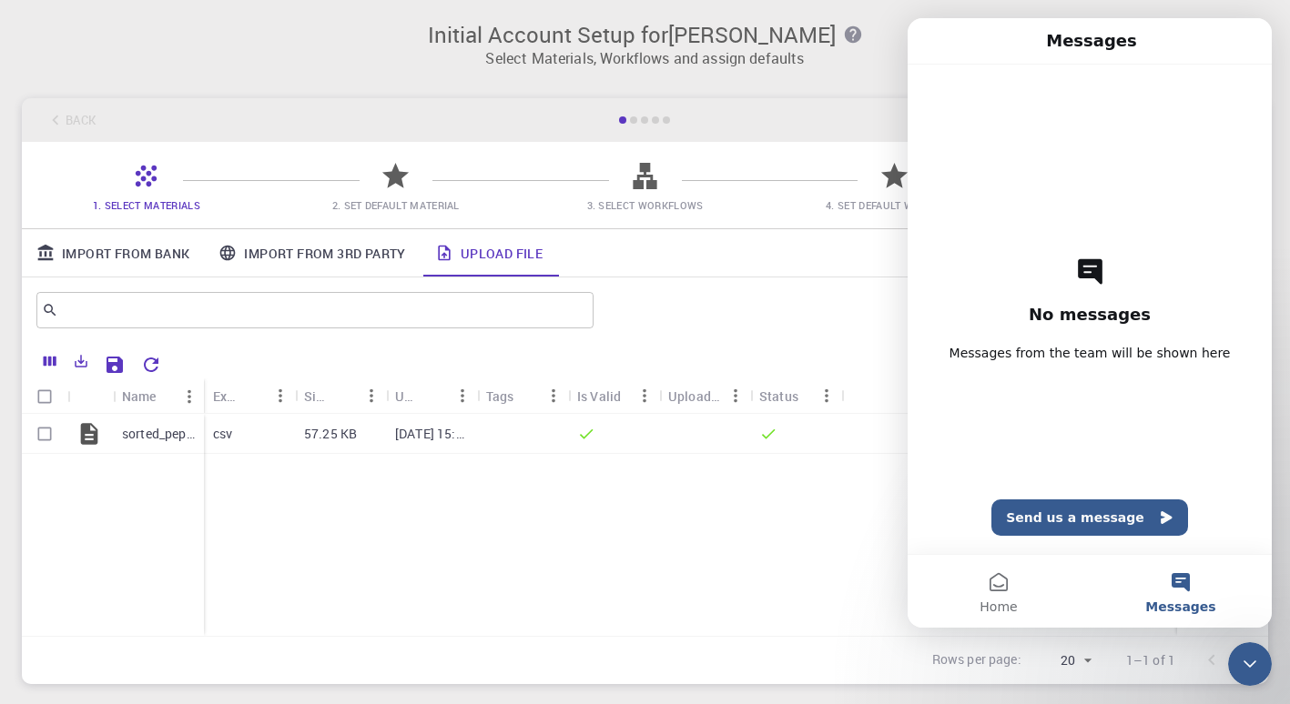
click at [1261, 666] on div "Close Intercom Messenger" at bounding box center [1250, 665] width 44 height 44
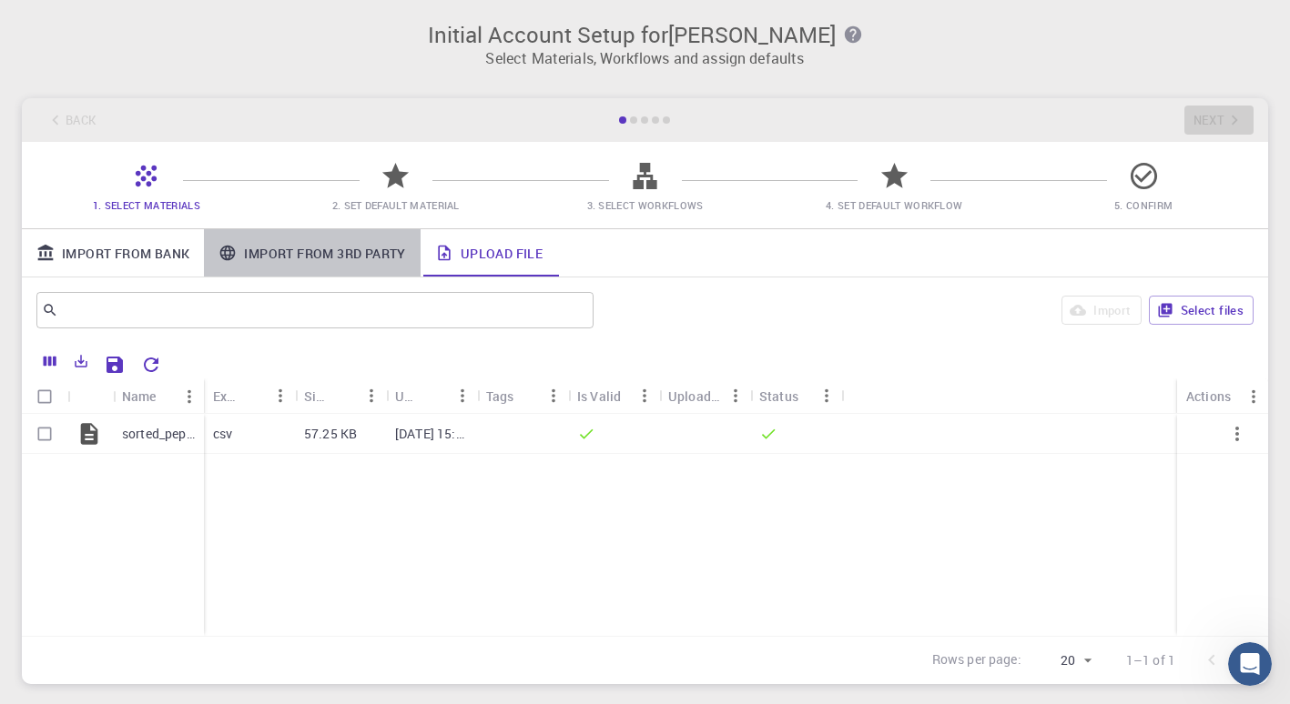
click at [322, 232] on link "Import From 3rd Party" at bounding box center [312, 252] width 216 height 47
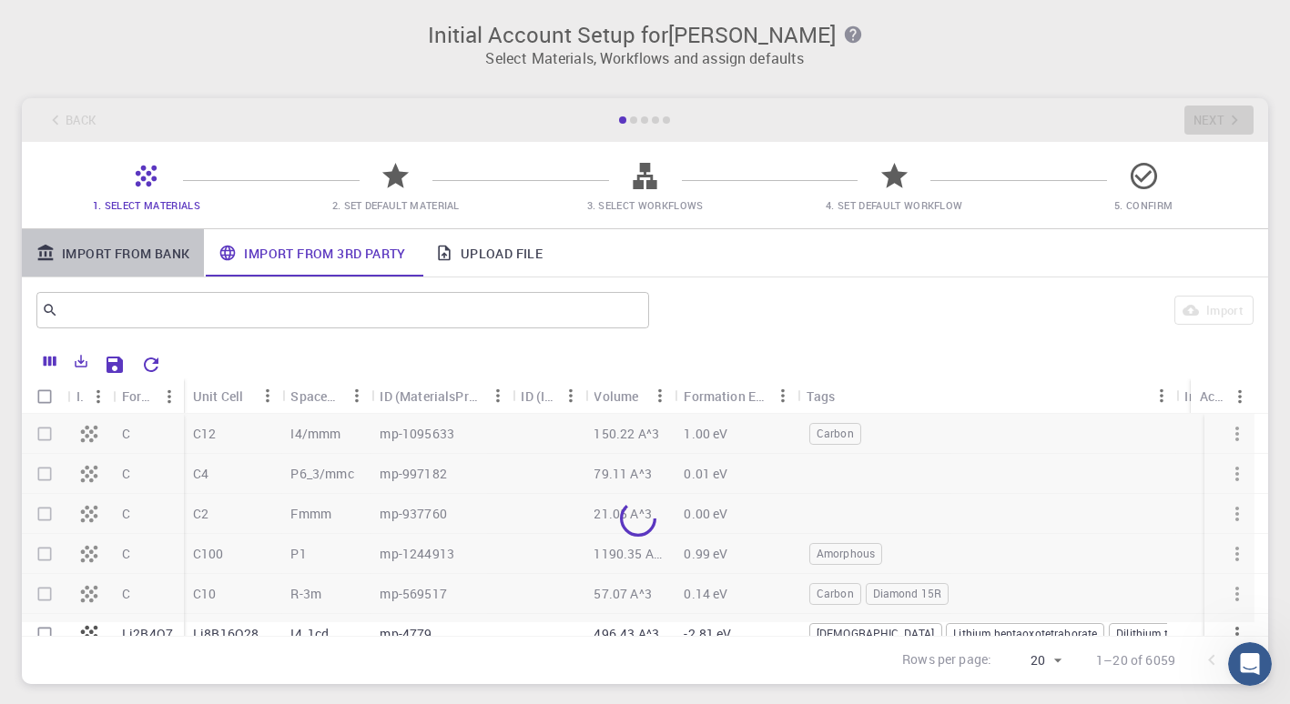
click at [168, 262] on link "Import From Bank" at bounding box center [113, 252] width 182 height 47
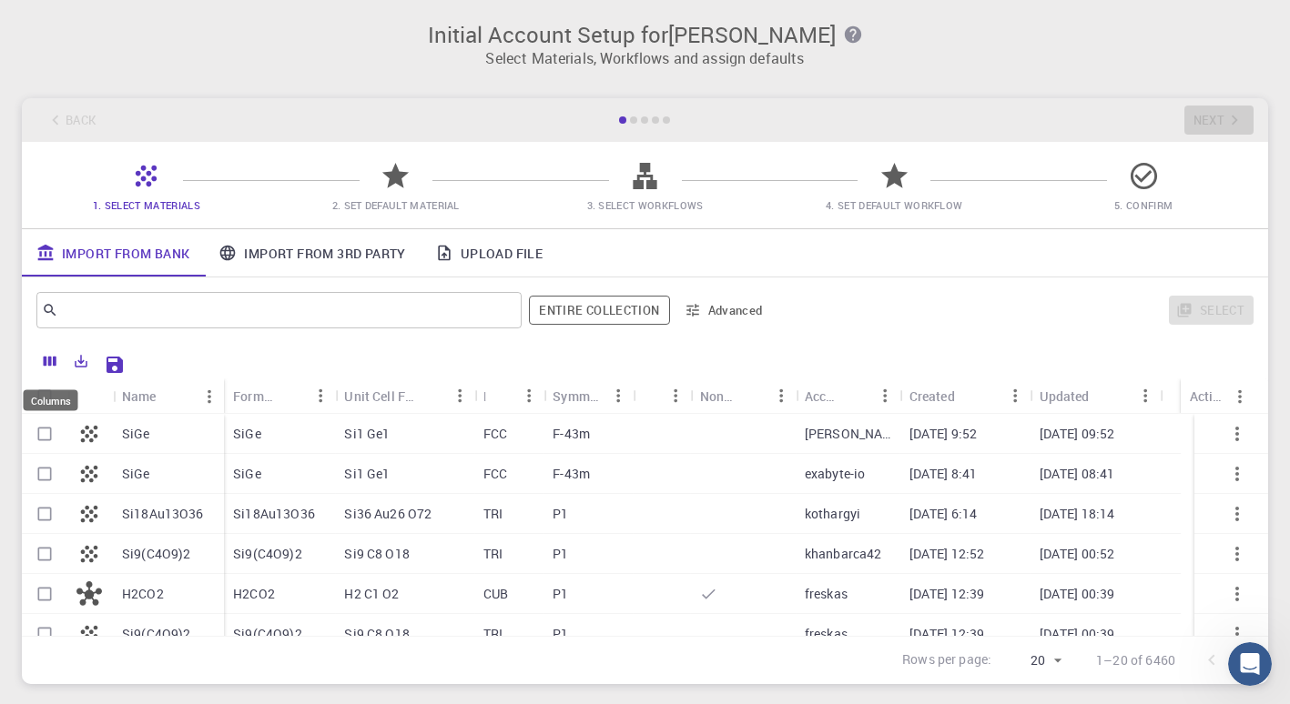
click at [43, 406] on div "Columns" at bounding box center [51, 400] width 55 height 21
click at [45, 362] on icon "Columns" at bounding box center [50, 362] width 13 height 10
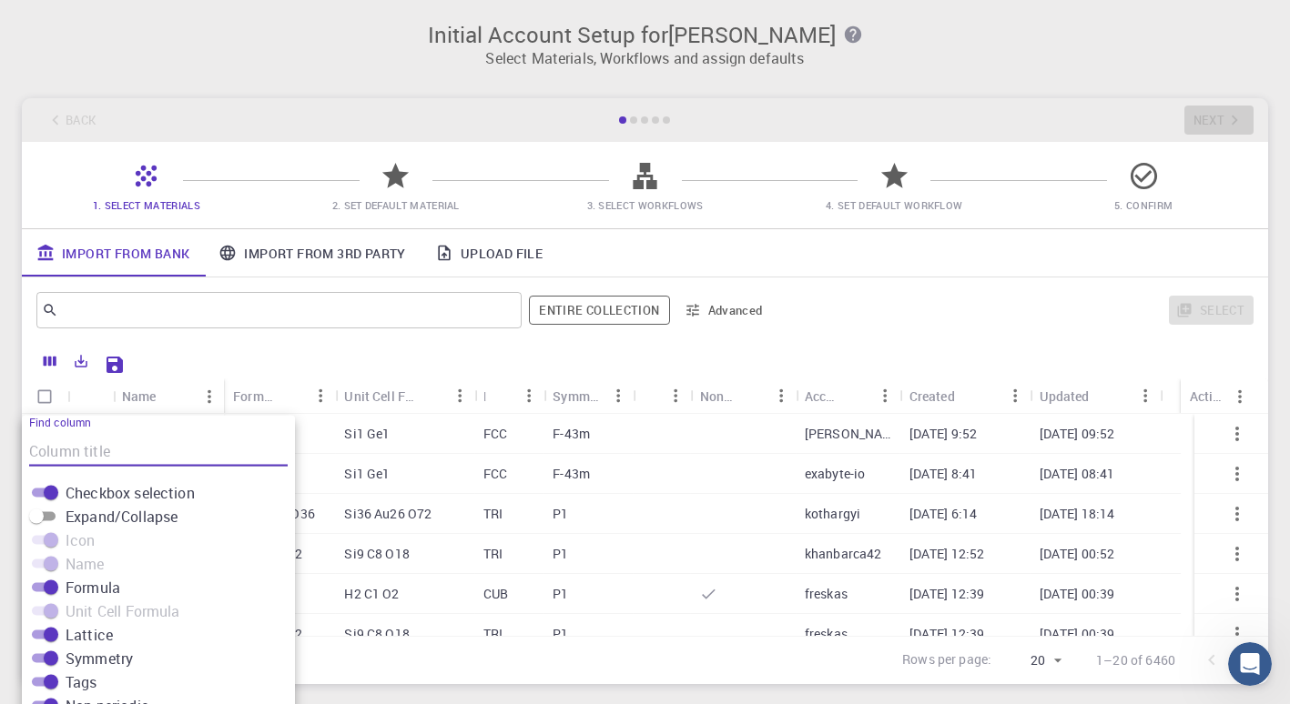
scroll to position [120, 0]
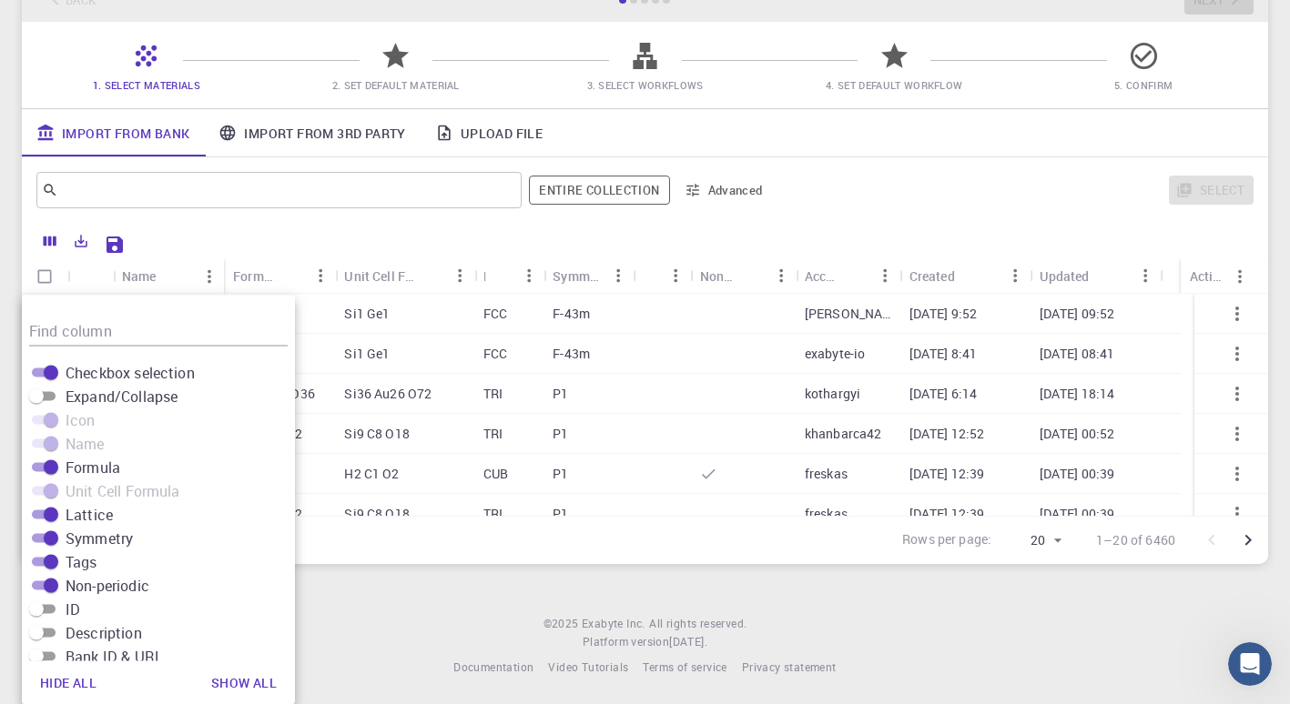
click at [413, 645] on footer "© 2025 Exabyte Inc. All rights reserved. Platform version [DATE] . Documentatio…" at bounding box center [645, 646] width 1290 height 62
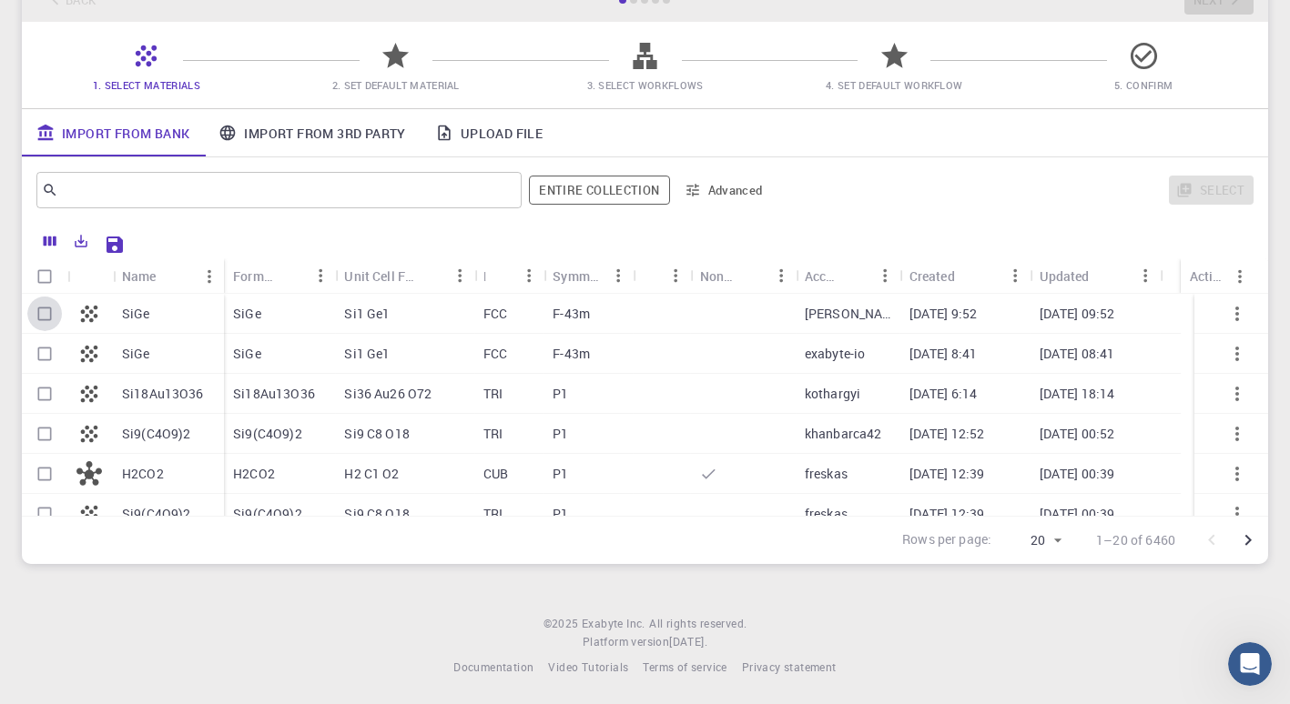
click at [50, 304] on input "Select row" at bounding box center [44, 314] width 35 height 35
checkbox input "true"
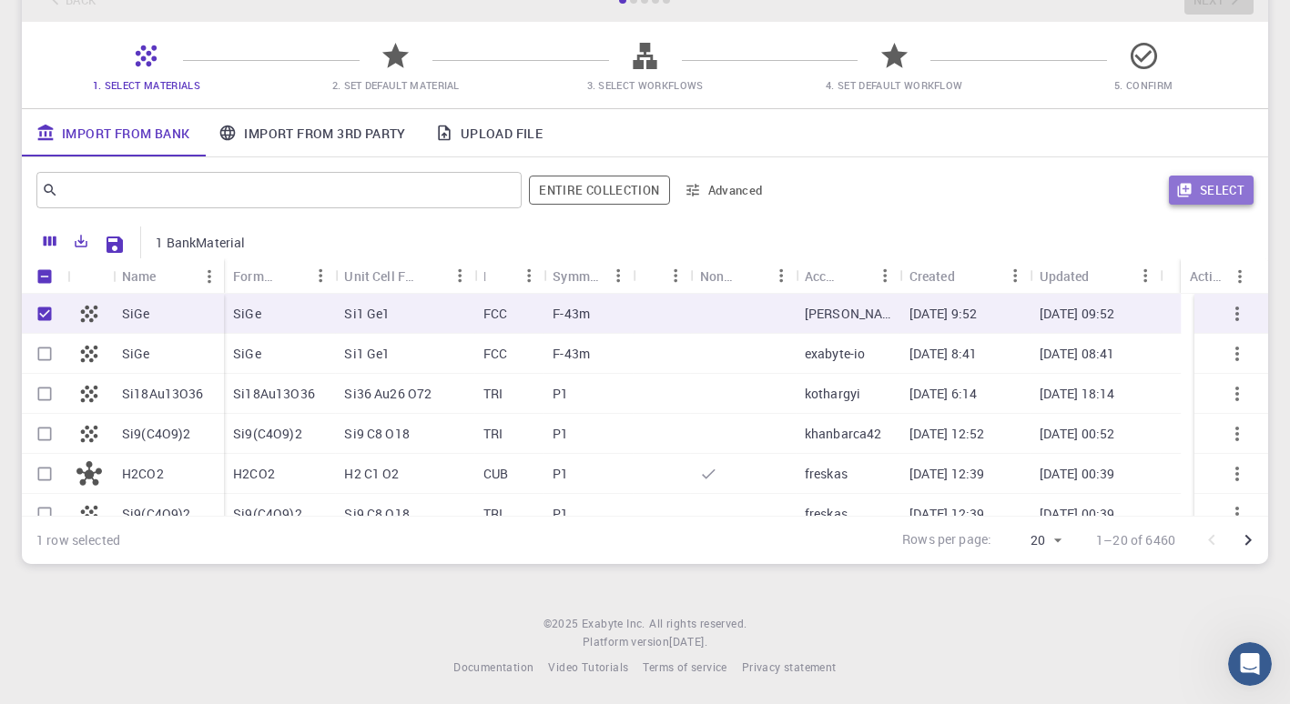
click at [1200, 180] on button "Select" at bounding box center [1211, 190] width 85 height 29
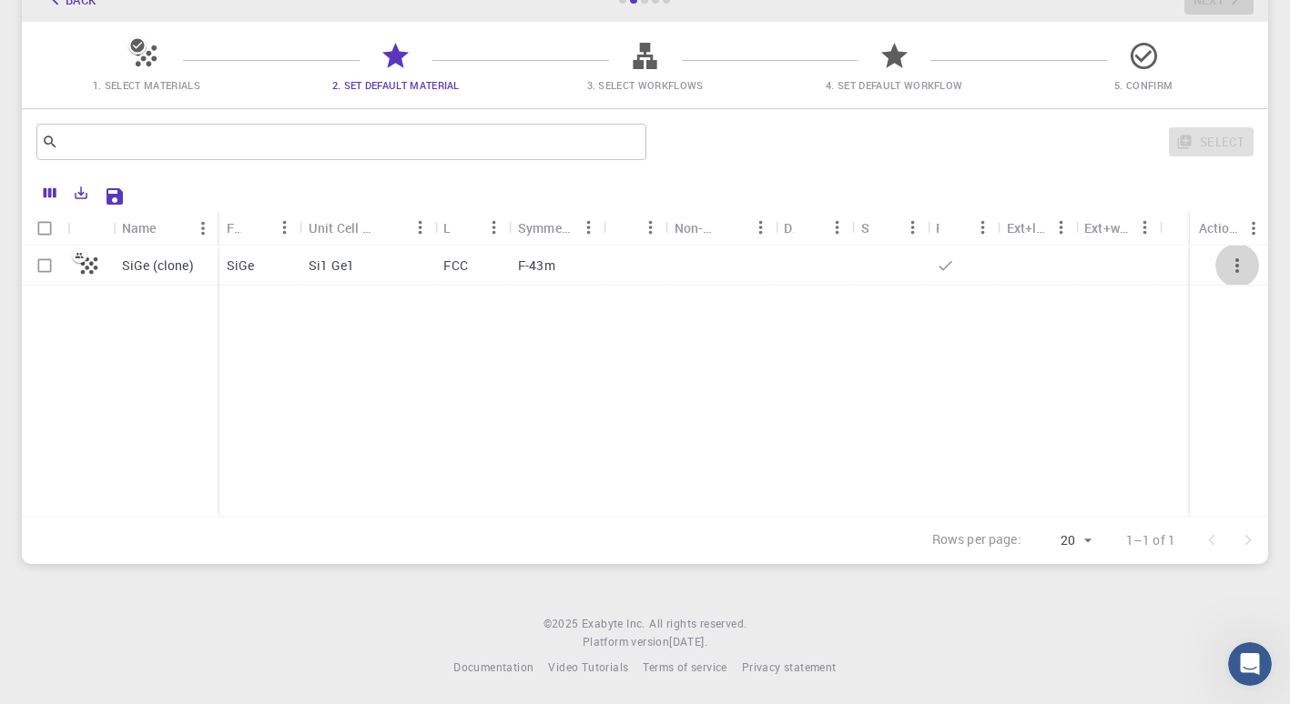
click at [1242, 265] on icon "button" at bounding box center [1237, 266] width 22 height 22
click at [1232, 261] on div "Actions" at bounding box center [1218, 270] width 49 height 21
click at [34, 273] on input "Select row" at bounding box center [44, 265] width 35 height 35
checkbox input "true"
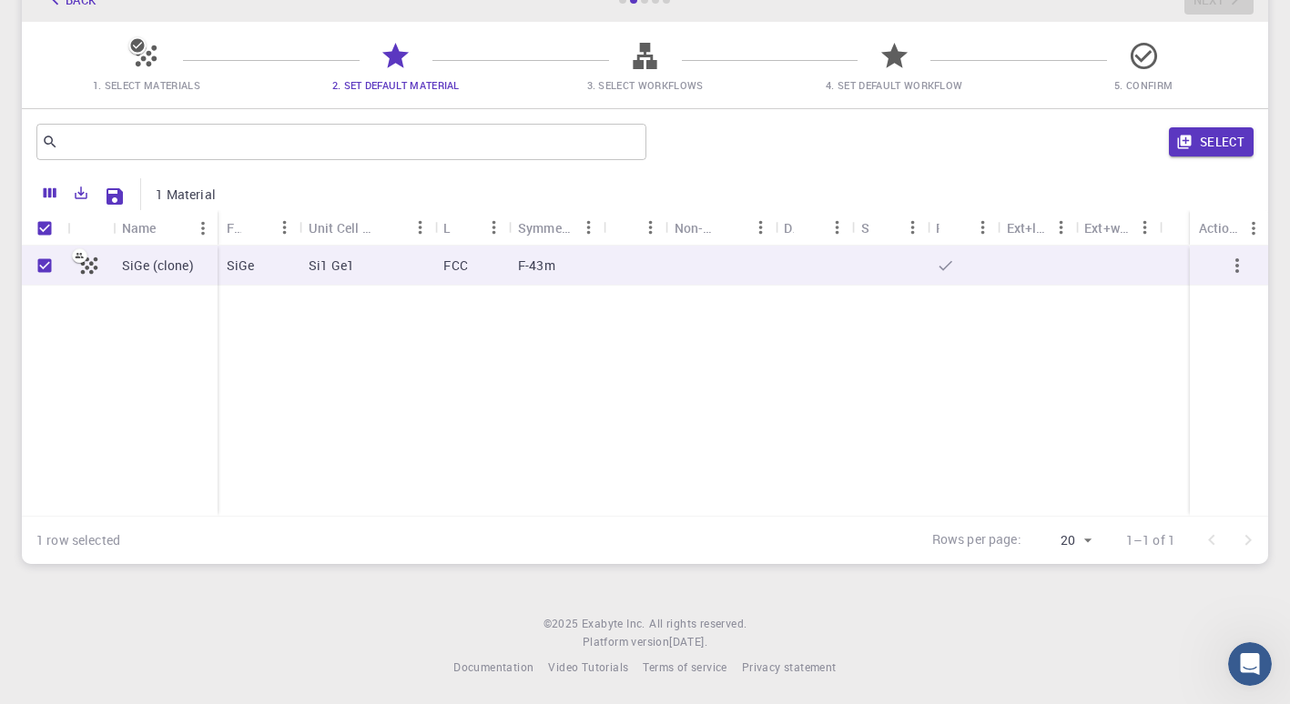
scroll to position [0, 0]
